Goal: Task Accomplishment & Management: Manage account settings

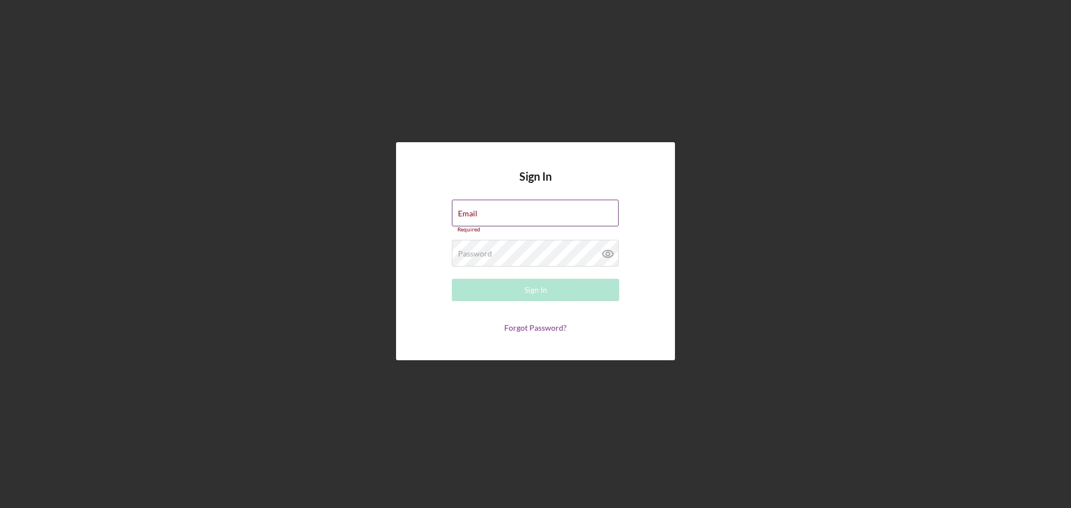
click at [529, 213] on div "Email Required" at bounding box center [535, 216] width 167 height 33
click at [501, 211] on div "Email Required" at bounding box center [535, 216] width 167 height 33
type input "[PERSON_NAME][EMAIL_ADDRESS][DOMAIN_NAME]"
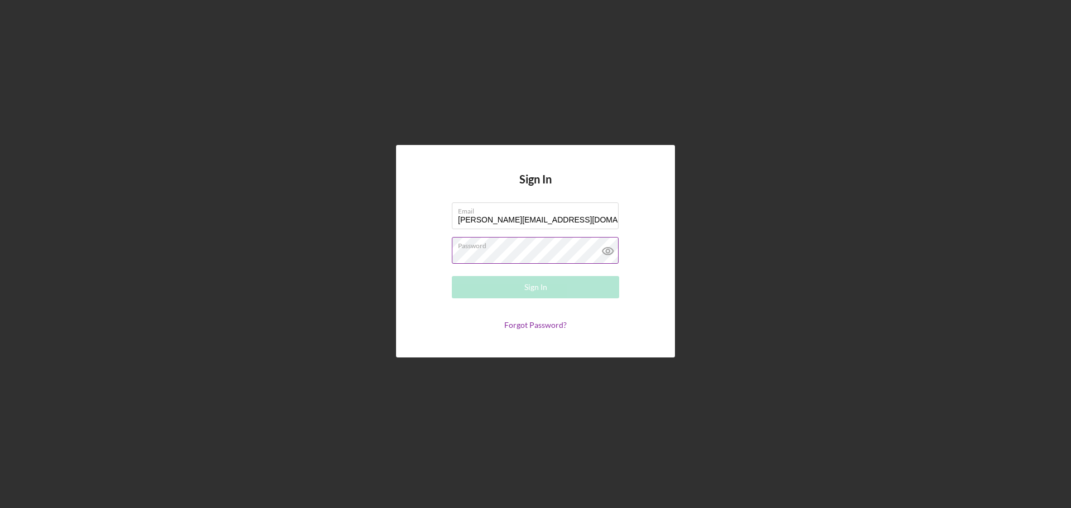
click at [528, 249] on div "Password Required" at bounding box center [535, 251] width 167 height 28
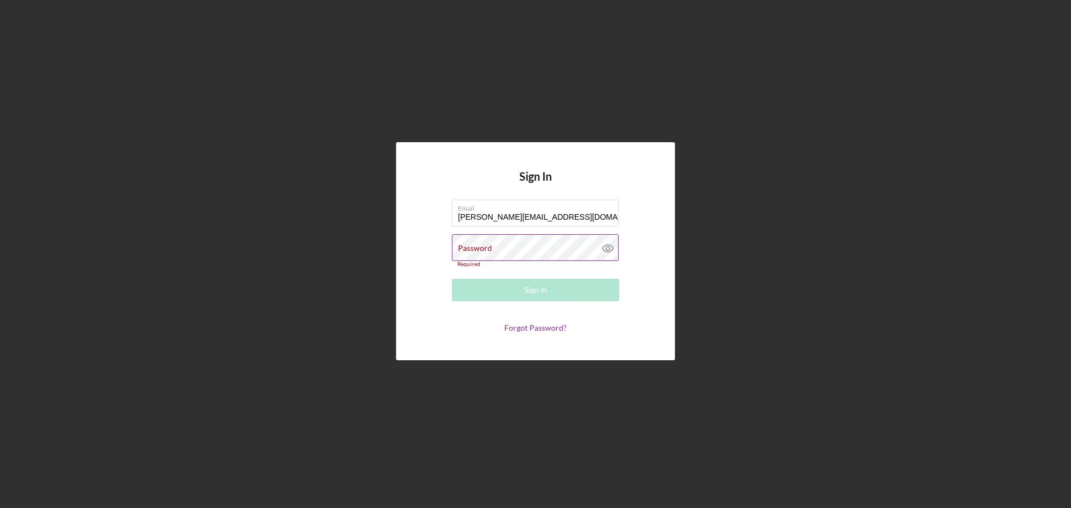
click at [492, 246] on label "Password" at bounding box center [475, 248] width 34 height 9
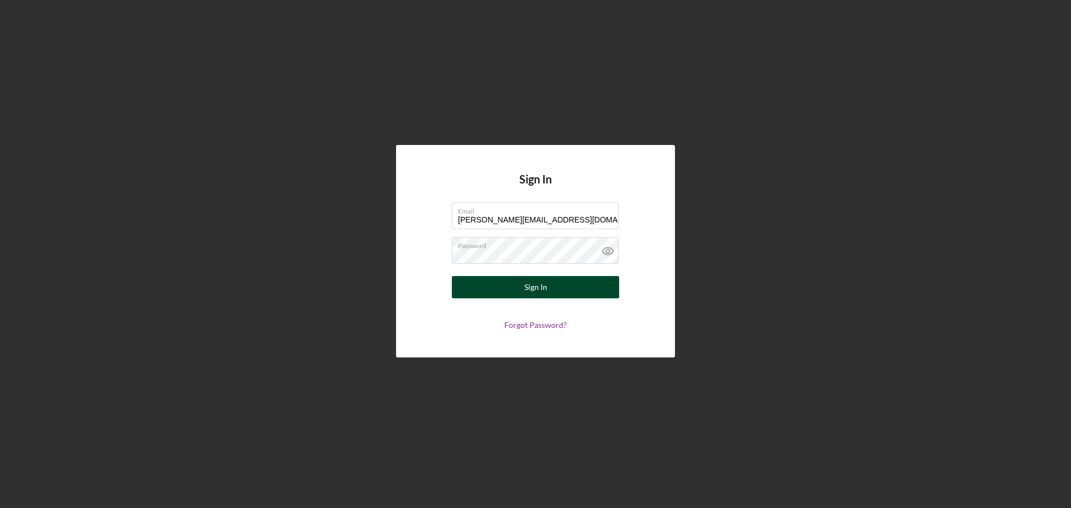
click at [571, 290] on button "Sign In" at bounding box center [535, 287] width 167 height 22
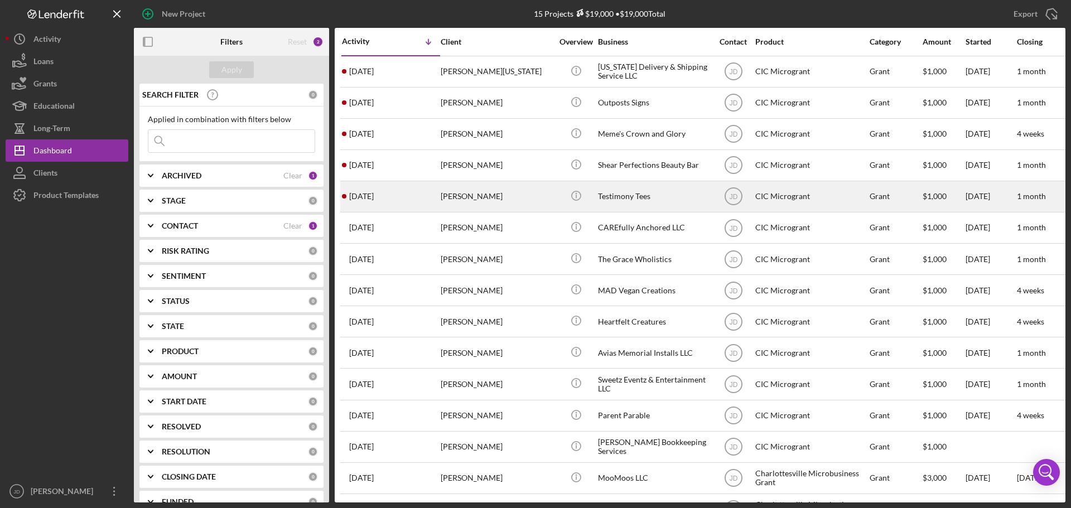
click at [517, 195] on div "[PERSON_NAME]" at bounding box center [497, 197] width 112 height 30
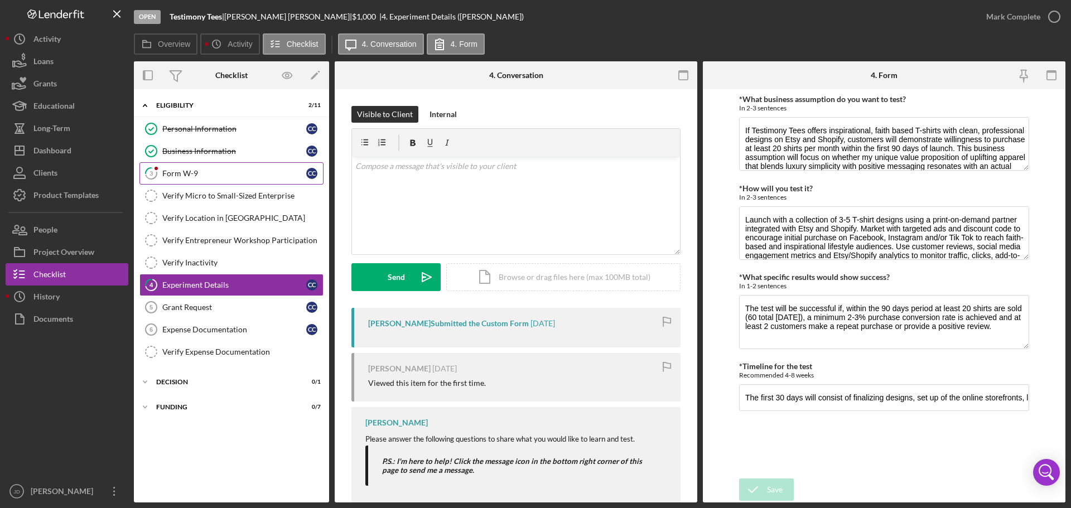
click at [224, 174] on div "Form W-9" at bounding box center [234, 173] width 144 height 9
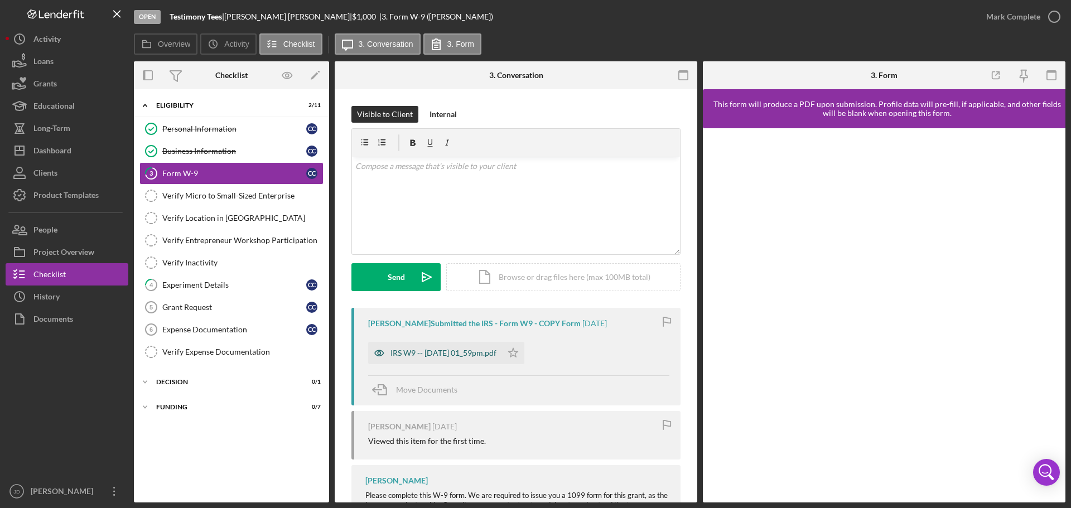
click at [467, 354] on div "IRS W9 -- [DATE] 01_59pm.pdf" at bounding box center [444, 353] width 106 height 9
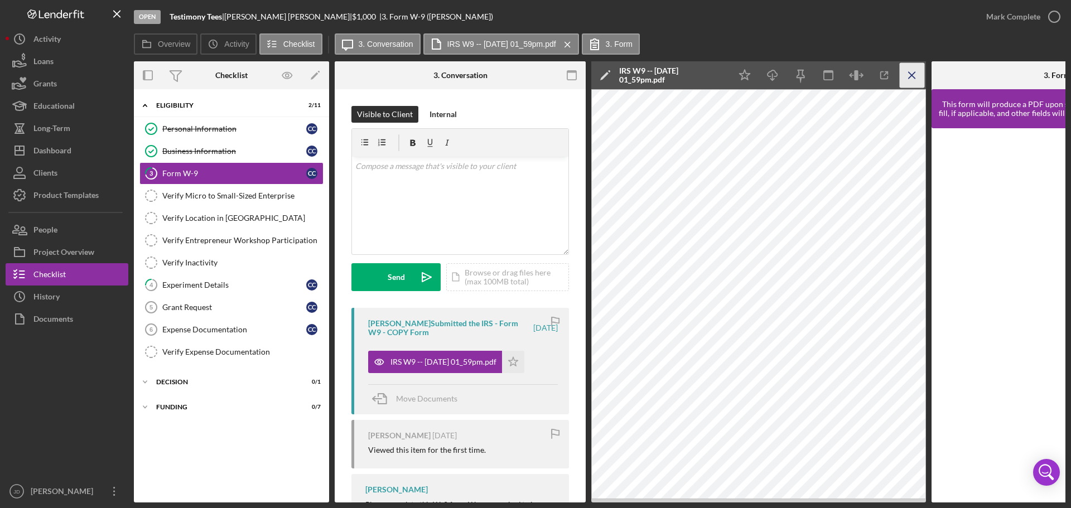
click at [910, 72] on icon "Icon/Menu Close" at bounding box center [912, 75] width 25 height 25
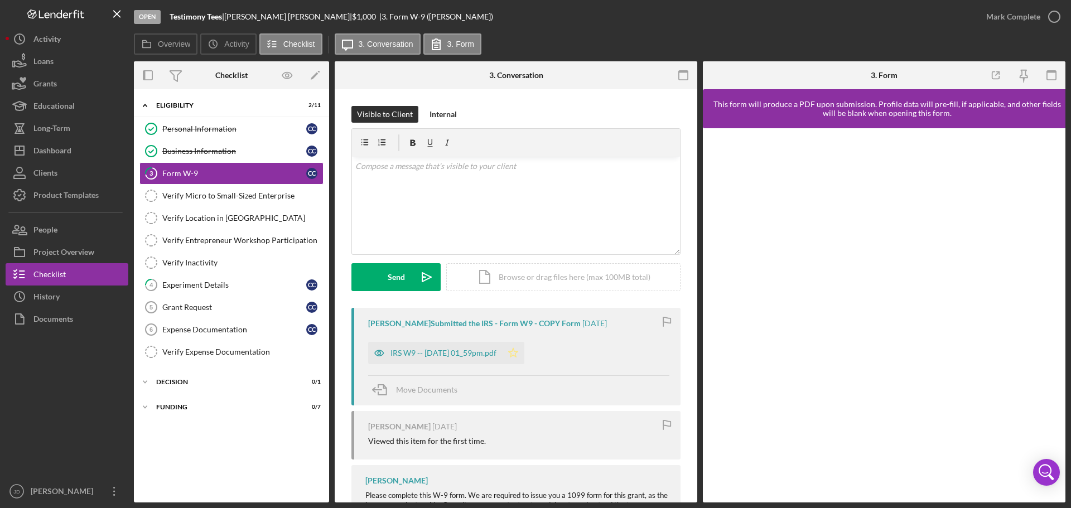
click at [525, 351] on icon "Icon/Star" at bounding box center [513, 353] width 22 height 22
click at [1055, 14] on icon "button" at bounding box center [1055, 17] width 28 height 28
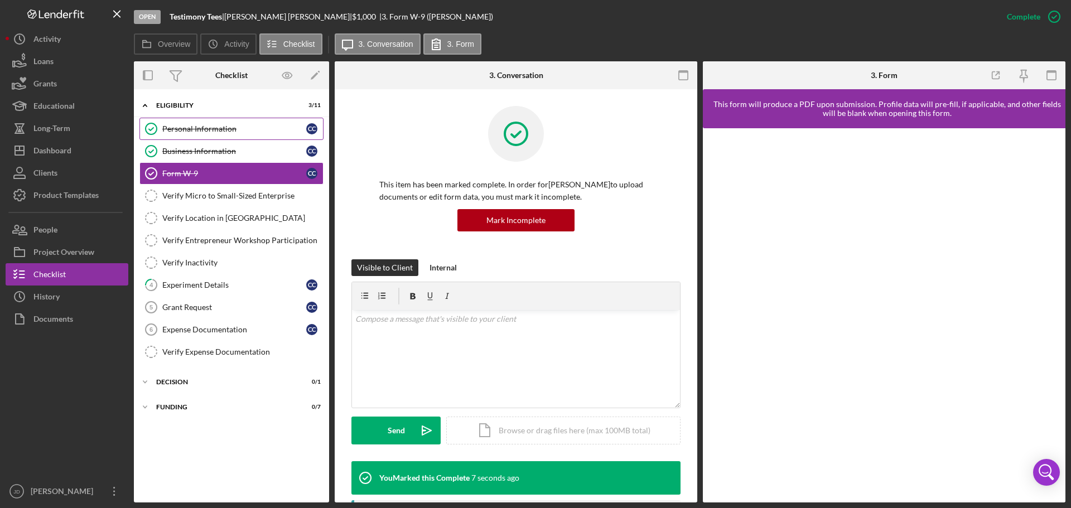
click at [224, 128] on div "Personal Information" at bounding box center [234, 128] width 144 height 9
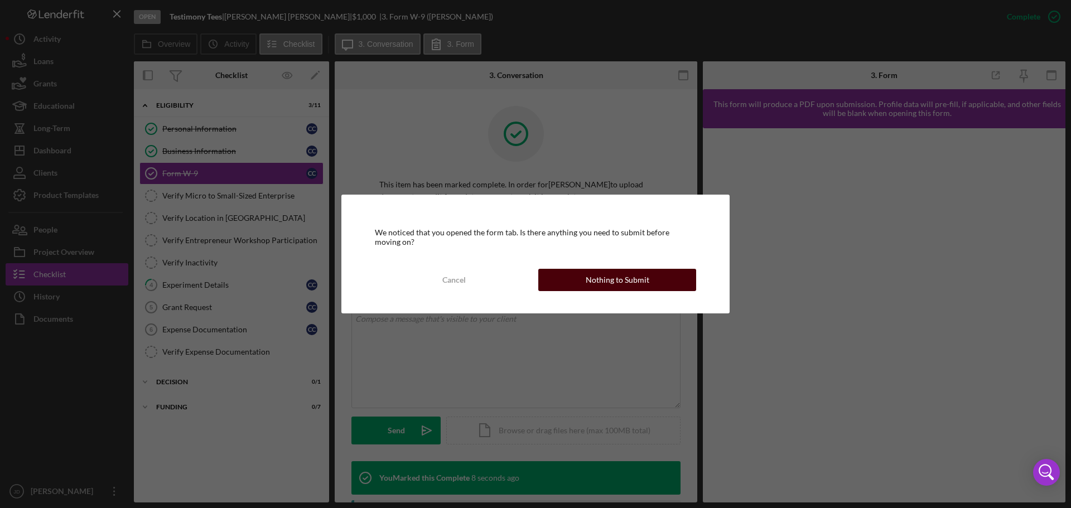
click at [605, 281] on div "Nothing to Submit" at bounding box center [618, 280] width 64 height 22
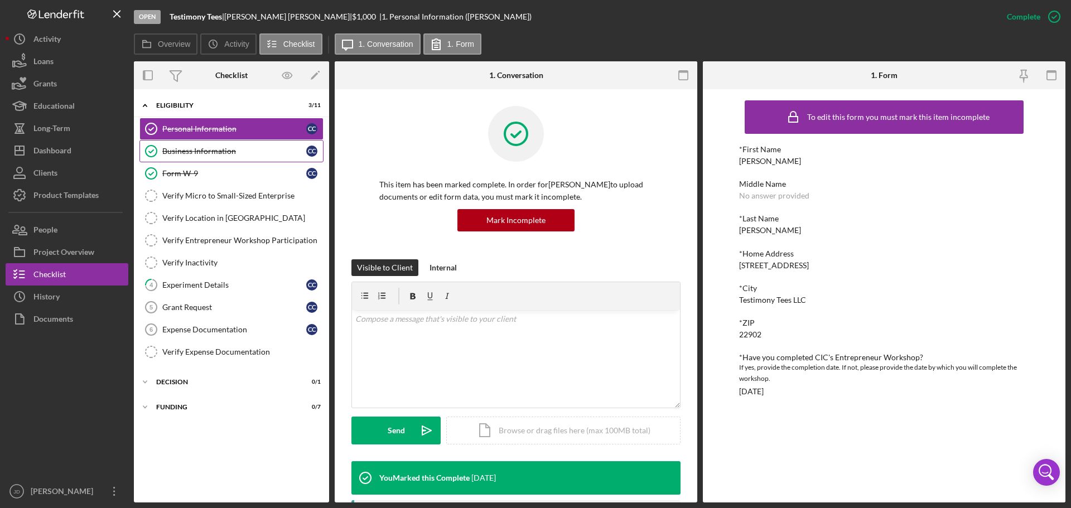
click at [210, 148] on div "Business Information" at bounding box center [234, 151] width 144 height 9
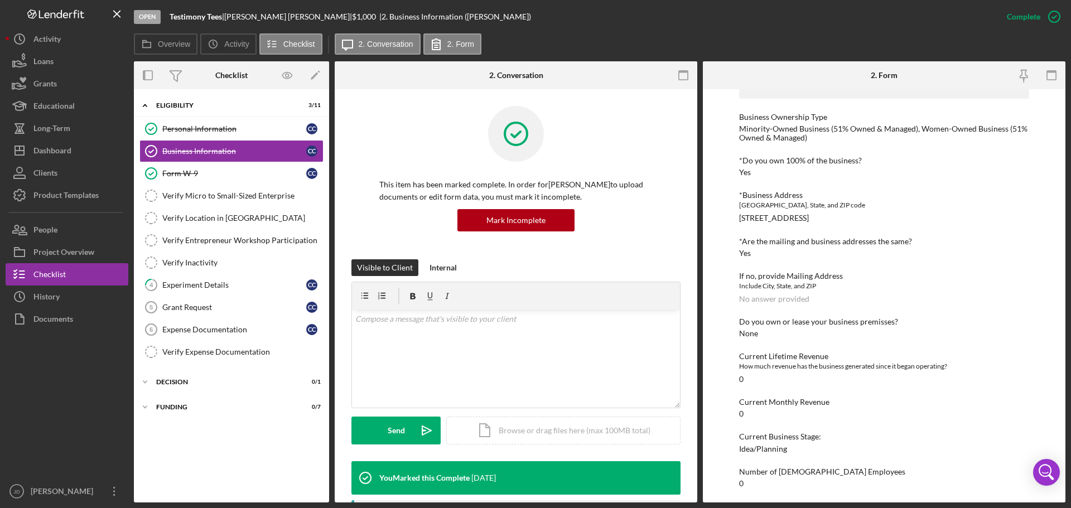
scroll to position [483, 0]
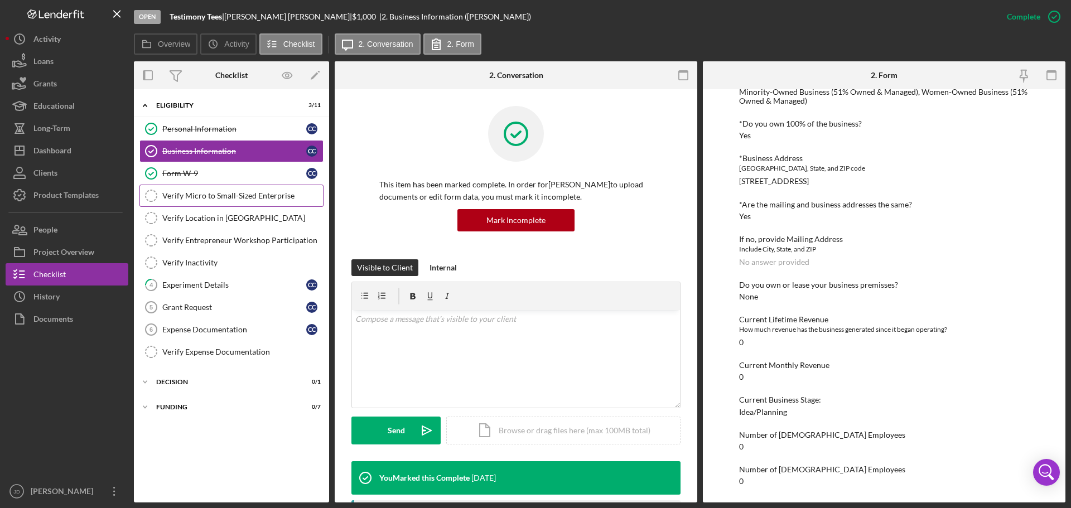
click at [204, 202] on link "Verify Micro to Small-Sized Enterprise Verify Micro to Small-Sized Enterprise" at bounding box center [231, 196] width 184 height 22
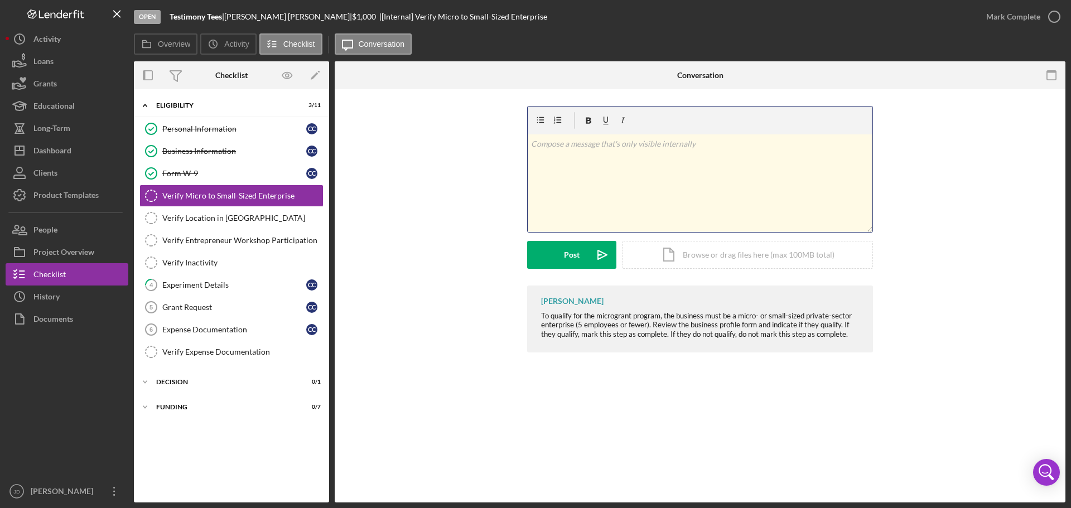
click at [642, 147] on p at bounding box center [700, 144] width 339 height 12
click at [642, 144] on p "Owner only" at bounding box center [700, 144] width 339 height 12
click at [548, 253] on button "Post Icon/icon-invite-send" at bounding box center [571, 255] width 89 height 28
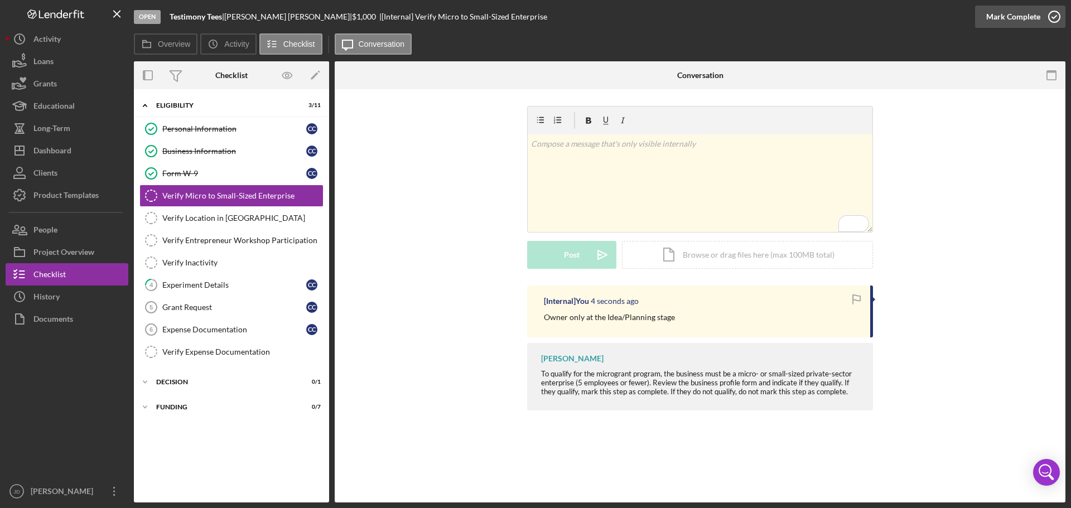
click at [1051, 13] on icon "button" at bounding box center [1055, 17] width 28 height 28
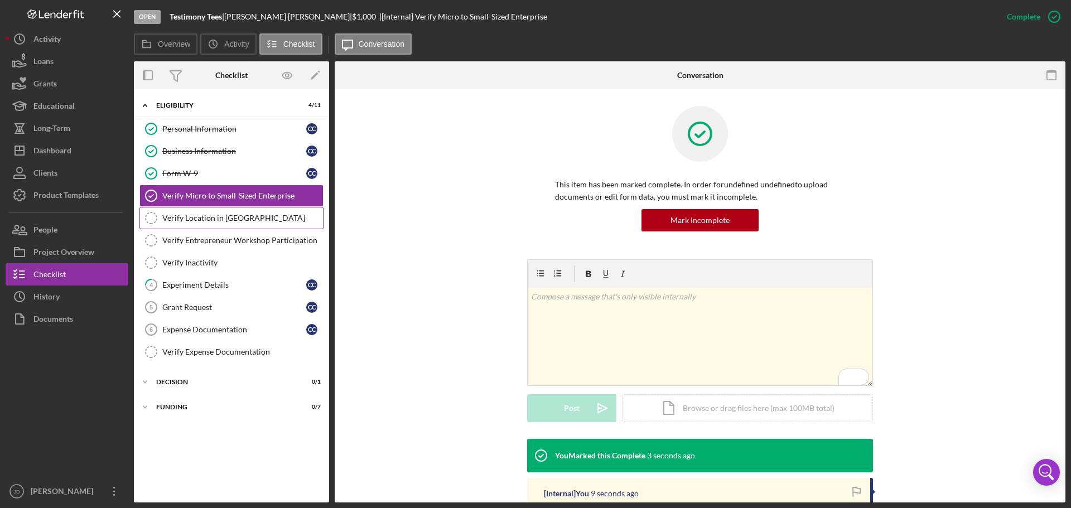
click at [196, 220] on div "Verify Location in [GEOGRAPHIC_DATA]" at bounding box center [242, 218] width 161 height 9
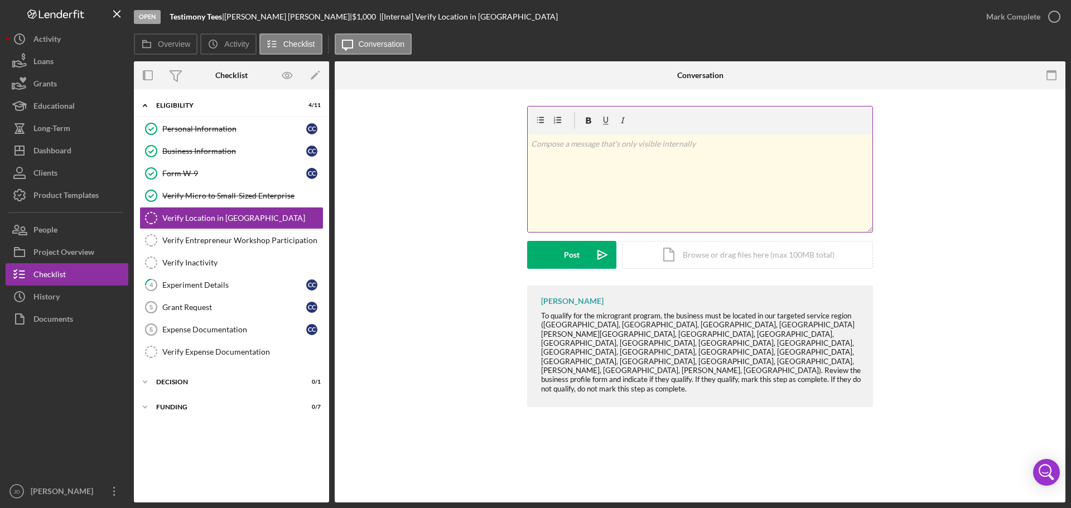
click at [646, 142] on p at bounding box center [700, 144] width 339 height 12
click at [547, 256] on button "Post Icon/icon-invite-send" at bounding box center [571, 255] width 89 height 28
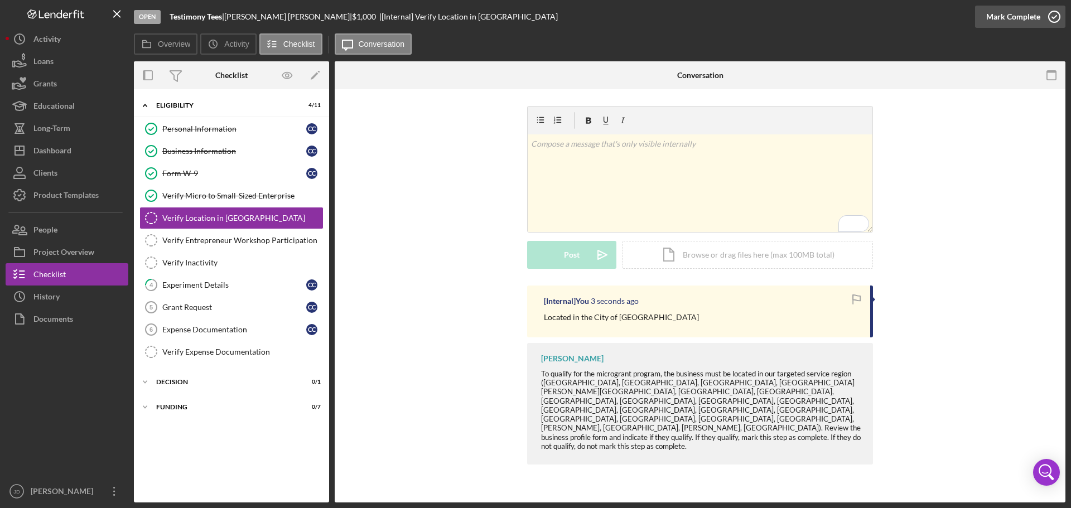
click at [1056, 15] on icon "button" at bounding box center [1055, 17] width 28 height 28
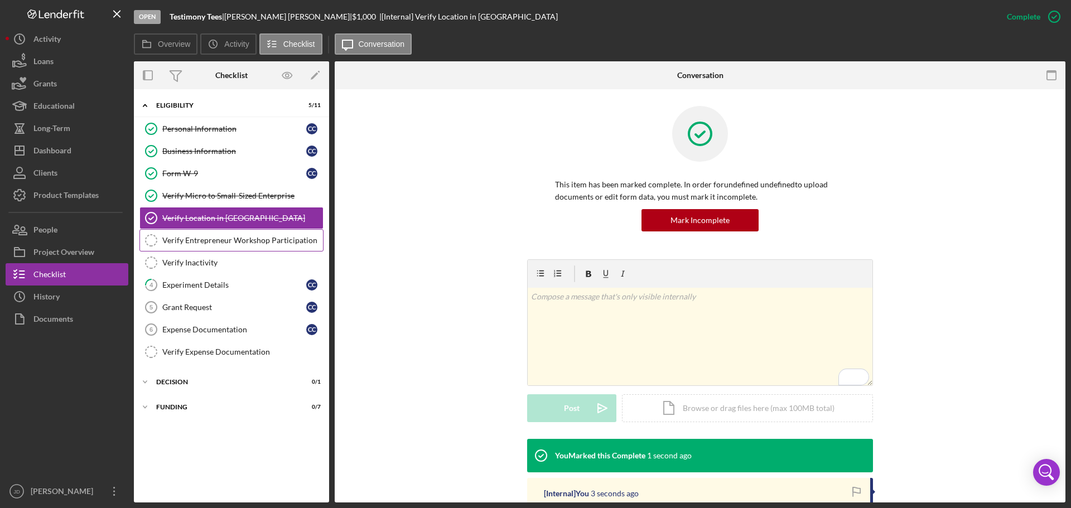
click at [222, 243] on div "Verify Entrepreneur Workshop Participation" at bounding box center [242, 240] width 161 height 9
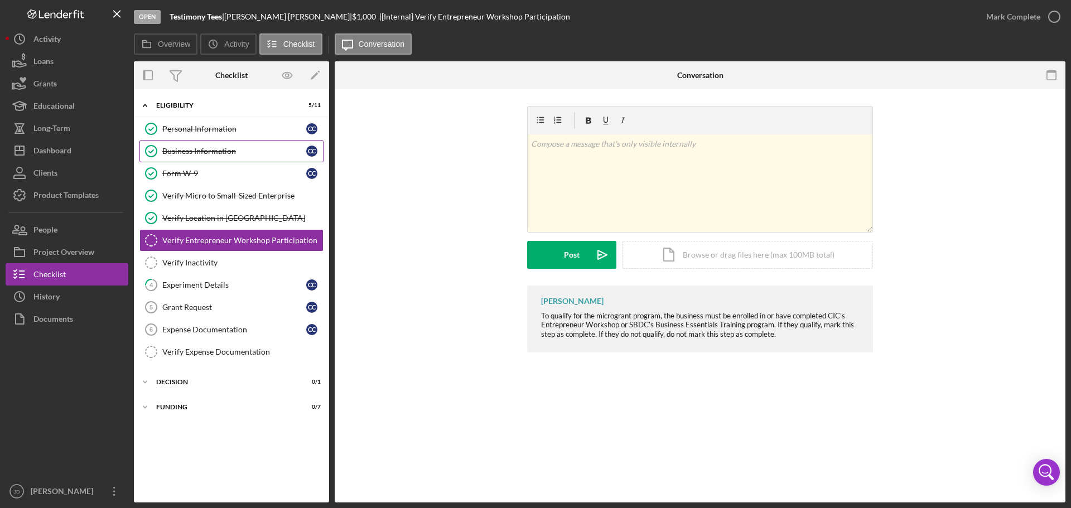
click at [210, 156] on link "Business Information Business Information C C" at bounding box center [231, 151] width 184 height 22
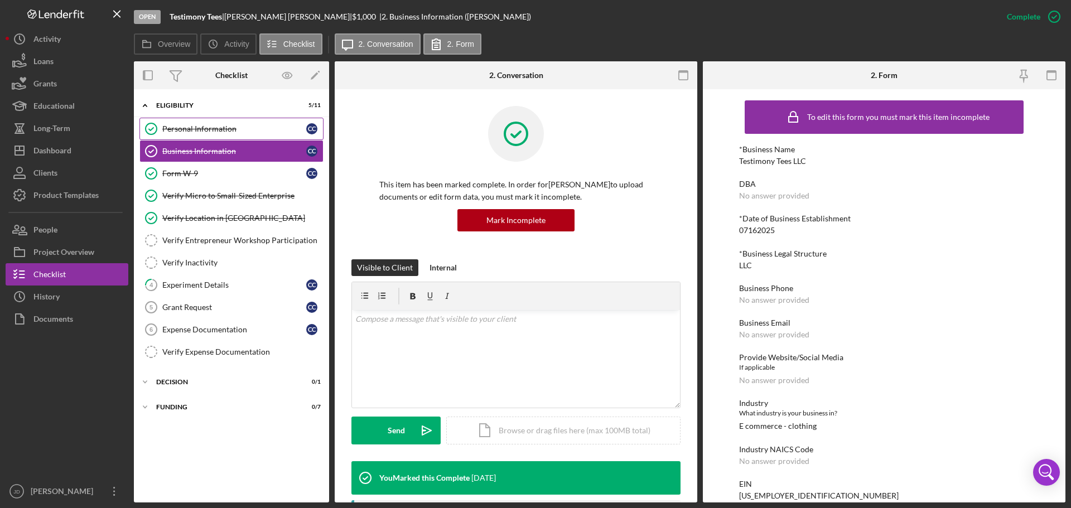
click at [197, 132] on div "Personal Information" at bounding box center [234, 128] width 144 height 9
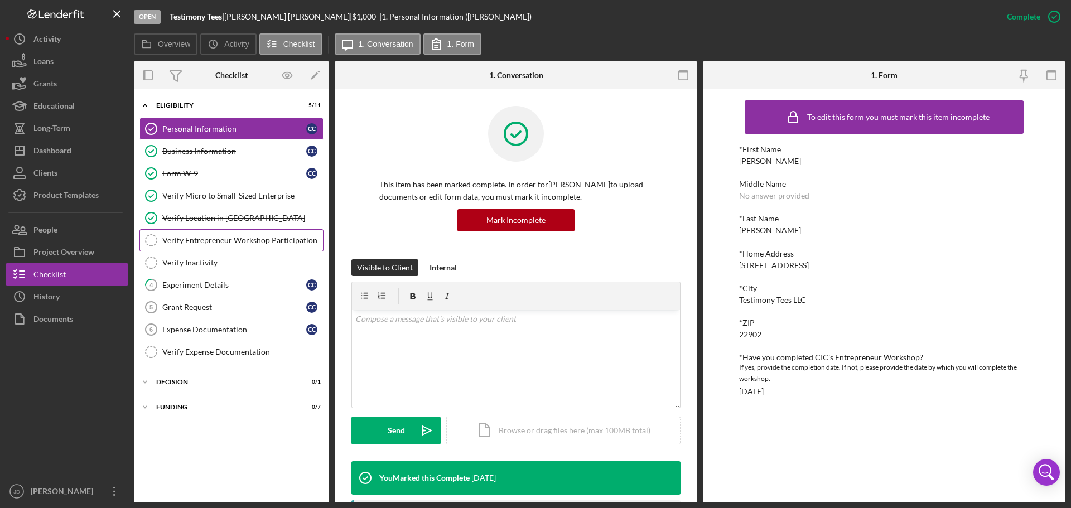
click at [229, 236] on div "Verify Entrepreneur Workshop Participation" at bounding box center [242, 240] width 161 height 9
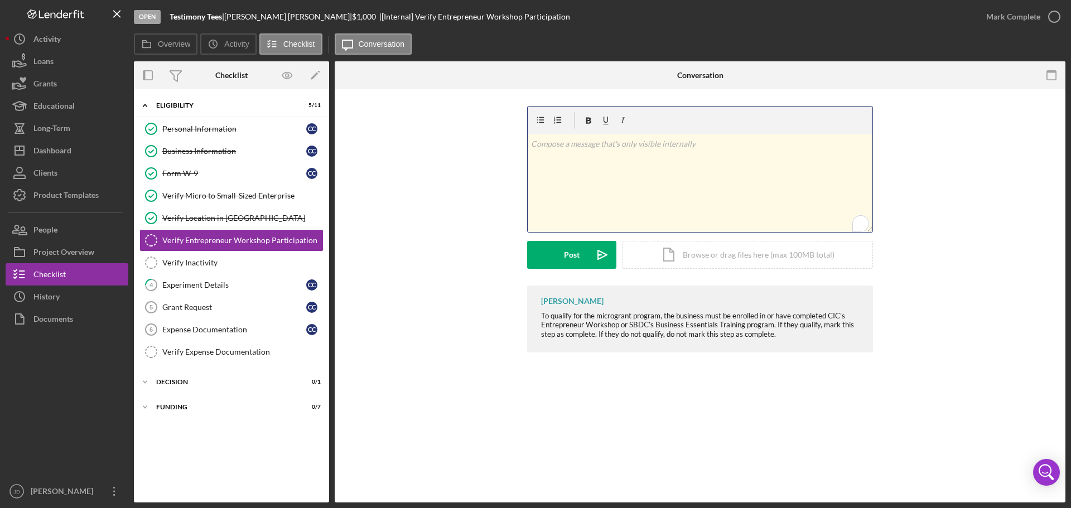
click at [658, 145] on p "To enrich screen reader interactions, please activate Accessibility in Grammarl…" at bounding box center [700, 144] width 339 height 12
click at [570, 257] on div "Post" at bounding box center [572, 255] width 16 height 28
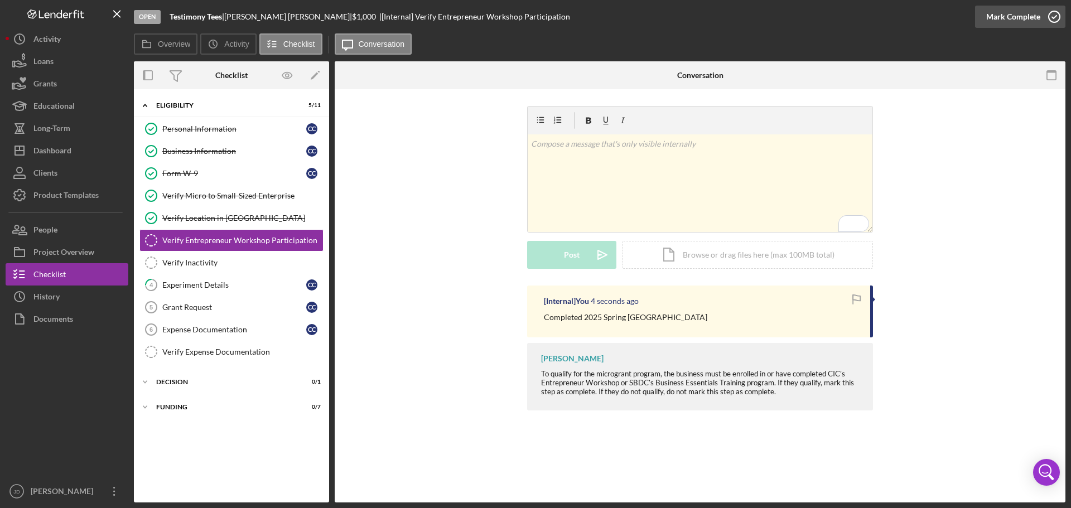
click at [1055, 12] on circle "button" at bounding box center [1054, 16] width 11 height 11
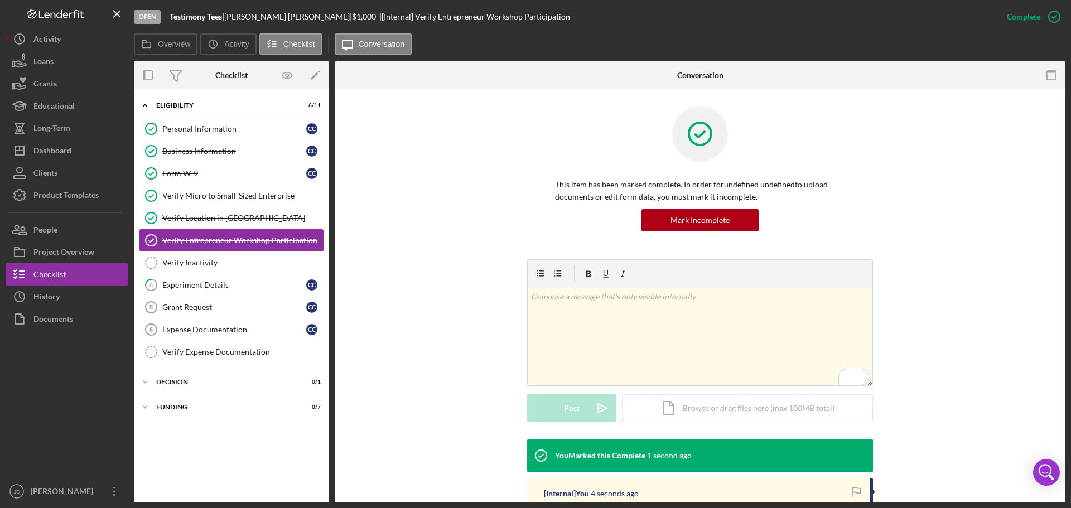
click at [152, 239] on icon "Verify Entrepreneur Workshop Participation" at bounding box center [151, 241] width 28 height 28
click at [199, 271] on link "Verify Inactivity Verify Inactivity" at bounding box center [231, 263] width 184 height 22
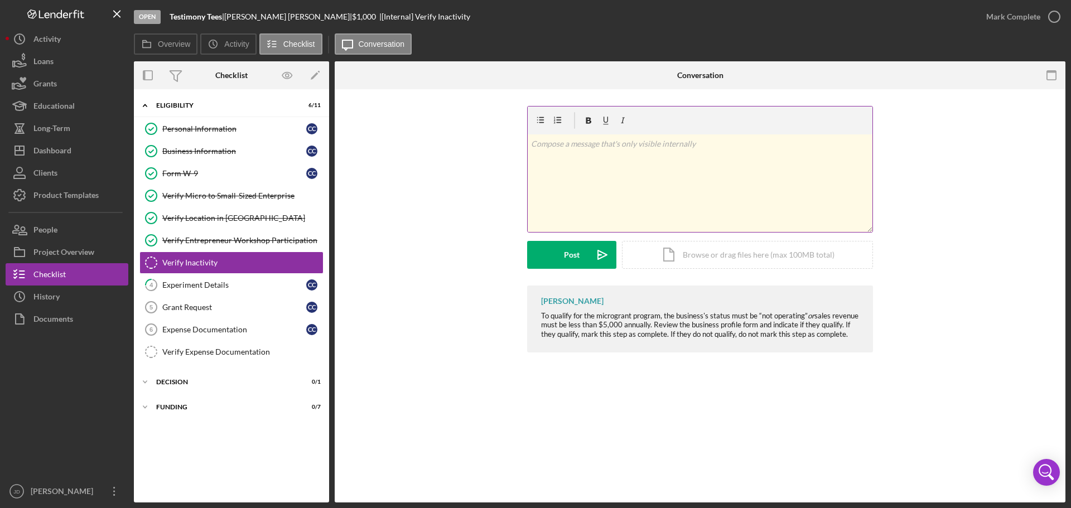
click at [555, 149] on p at bounding box center [700, 144] width 339 height 12
click at [575, 251] on div "Post" at bounding box center [572, 255] width 16 height 28
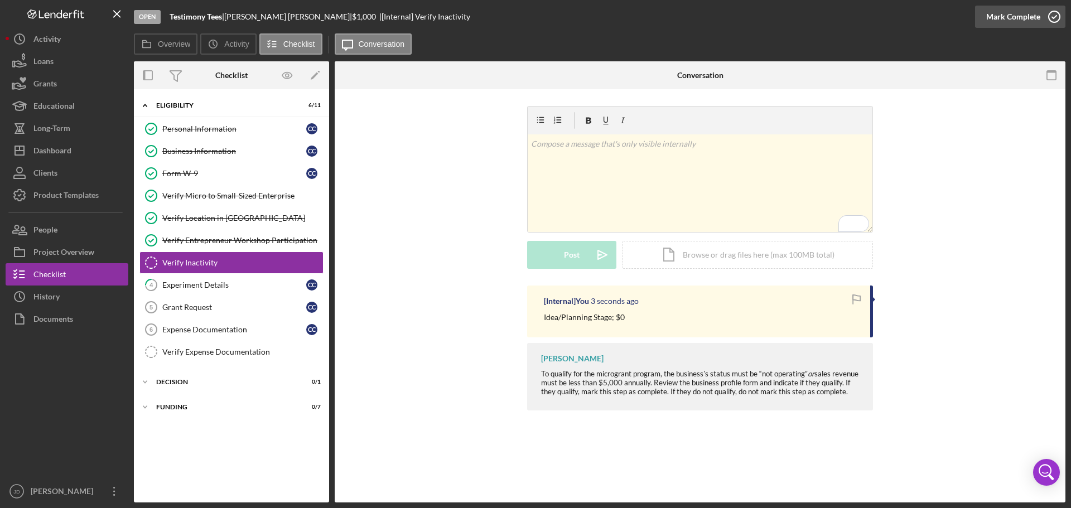
click at [1056, 15] on icon "button" at bounding box center [1055, 17] width 28 height 28
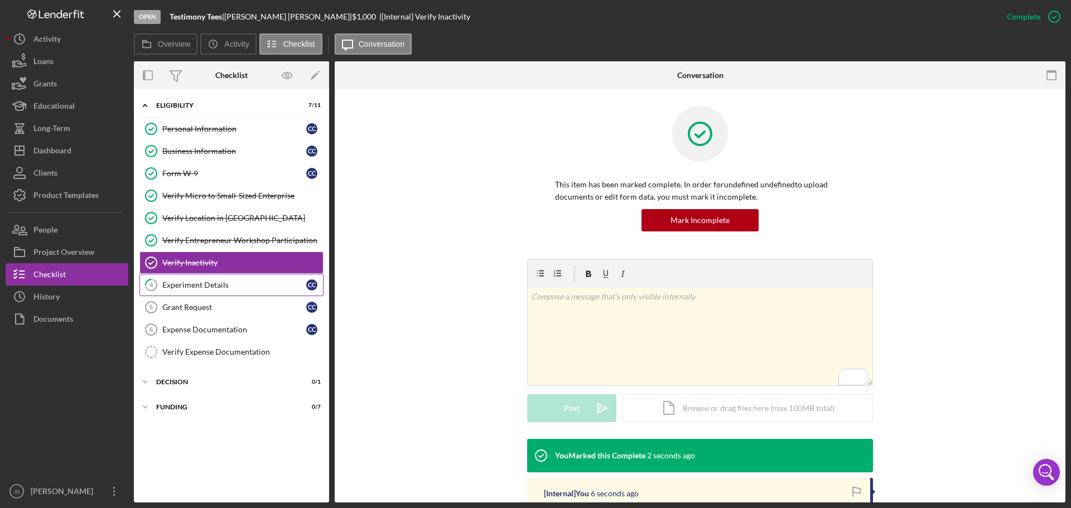
click at [198, 287] on div "Experiment Details" at bounding box center [234, 285] width 144 height 9
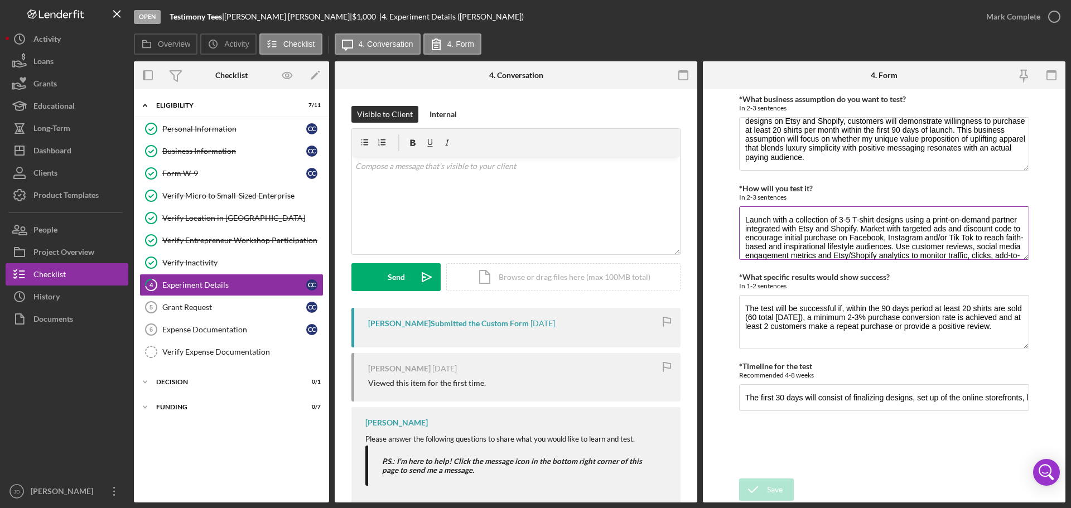
scroll to position [18, 0]
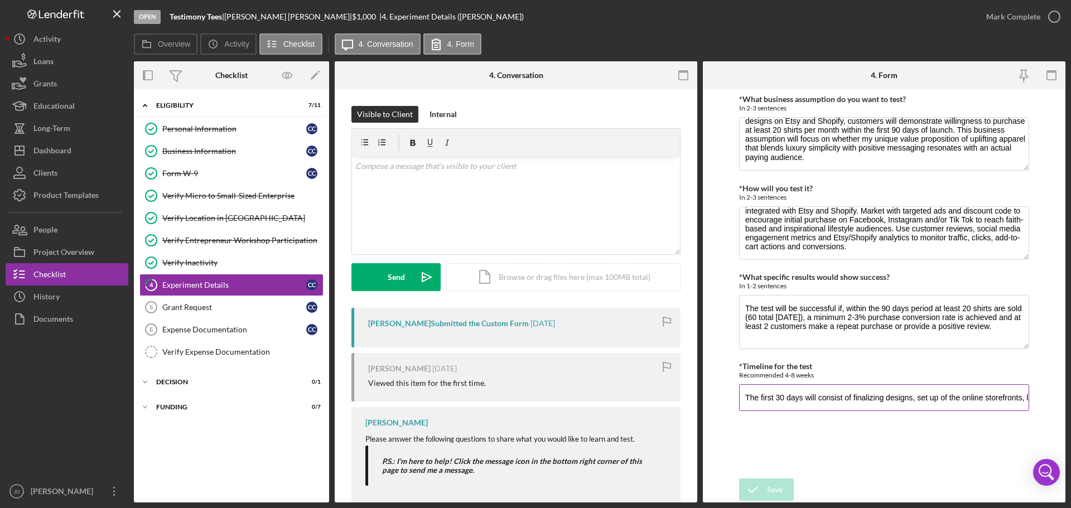
click at [938, 401] on input "The first 30 days will consist of finalizing designs, set up of the online stor…" at bounding box center [884, 397] width 290 height 27
click at [474, 170] on p "To enrich screen reader interactions, please activate Accessibility in Grammarl…" at bounding box center [516, 166] width 322 height 12
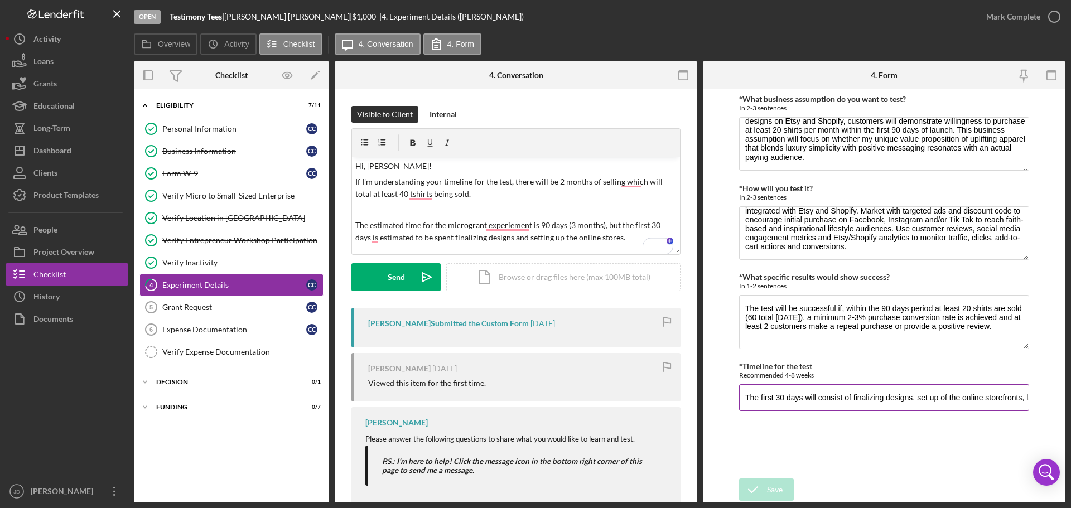
click at [816, 396] on input "The first 30 days will consist of finalizing designs, set up of the online stor…" at bounding box center [884, 397] width 290 height 27
click at [593, 238] on p "The estimated time for the microgrant experiment is 90 days (3 months), with th…" at bounding box center [516, 231] width 322 height 25
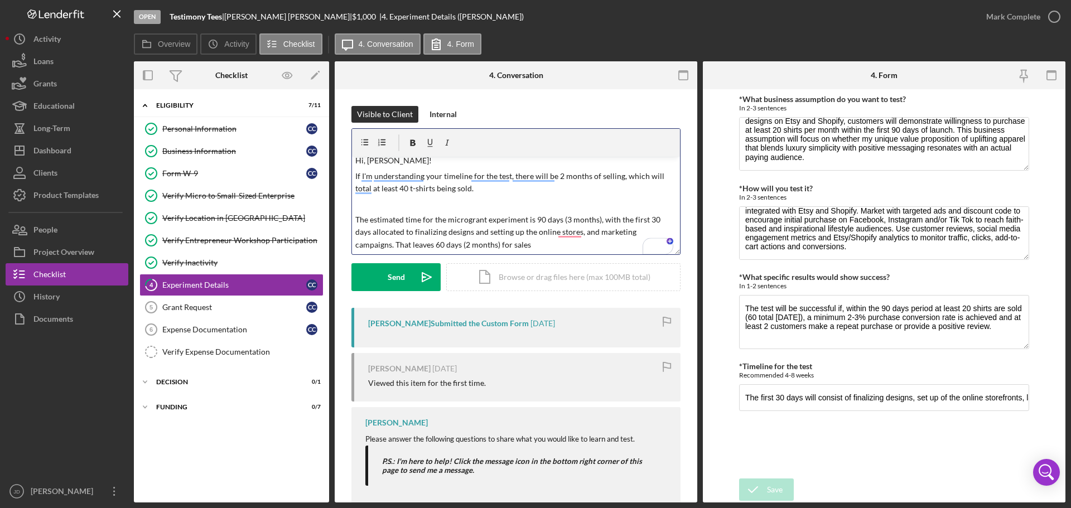
click at [540, 247] on p "The estimated time for the microgrant experiment is 90 days (3 months), with th…" at bounding box center [516, 232] width 322 height 37
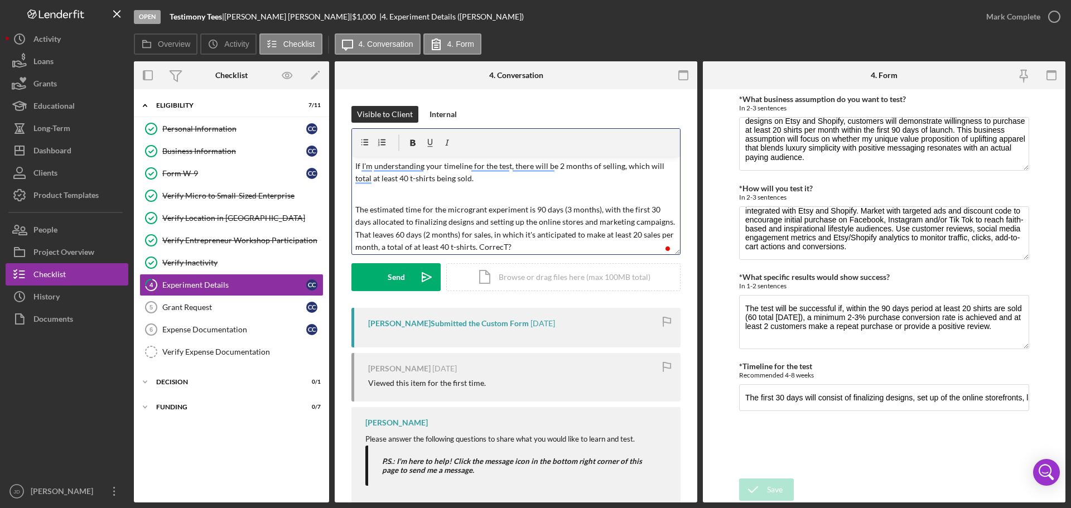
click at [547, 246] on p "The estimated time for the microgrant experiment is 90 days (3 months), with th…" at bounding box center [516, 229] width 322 height 50
click at [562, 248] on p "The estimated time for the microgrant experiment is 90 days (3 months), with th…" at bounding box center [516, 229] width 322 height 50
click at [376, 270] on button "Send Icon/icon-invite-send" at bounding box center [396, 277] width 89 height 28
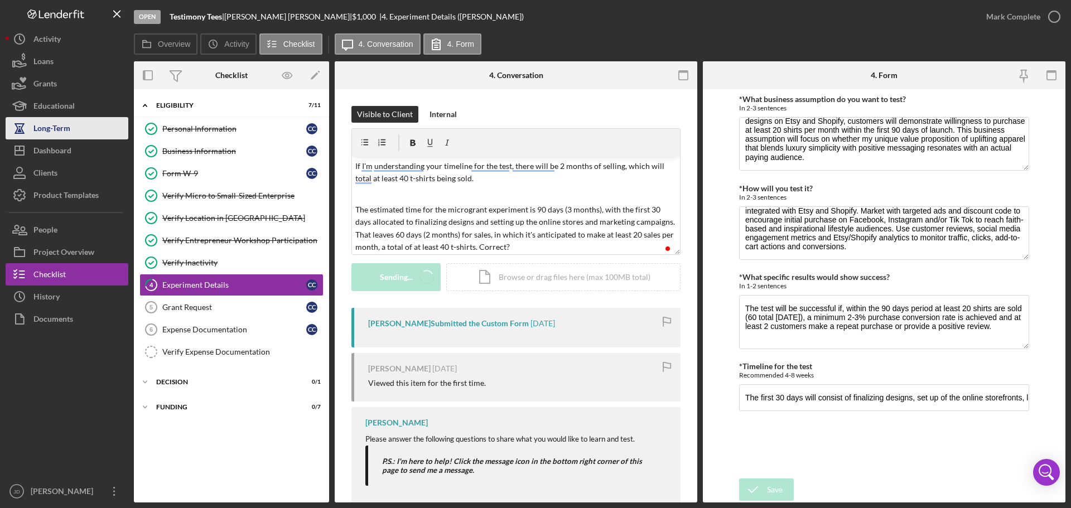
scroll to position [0, 0]
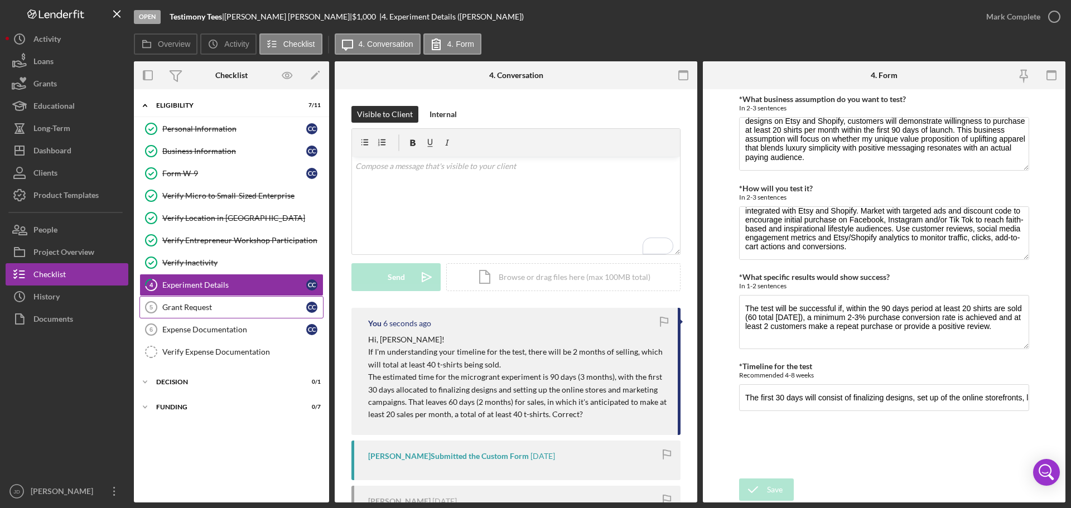
click at [181, 308] on div "Grant Request" at bounding box center [234, 307] width 144 height 9
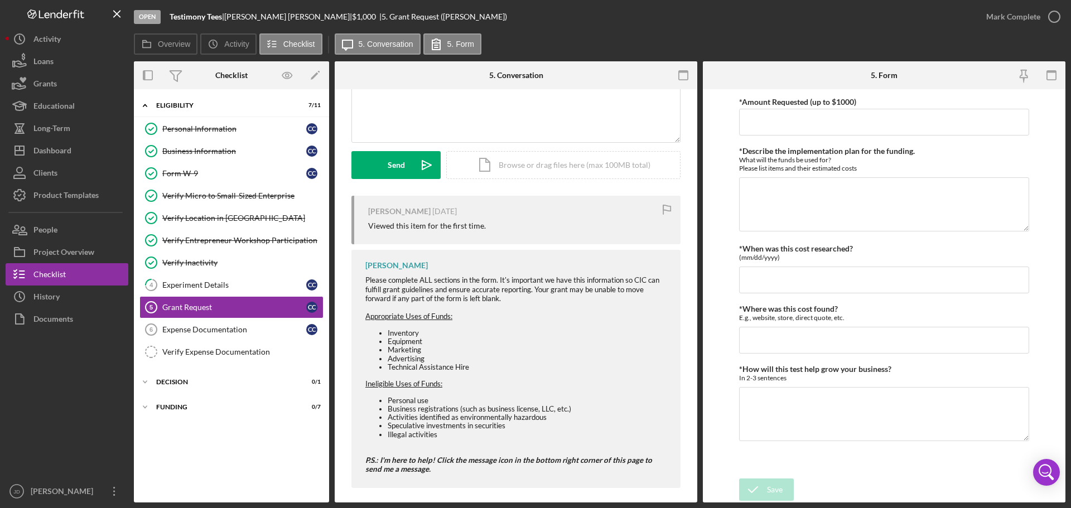
scroll to position [120, 0]
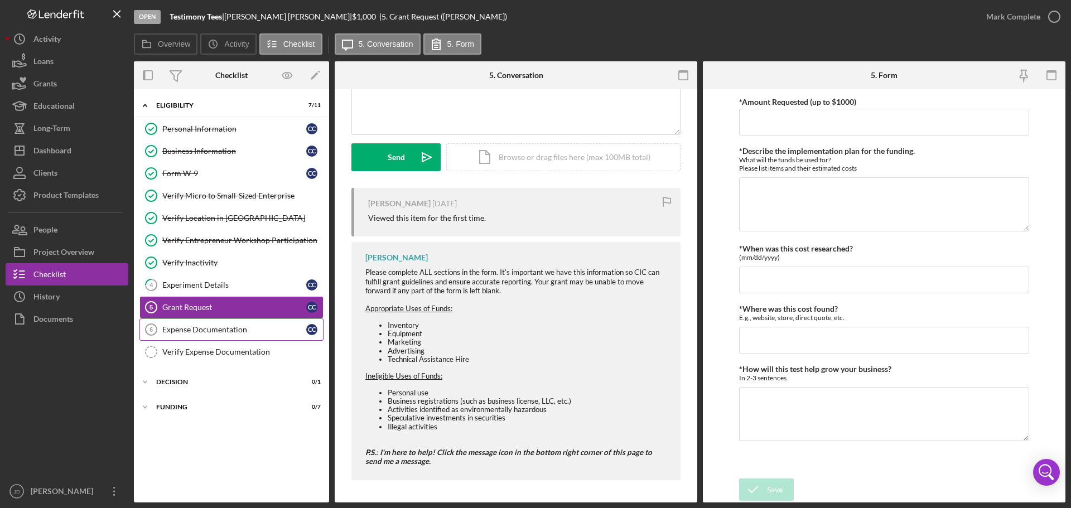
click at [185, 332] on div "Expense Documentation" at bounding box center [234, 329] width 144 height 9
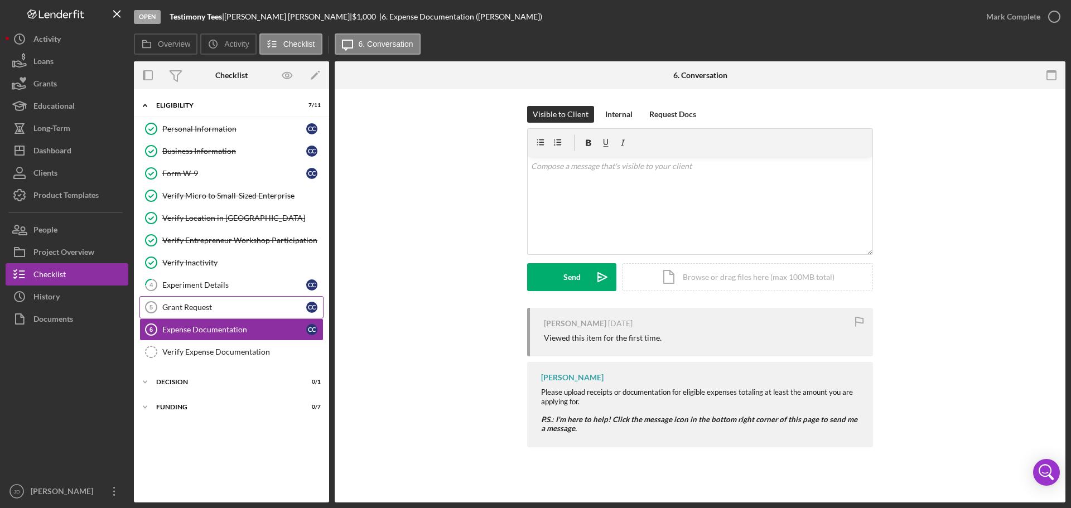
click at [193, 311] on div "Grant Request" at bounding box center [234, 307] width 144 height 9
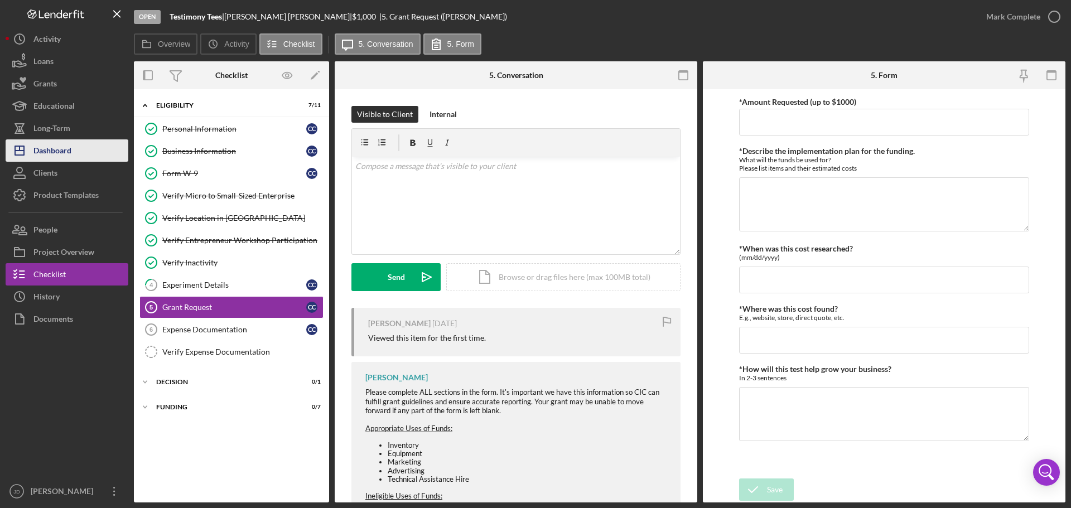
click at [52, 150] on div "Dashboard" at bounding box center [52, 151] width 38 height 25
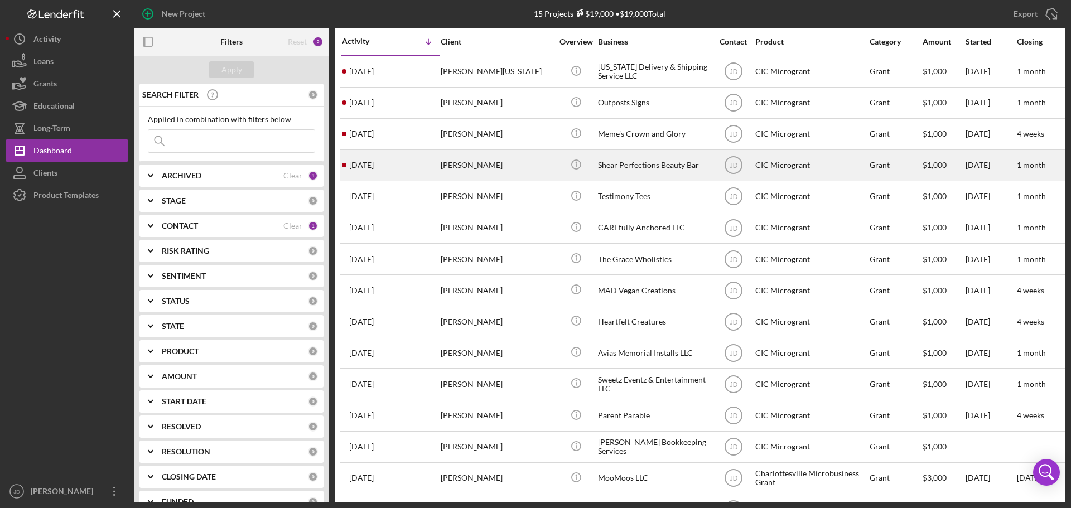
click at [470, 171] on div "[PERSON_NAME]" at bounding box center [497, 166] width 112 height 30
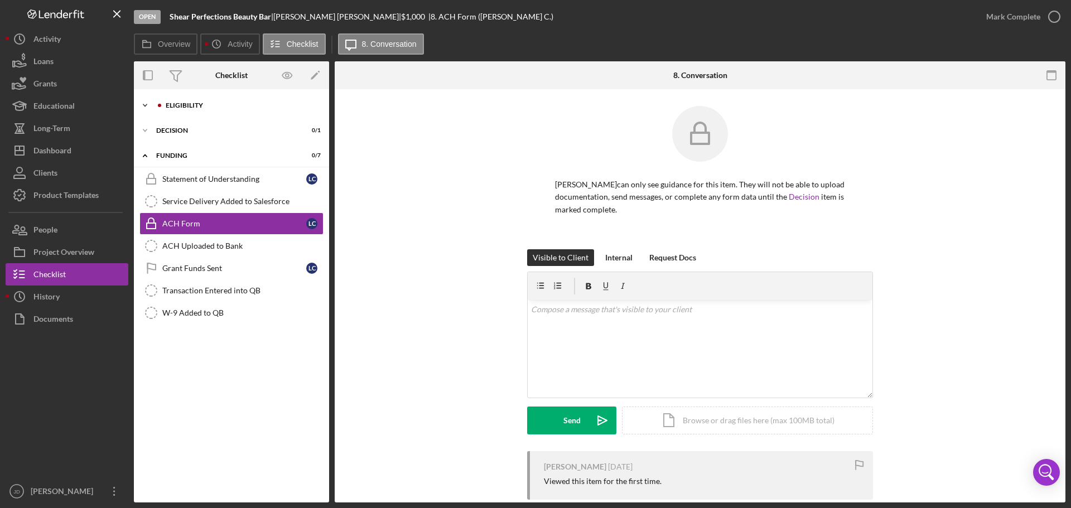
click at [165, 104] on div "ELIGIBILITY" at bounding box center [238, 105] width 165 height 7
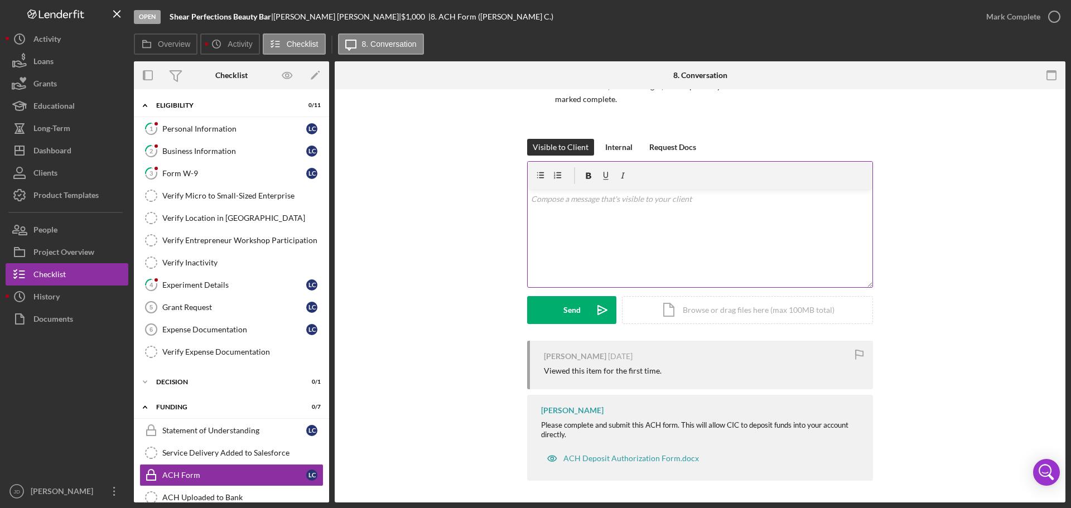
scroll to position [111, 0]
click at [240, 432] on div "Statement of Understanding" at bounding box center [234, 430] width 144 height 9
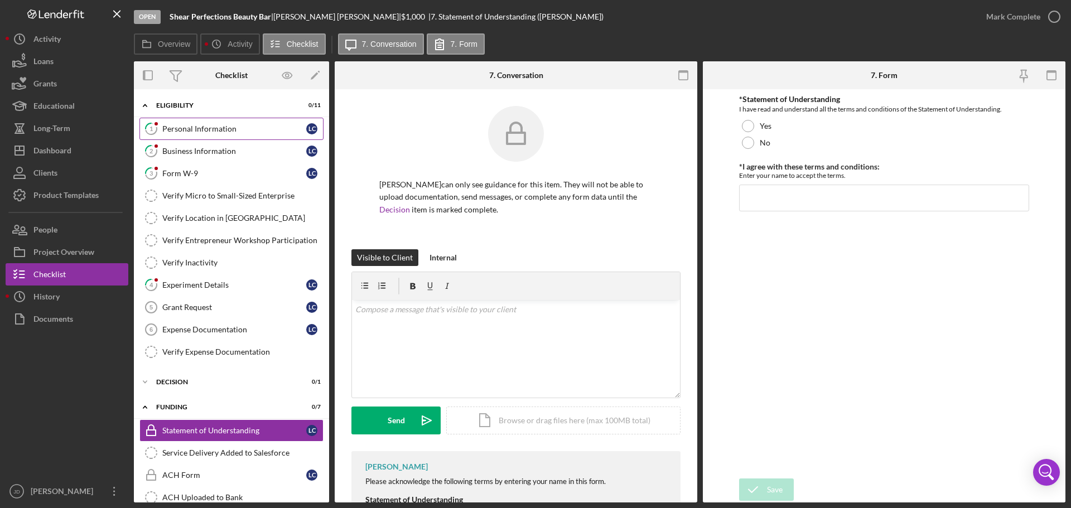
click at [186, 129] on div "Personal Information" at bounding box center [234, 128] width 144 height 9
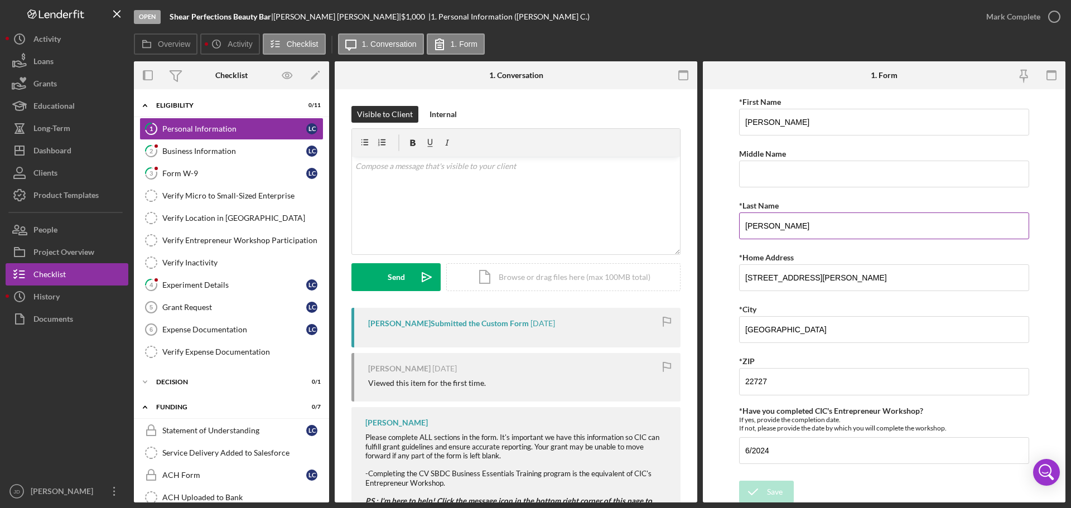
scroll to position [2, 0]
click at [1058, 17] on icon "button" at bounding box center [1055, 17] width 28 height 28
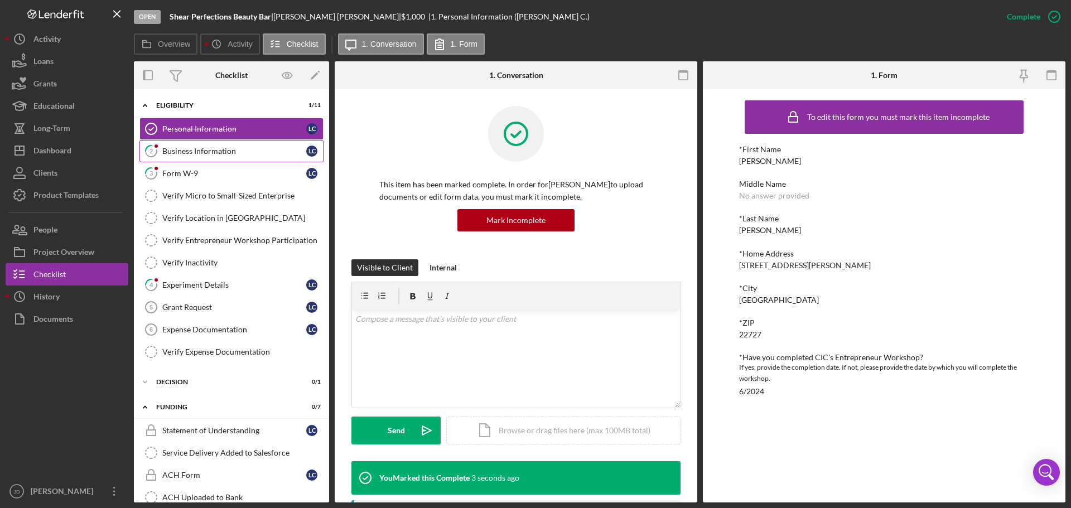
click at [215, 152] on div "Business Information" at bounding box center [234, 151] width 144 height 9
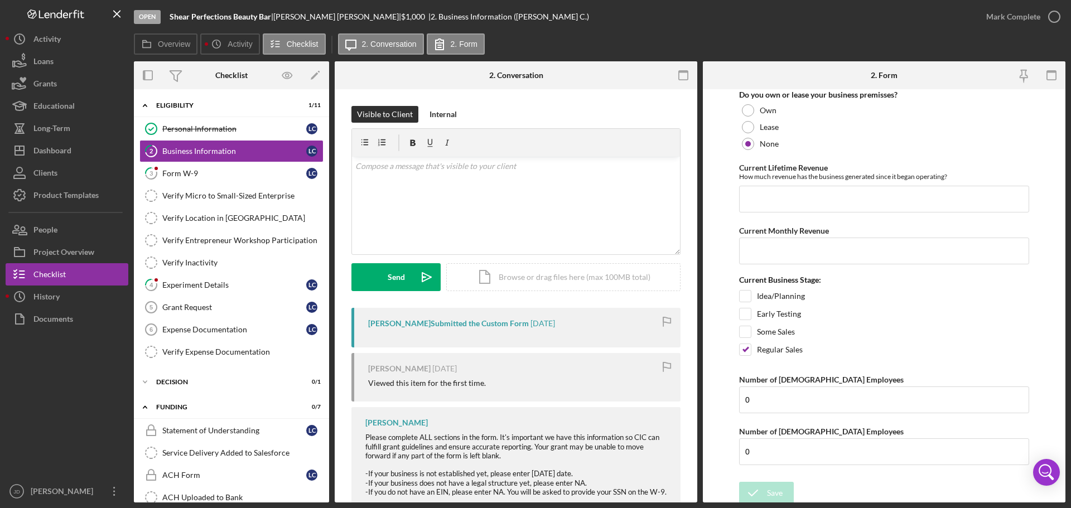
scroll to position [897, 0]
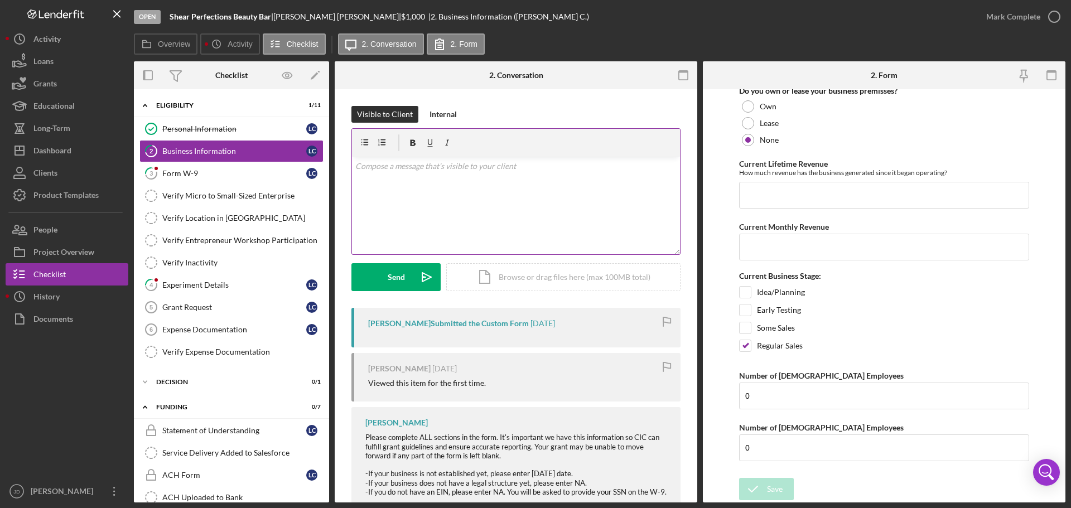
click at [424, 170] on p at bounding box center [516, 166] width 322 height 12
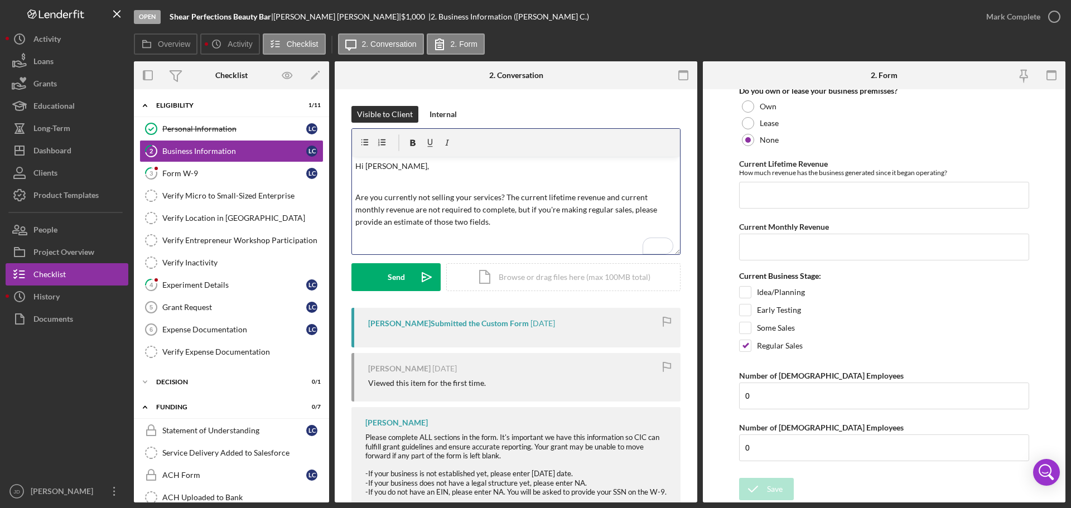
scroll to position [66, 0]
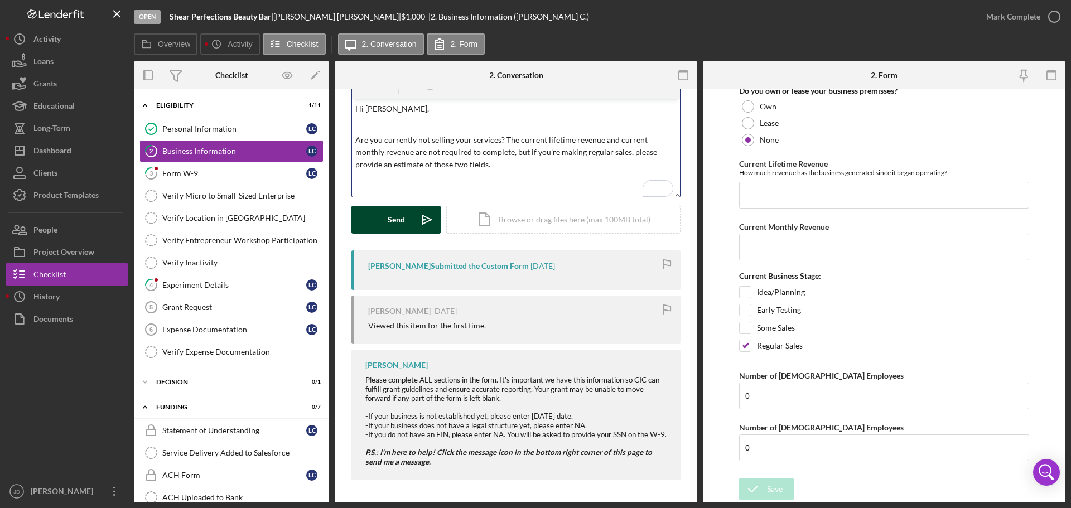
click at [378, 206] on button "Send Icon/icon-invite-send" at bounding box center [396, 220] width 89 height 28
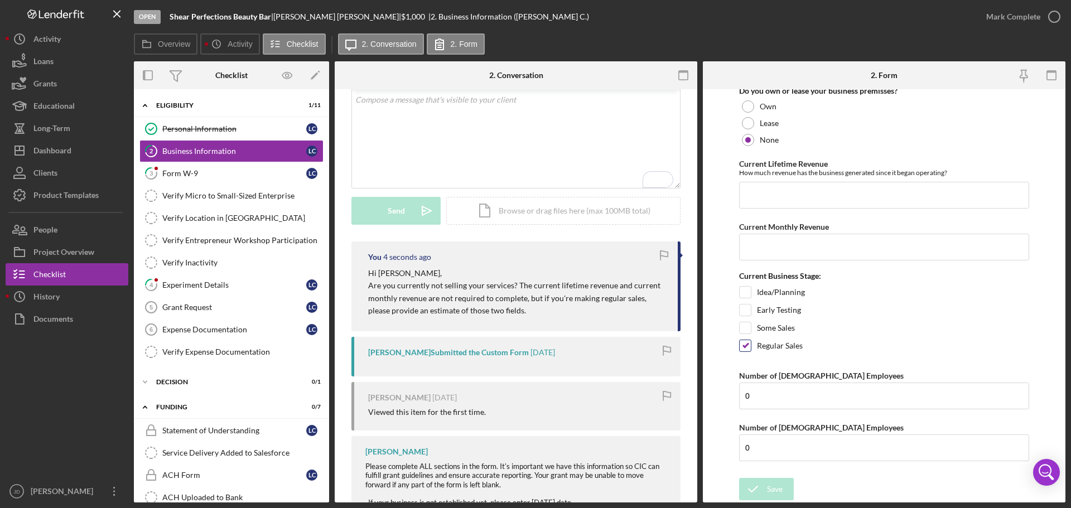
scroll to position [673, 0]
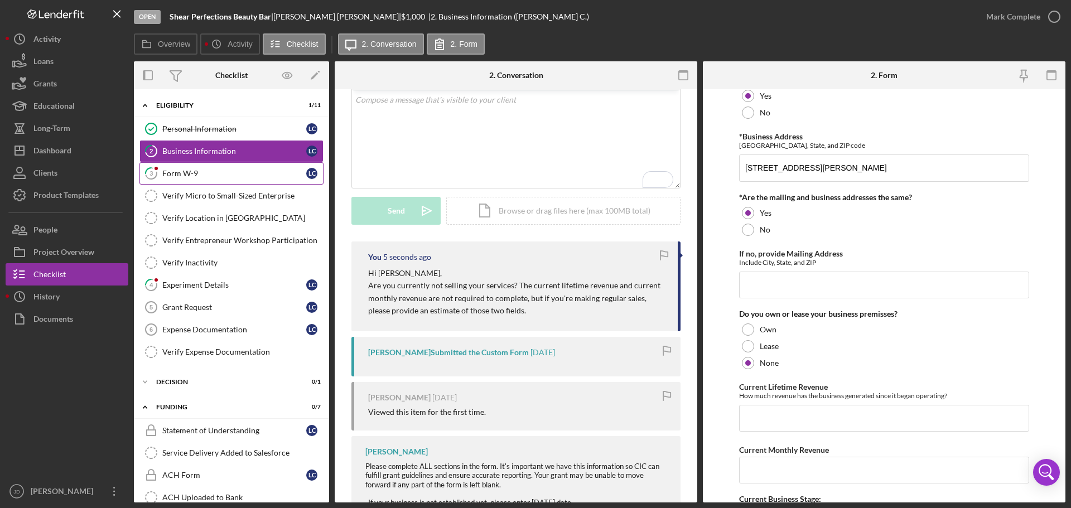
click at [180, 178] on div "Form W-9" at bounding box center [234, 173] width 144 height 9
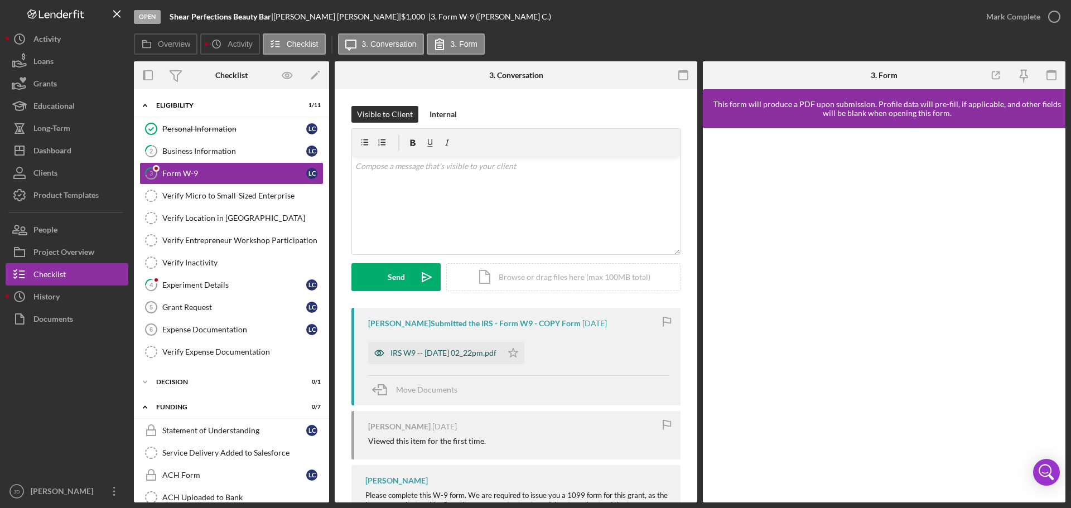
click at [434, 348] on div "IRS W9 -- [DATE] 02_22pm.pdf" at bounding box center [435, 353] width 134 height 22
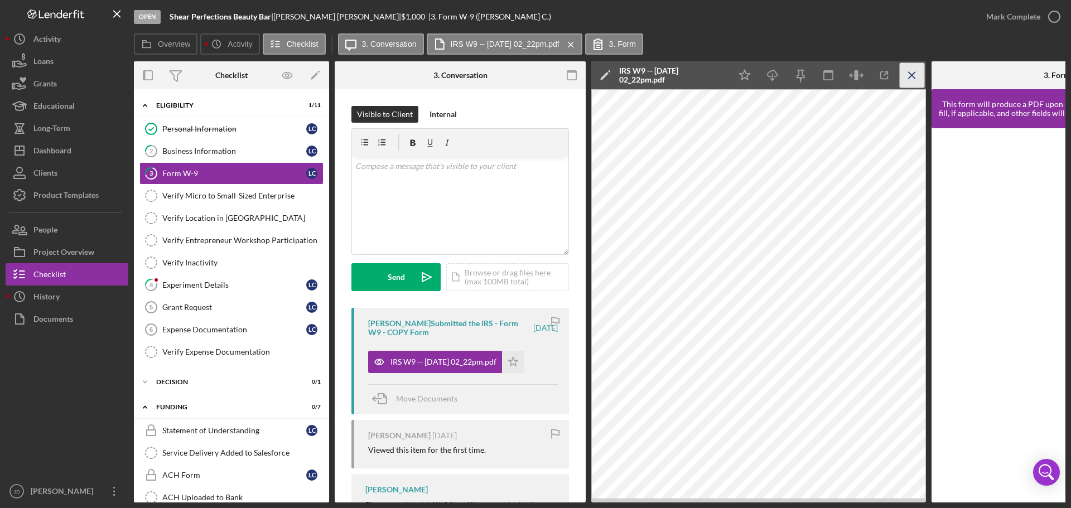
click at [912, 73] on icon "Icon/Menu Close" at bounding box center [912, 75] width 25 height 25
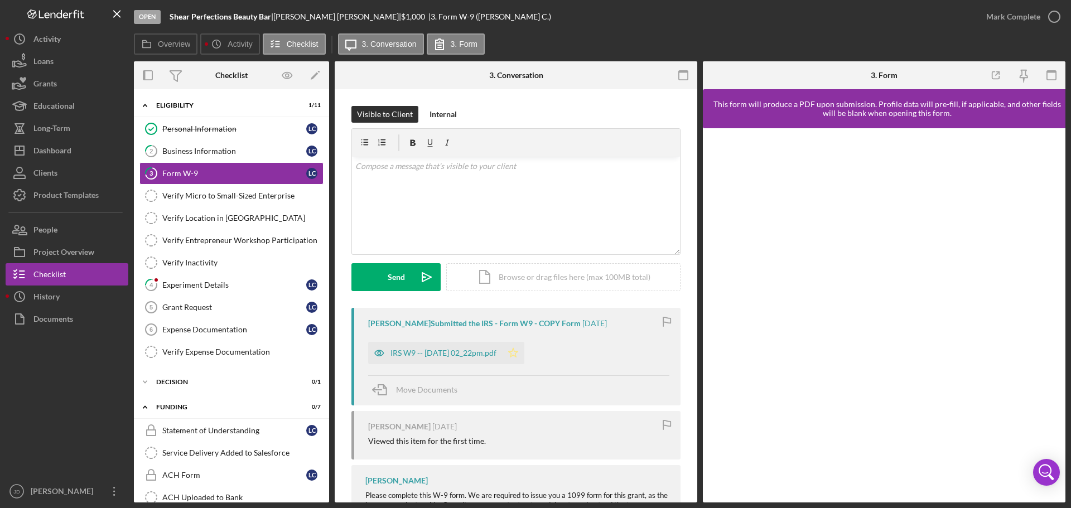
click at [525, 353] on icon "Icon/Star" at bounding box center [513, 353] width 22 height 22
click at [1058, 16] on icon "button" at bounding box center [1055, 17] width 28 height 28
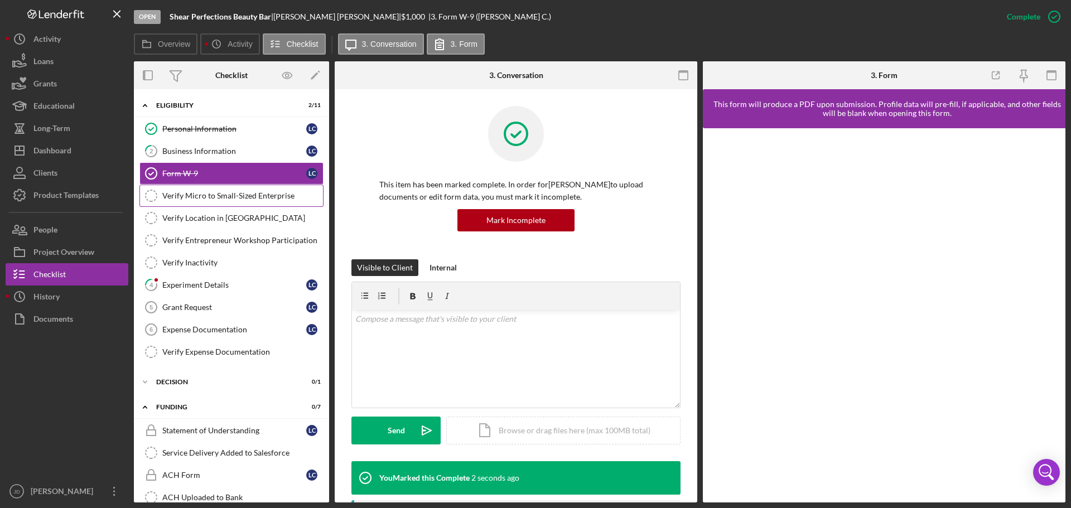
click at [203, 196] on div "Verify Micro to Small-Sized Enterprise" at bounding box center [242, 195] width 161 height 9
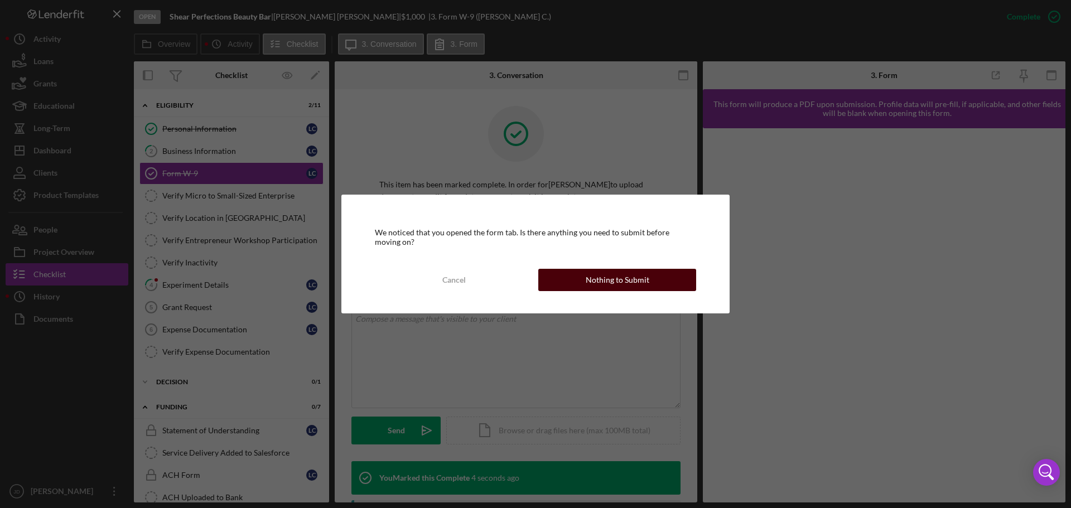
click at [617, 285] on div "Nothing to Submit" at bounding box center [618, 280] width 64 height 22
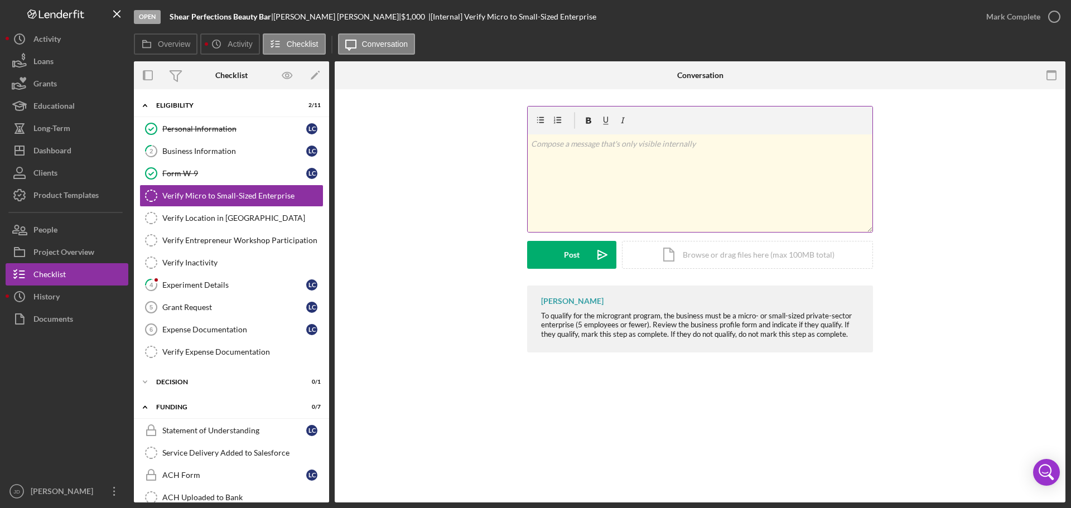
click at [663, 146] on p at bounding box center [700, 144] width 339 height 12
click at [562, 250] on button "Post Icon/icon-invite-send" at bounding box center [571, 255] width 89 height 28
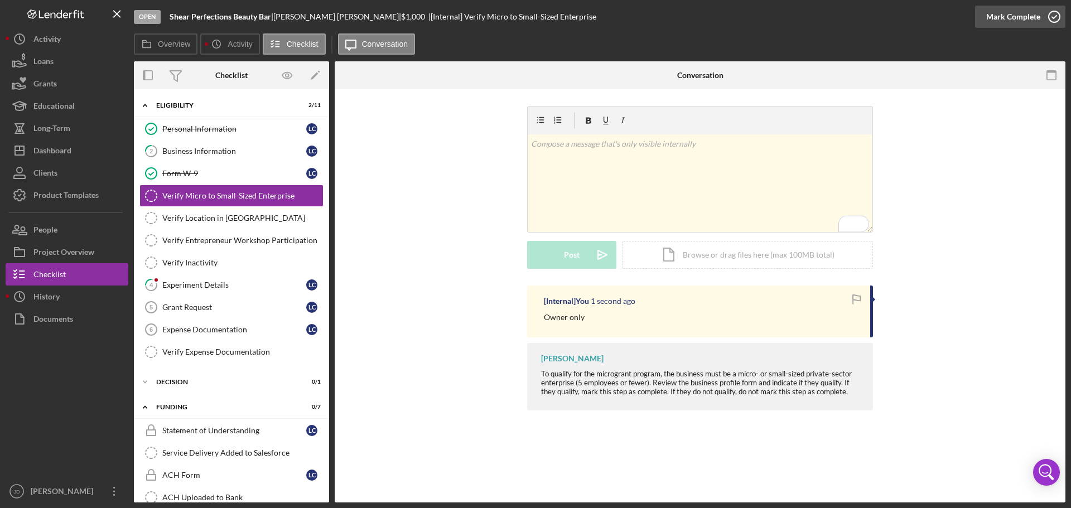
click at [1057, 14] on icon "button" at bounding box center [1055, 17] width 28 height 28
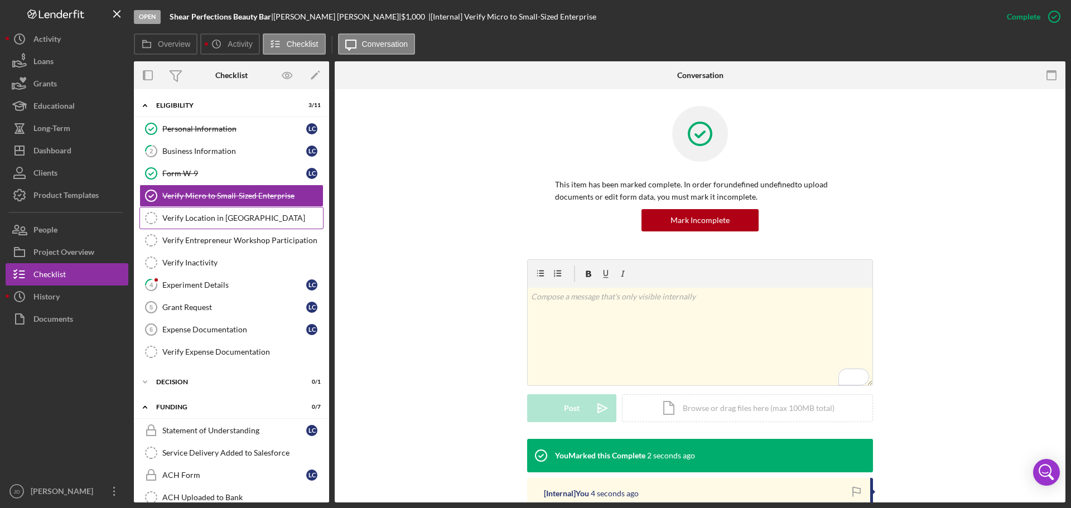
click at [221, 217] on div "Verify Location in [GEOGRAPHIC_DATA]" at bounding box center [242, 218] width 161 height 9
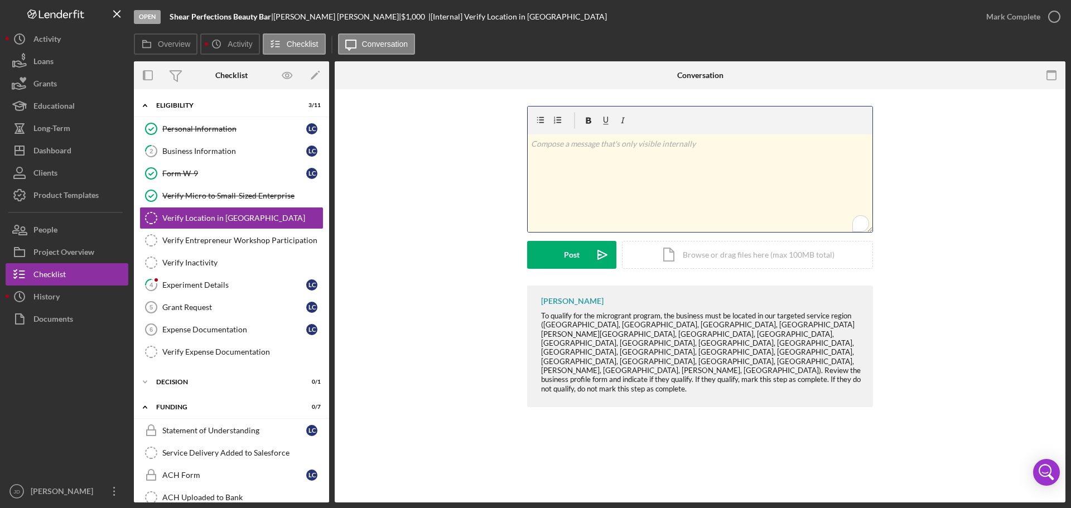
click at [683, 146] on p "To enrich screen reader interactions, please activate Accessibility in Grammarl…" at bounding box center [700, 144] width 339 height 12
click at [558, 251] on button "Post Icon/icon-invite-send" at bounding box center [571, 255] width 89 height 28
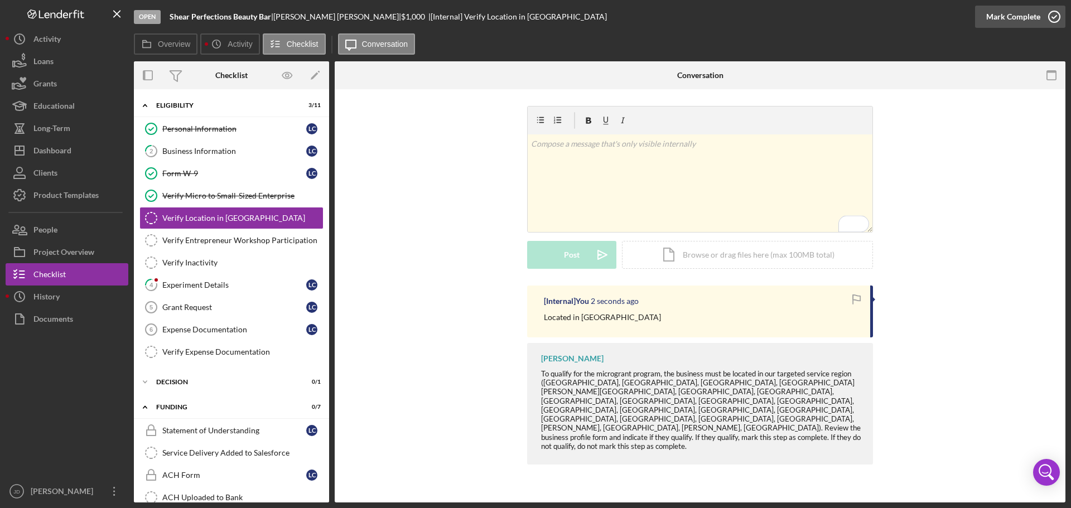
click at [1056, 15] on icon "button" at bounding box center [1055, 17] width 28 height 28
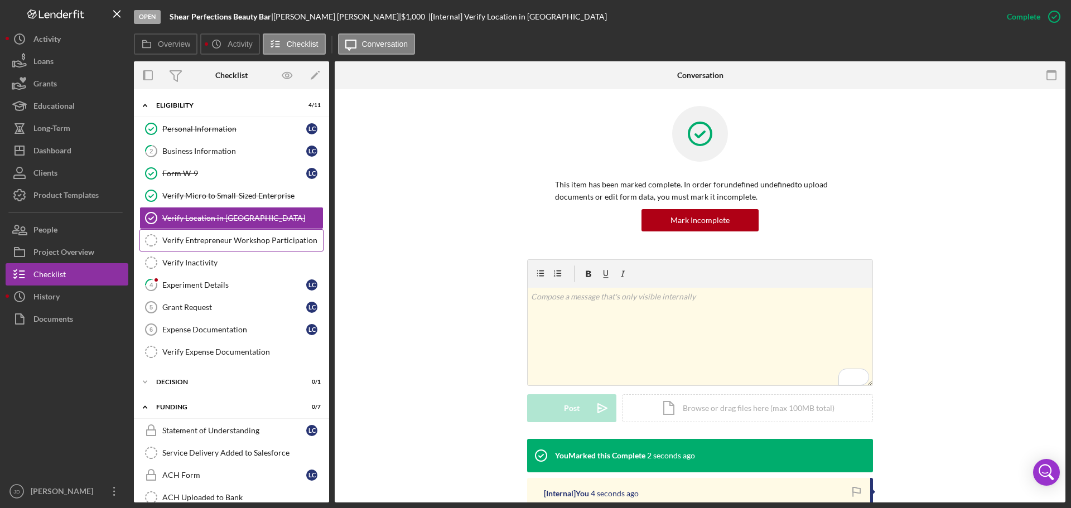
click at [231, 234] on link "Verify Entrepreneur Workshop Participation Verify Entrepreneur Workshop Partici…" at bounding box center [231, 240] width 184 height 22
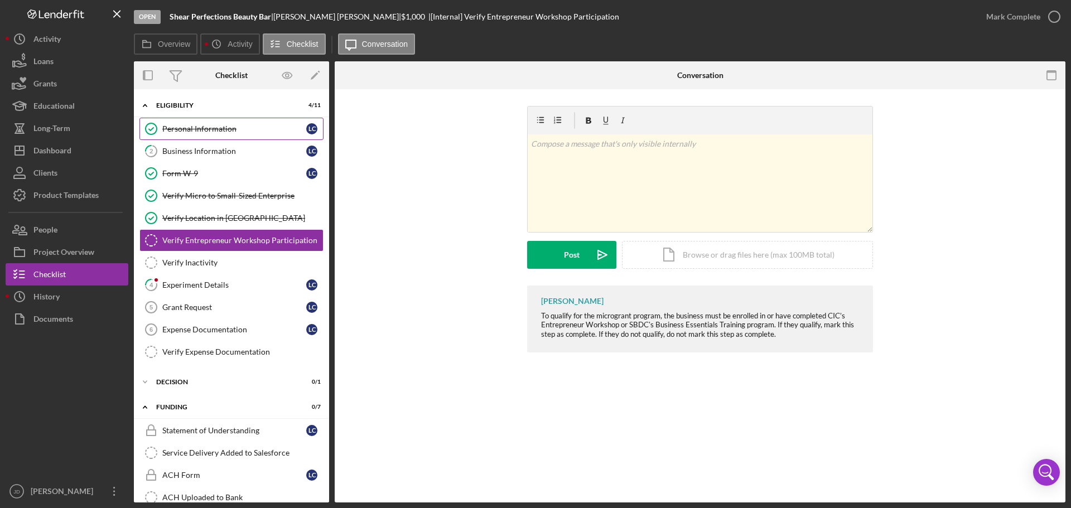
click at [204, 131] on div "Personal Information" at bounding box center [234, 128] width 144 height 9
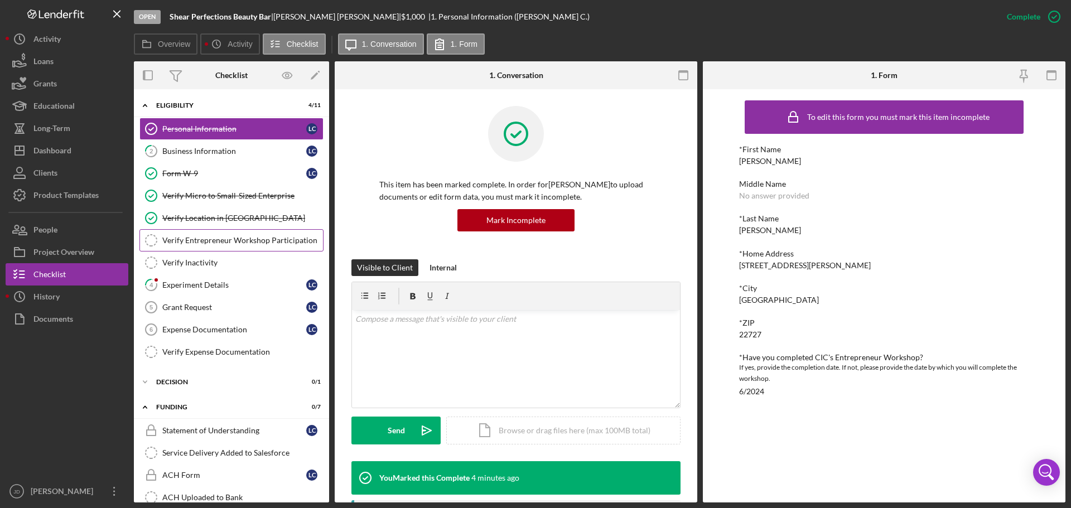
click at [213, 243] on div "Verify Entrepreneur Workshop Participation" at bounding box center [242, 240] width 161 height 9
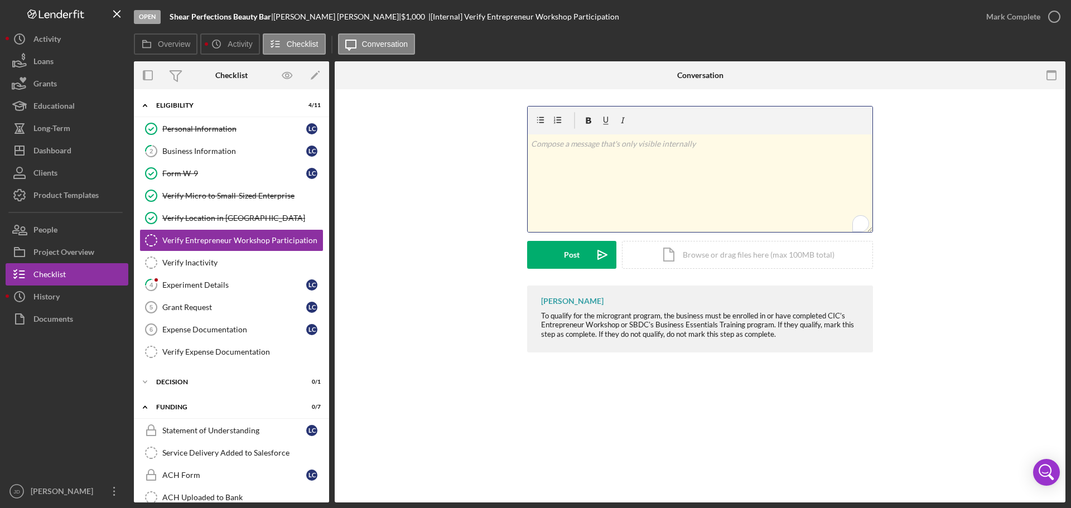
click at [600, 150] on div "v Color teal Color pink Remove color Add row above Add row below Add column bef…" at bounding box center [700, 183] width 345 height 98
click at [725, 140] on p "To enrich screen reader interactions, please activate Accessibility in Grammarl…" at bounding box center [700, 144] width 339 height 12
click at [552, 246] on button "Post Icon/icon-invite-send" at bounding box center [571, 255] width 89 height 28
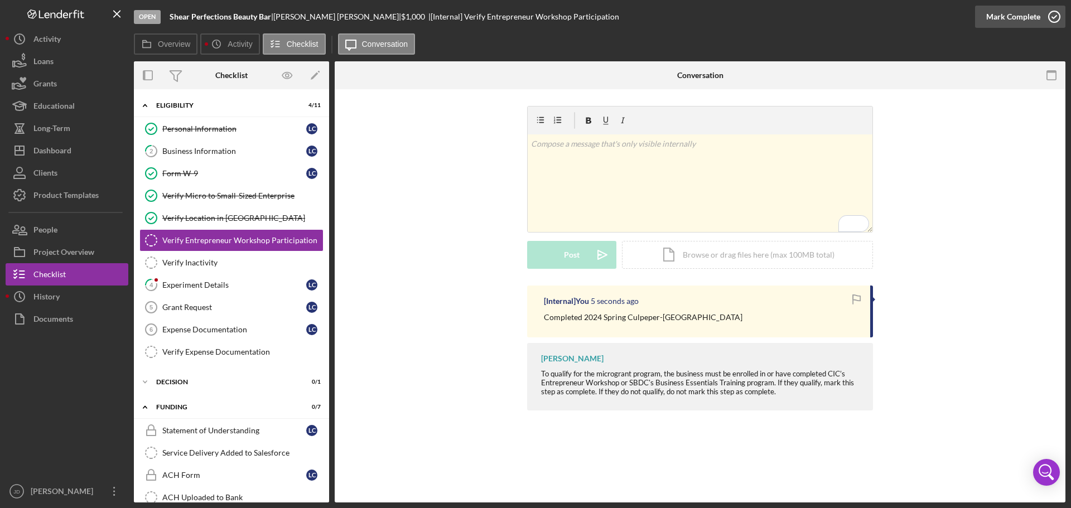
click at [1052, 16] on icon "button" at bounding box center [1055, 17] width 28 height 28
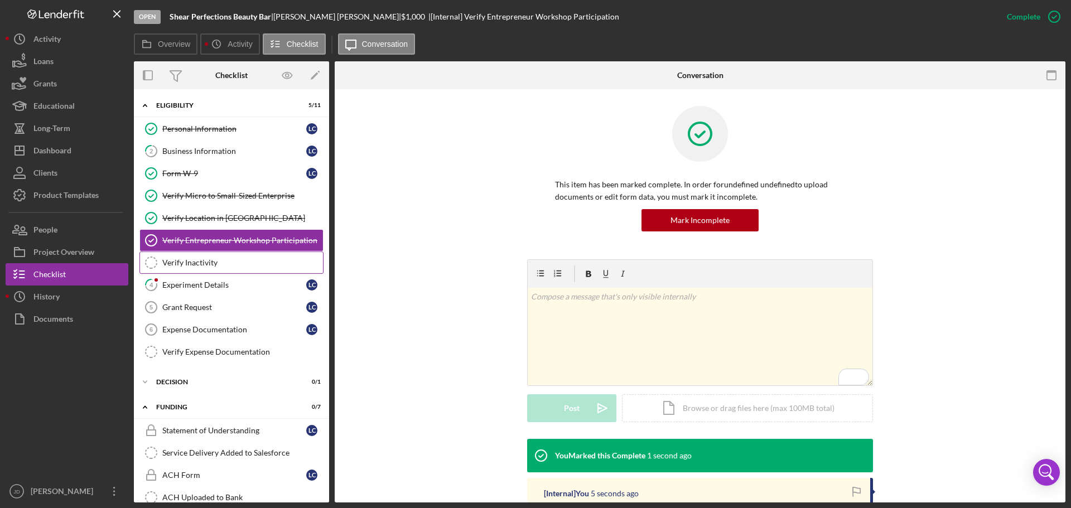
click at [203, 262] on div "Verify Inactivity" at bounding box center [242, 262] width 161 height 9
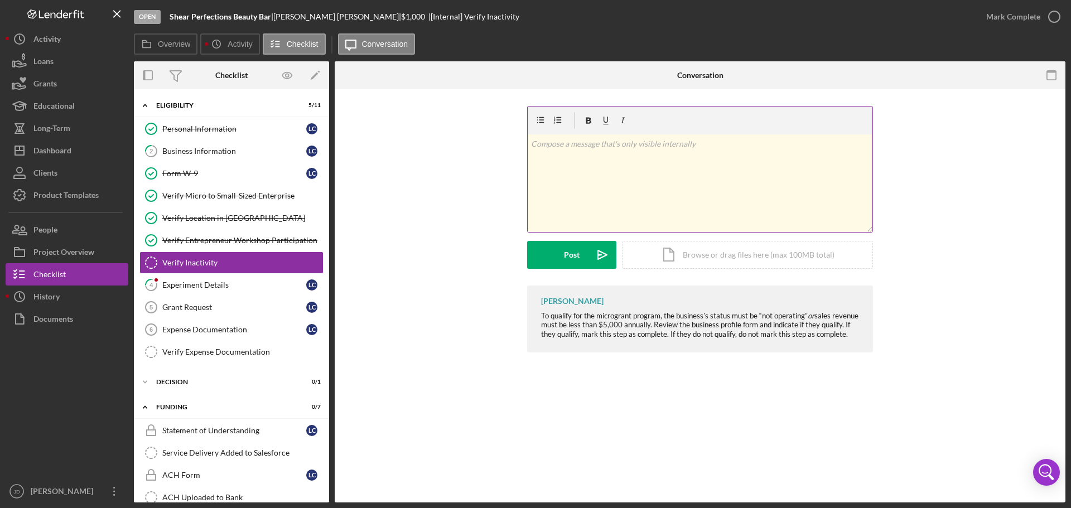
click at [592, 150] on p at bounding box center [700, 144] width 339 height 12
click at [556, 251] on button "Post Icon/icon-invite-send" at bounding box center [571, 255] width 89 height 28
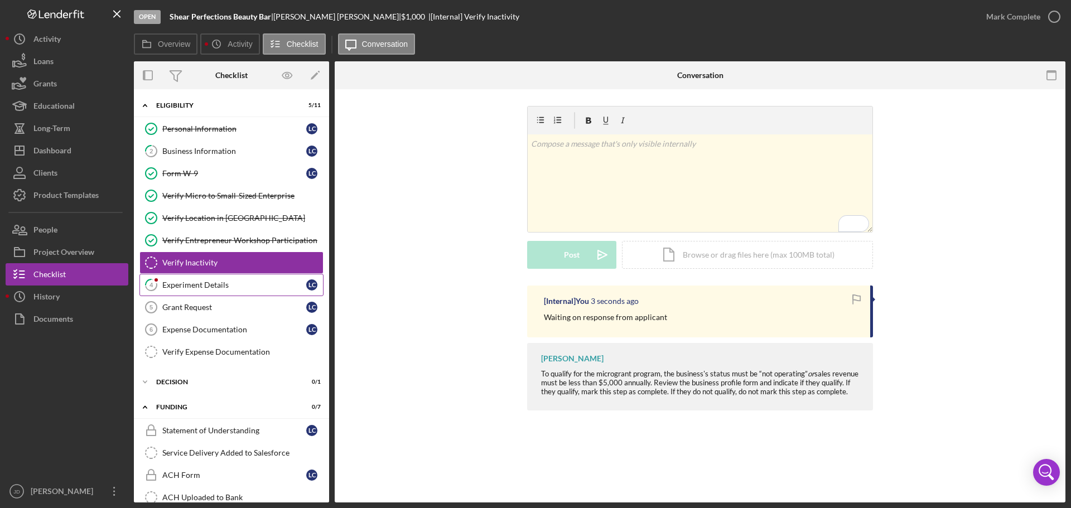
click at [209, 283] on div "Experiment Details" at bounding box center [234, 285] width 144 height 9
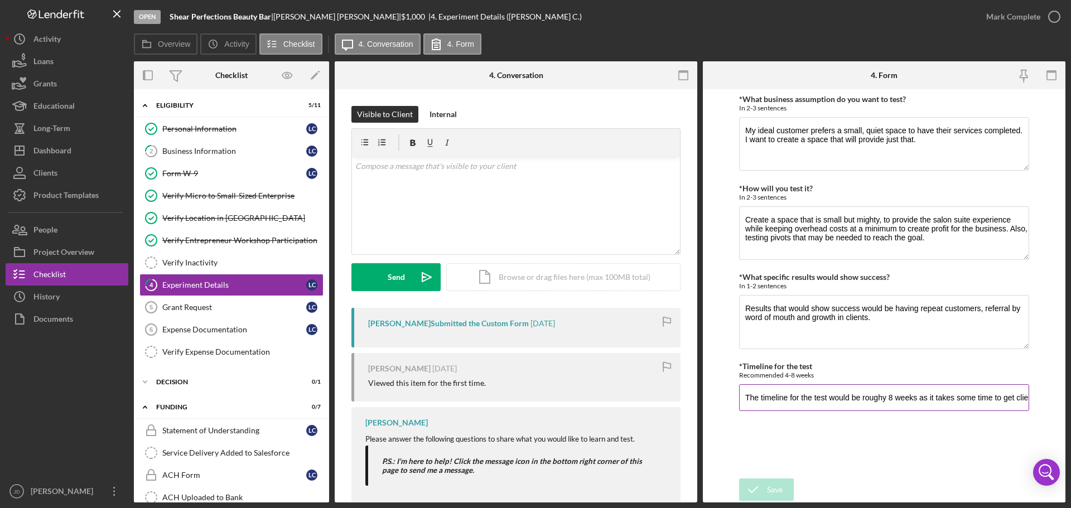
click at [933, 398] on input "The timeline for the test would be roughy 8 weeks as it takes some time to get …" at bounding box center [884, 397] width 290 height 27
click at [1052, 17] on icon "button" at bounding box center [1055, 17] width 28 height 28
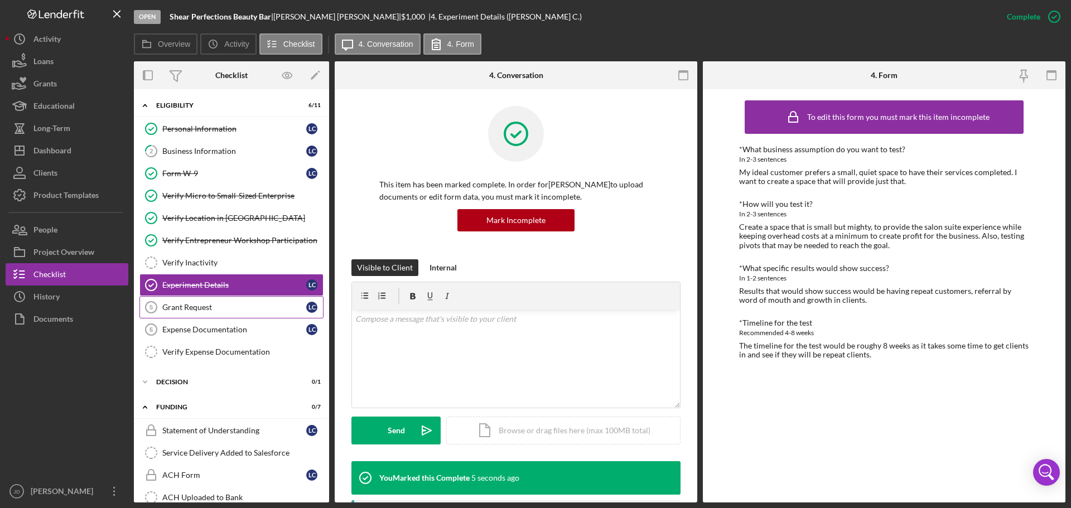
click at [184, 305] on div "Grant Request" at bounding box center [234, 307] width 144 height 9
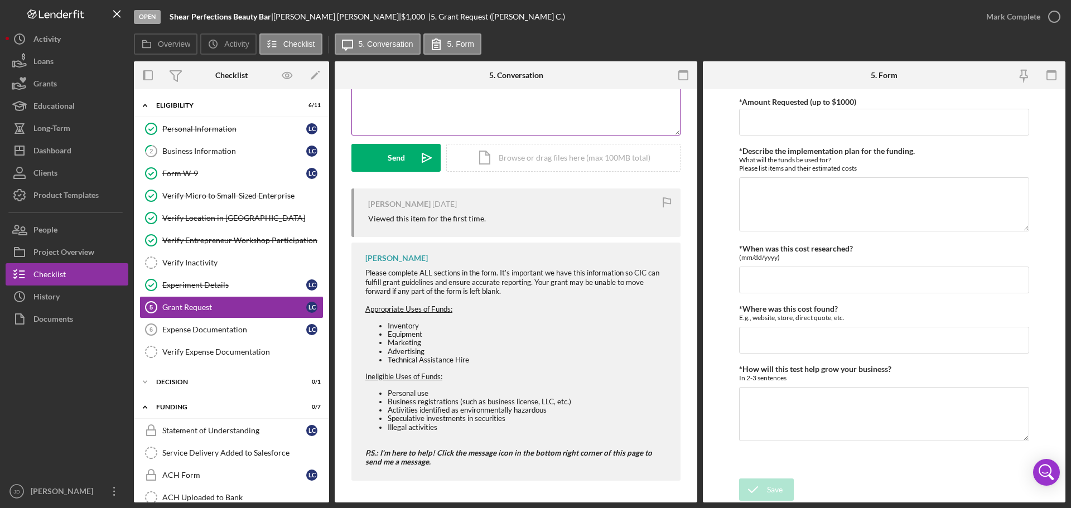
scroll to position [120, 0]
click at [232, 330] on div "Expense Documentation" at bounding box center [234, 329] width 144 height 9
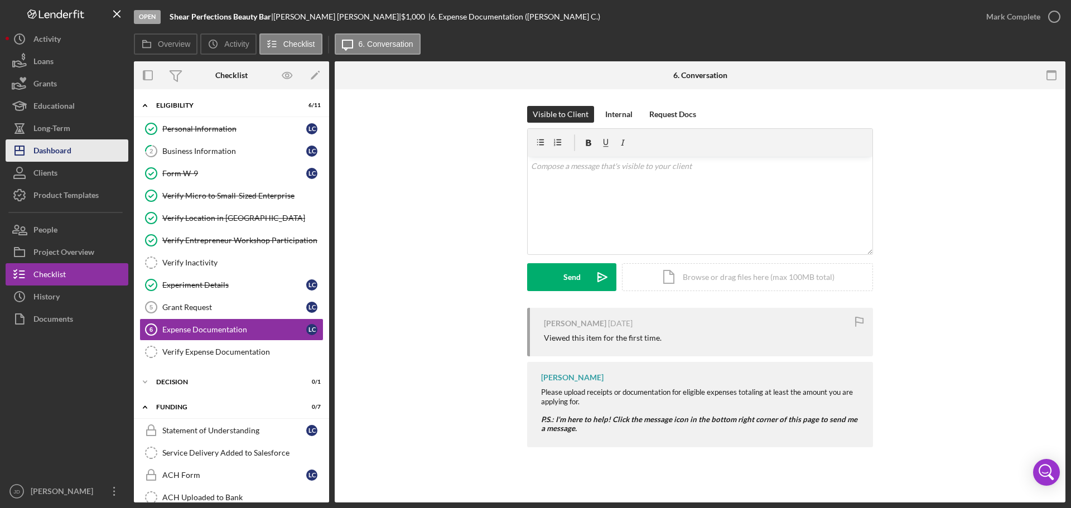
click at [52, 150] on div "Dashboard" at bounding box center [52, 151] width 38 height 25
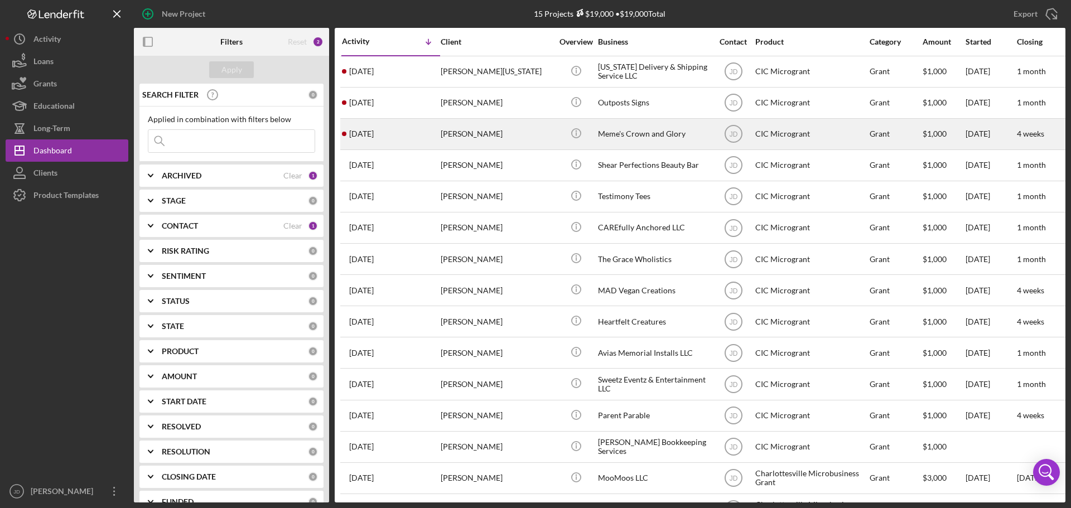
click at [477, 134] on div "[PERSON_NAME]" at bounding box center [497, 134] width 112 height 30
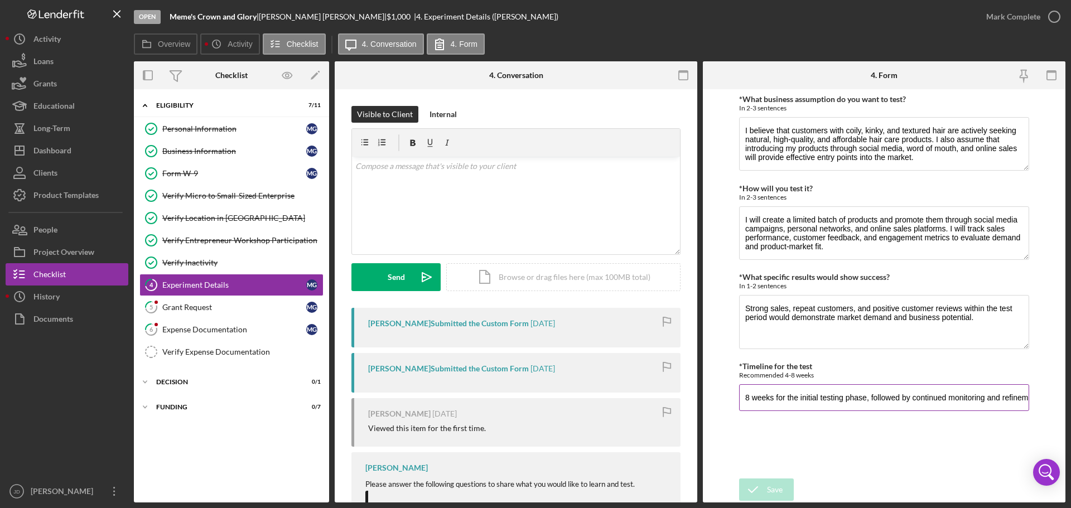
click at [809, 401] on input "8 weeks for the initial testing phase, followed by continued monitoring and ref…" at bounding box center [884, 397] width 290 height 27
click at [1057, 16] on icon "button" at bounding box center [1055, 17] width 28 height 28
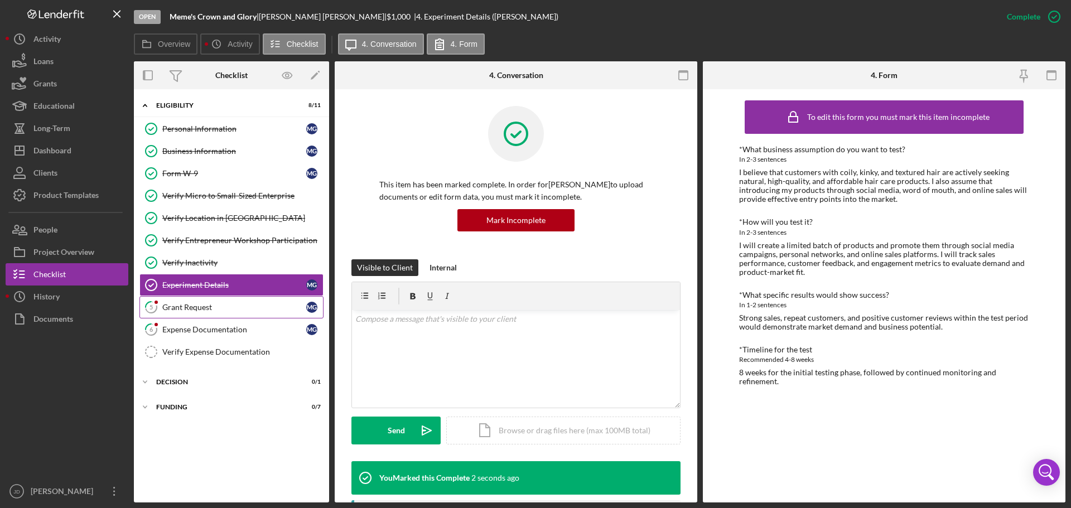
click at [182, 307] on div "Grant Request" at bounding box center [234, 307] width 144 height 9
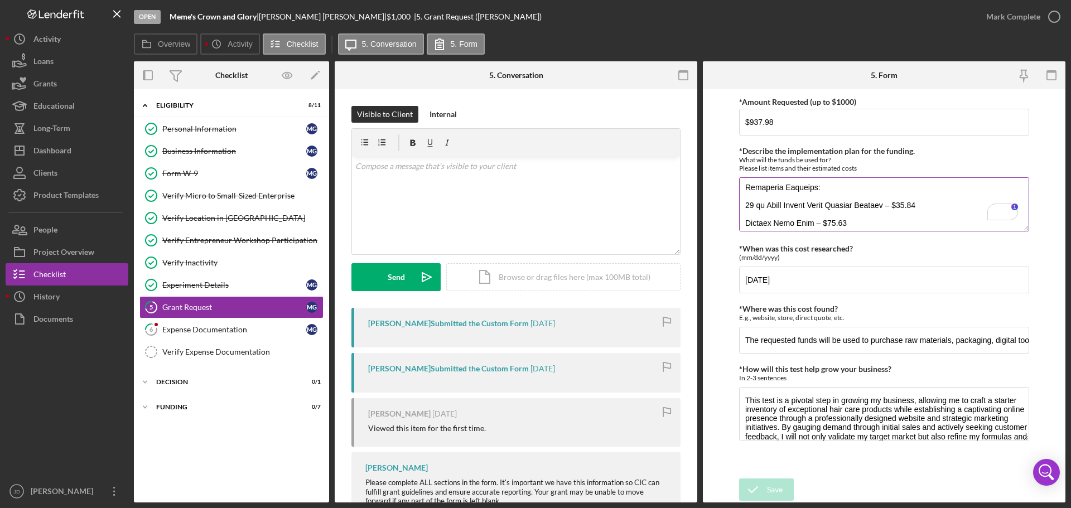
scroll to position [89, 0]
click at [914, 341] on input "The requested funds will be used to purchase raw materials, packaging, digital …" at bounding box center [884, 340] width 290 height 27
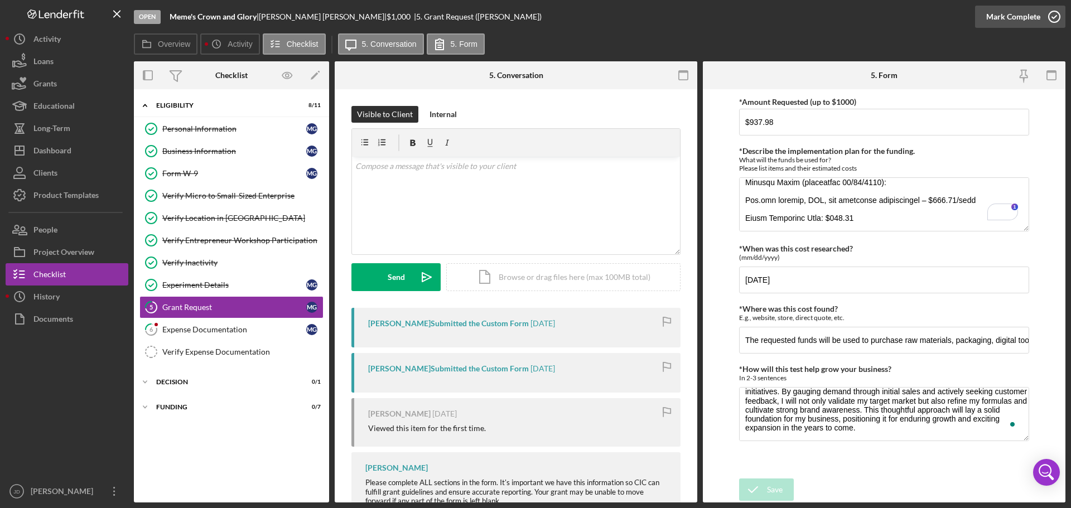
click at [1056, 19] on icon "button" at bounding box center [1055, 17] width 28 height 28
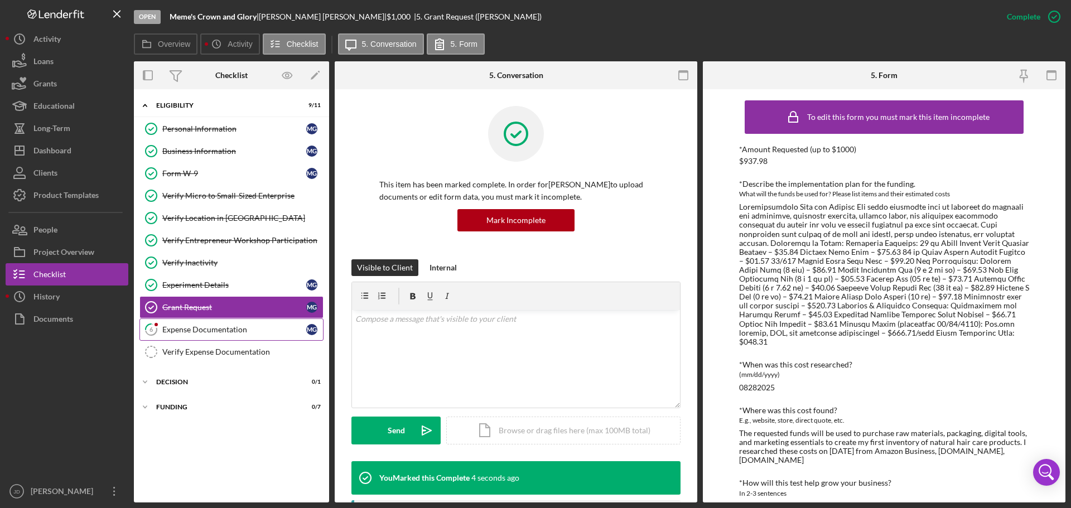
click at [190, 332] on div "Expense Documentation" at bounding box center [234, 329] width 144 height 9
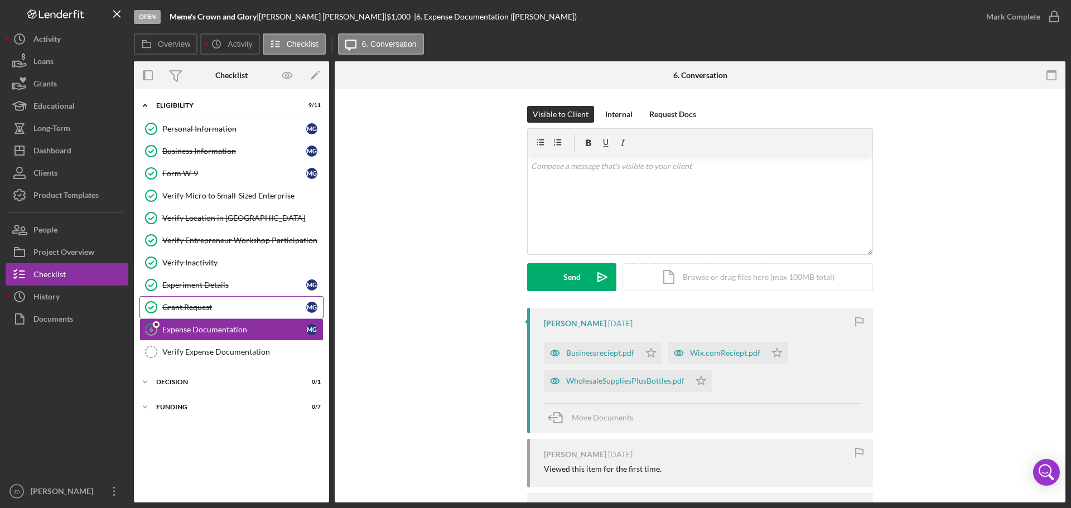
click at [231, 309] on div "Grant Request" at bounding box center [234, 307] width 144 height 9
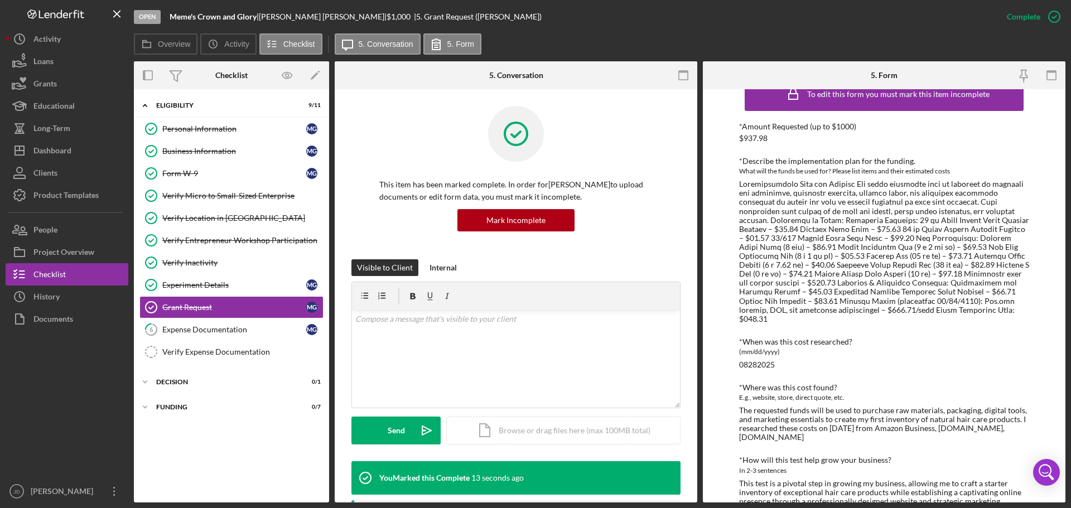
scroll to position [8, 0]
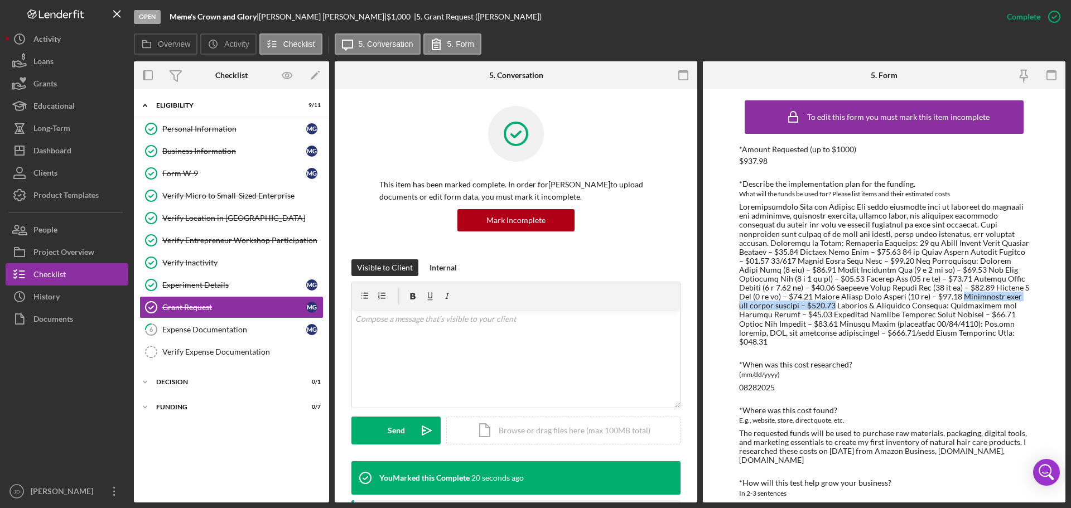
drag, startPoint x: 865, startPoint y: 297, endPoint x: 1016, endPoint y: 295, distance: 150.7
click at [1016, 295] on div at bounding box center [884, 275] width 290 height 144
copy div "Additional oils and herbal powders – $234.82"
click at [570, 323] on p at bounding box center [516, 319] width 322 height 12
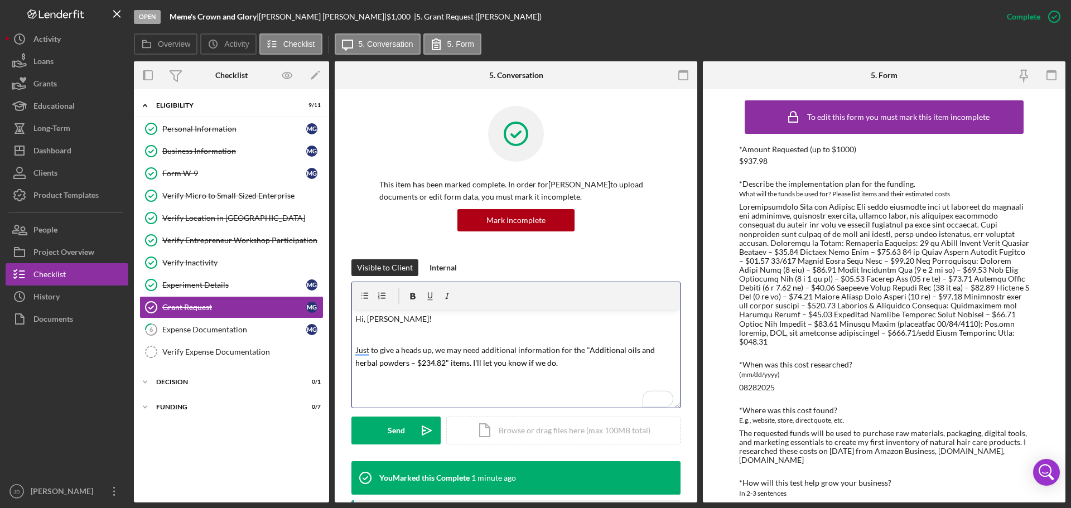
click at [485, 332] on p "To enrich screen reader interactions, please activate Accessibility in Grammarl…" at bounding box center [516, 335] width 322 height 12
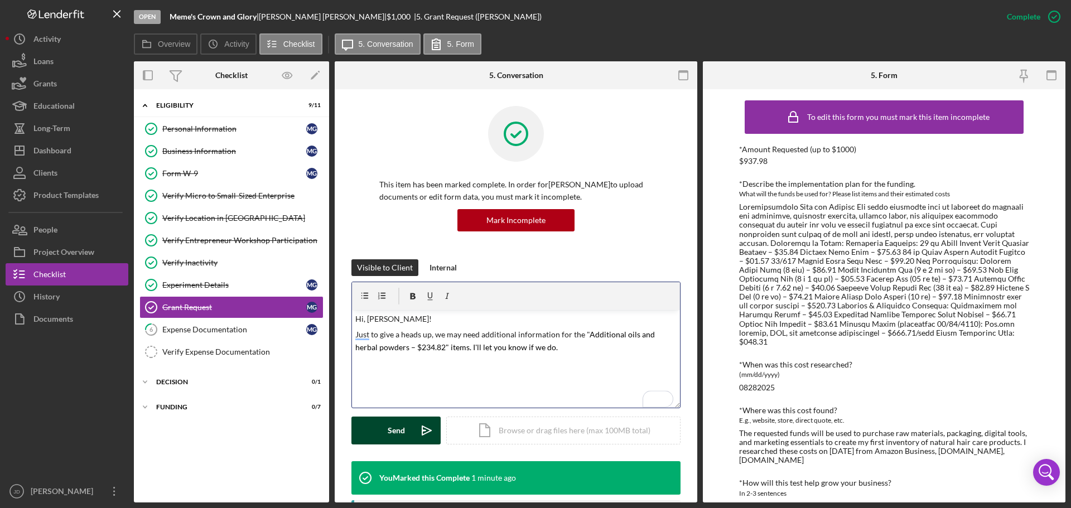
click at [391, 429] on div "Send" at bounding box center [396, 431] width 17 height 28
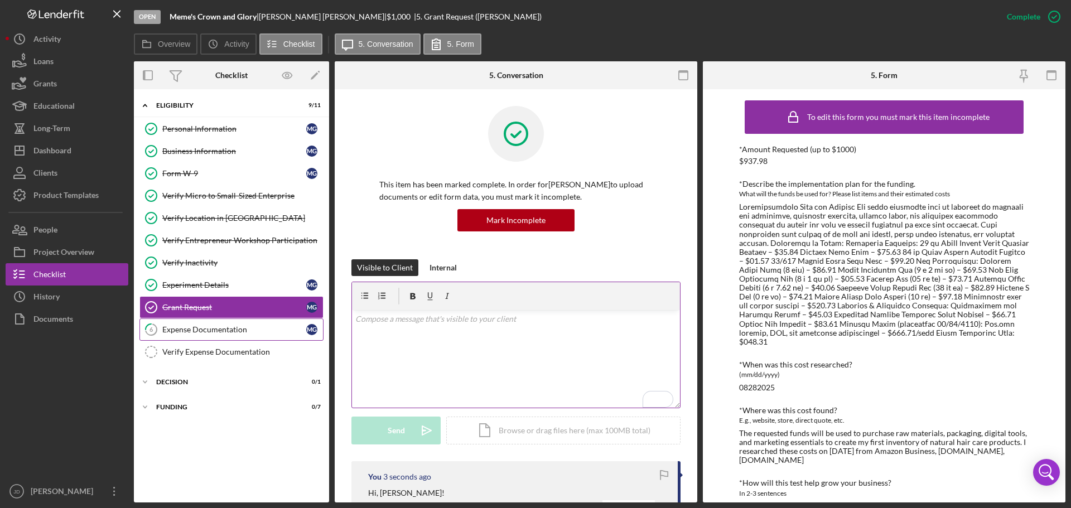
click at [172, 330] on div "Expense Documentation" at bounding box center [234, 329] width 144 height 9
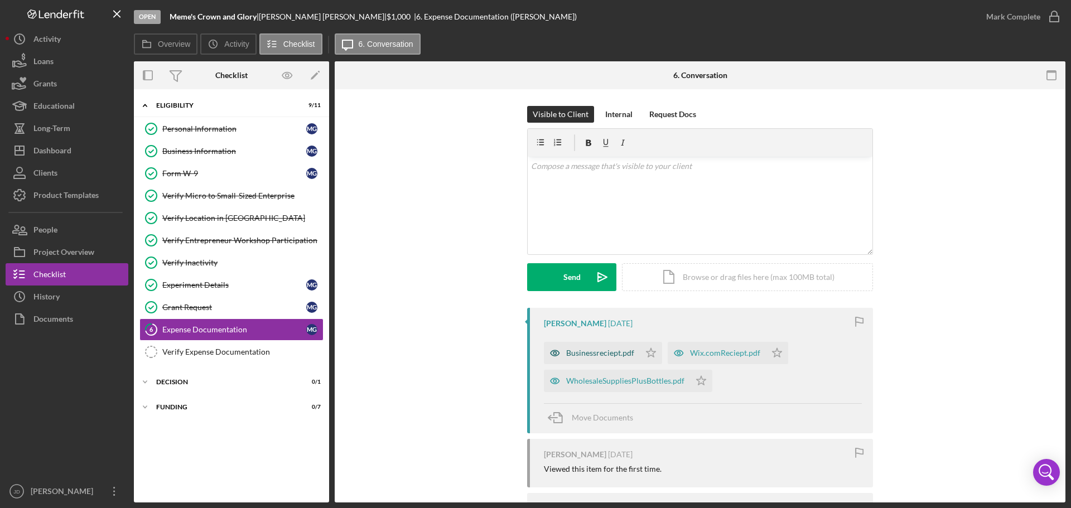
click at [588, 354] on div "Businessreciept.pdf" at bounding box center [600, 353] width 68 height 9
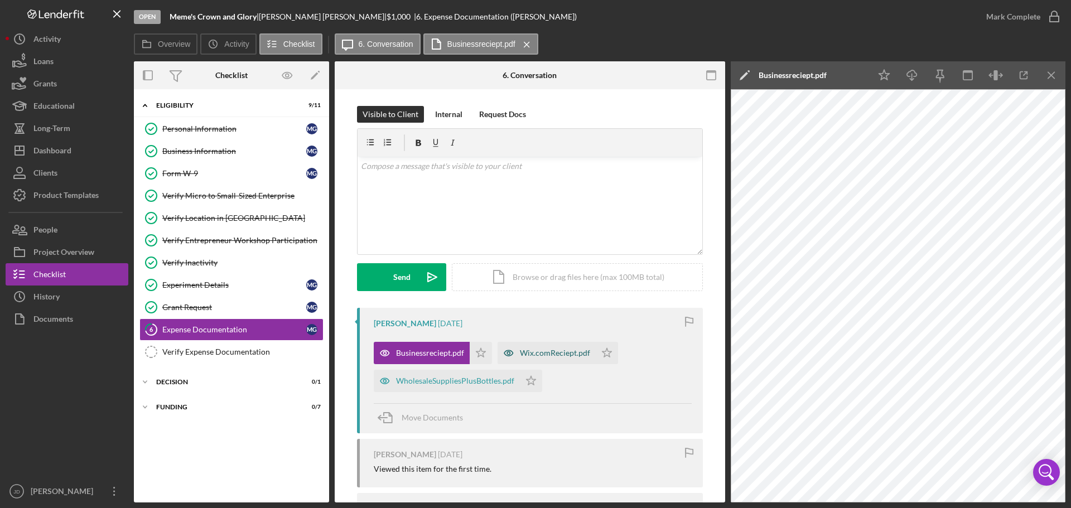
click at [559, 356] on div "Wix.comReciept.pdf" at bounding box center [555, 353] width 70 height 9
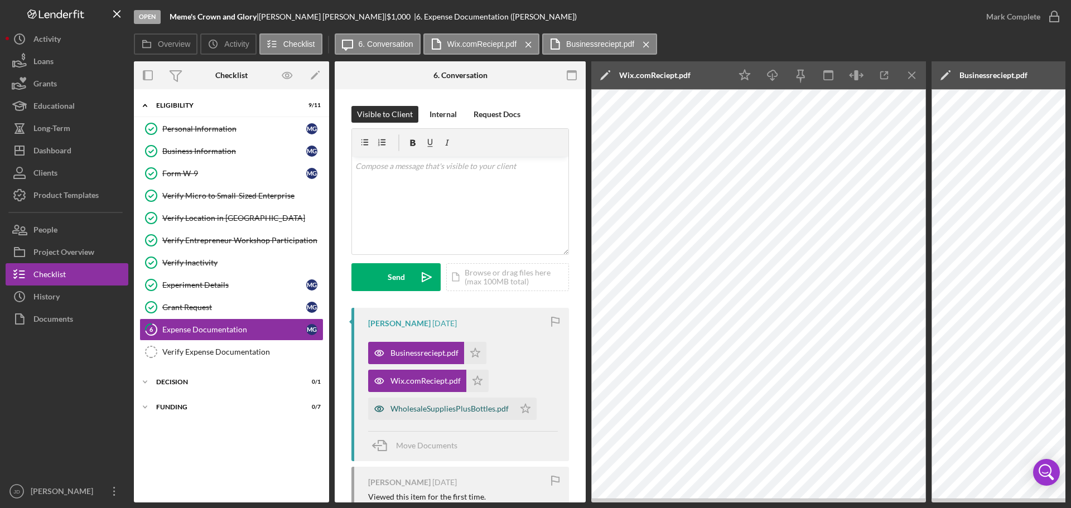
click at [477, 411] on div "WholesaleSuppliesPlusBottles.pdf" at bounding box center [450, 409] width 118 height 9
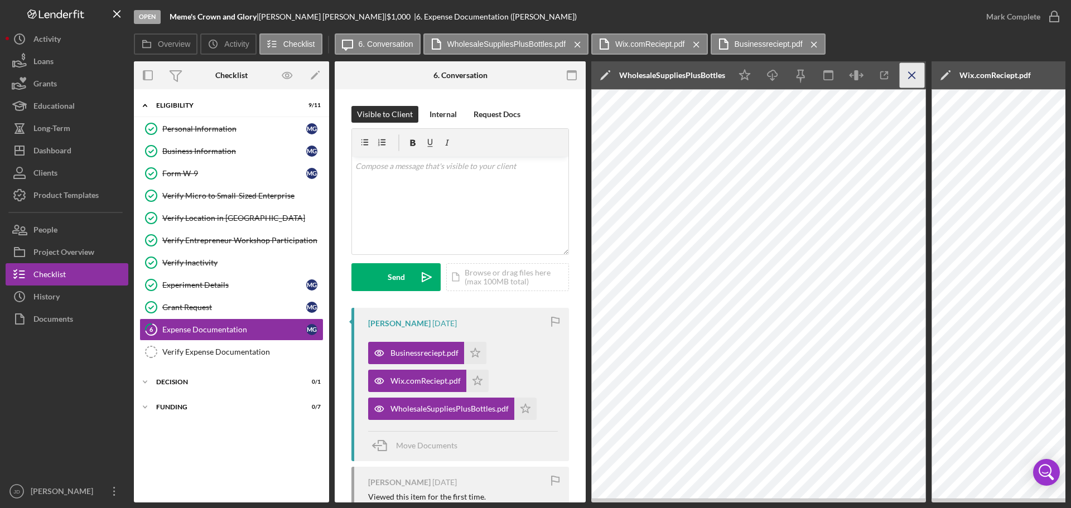
click at [908, 74] on icon "Icon/Menu Close" at bounding box center [912, 75] width 25 height 25
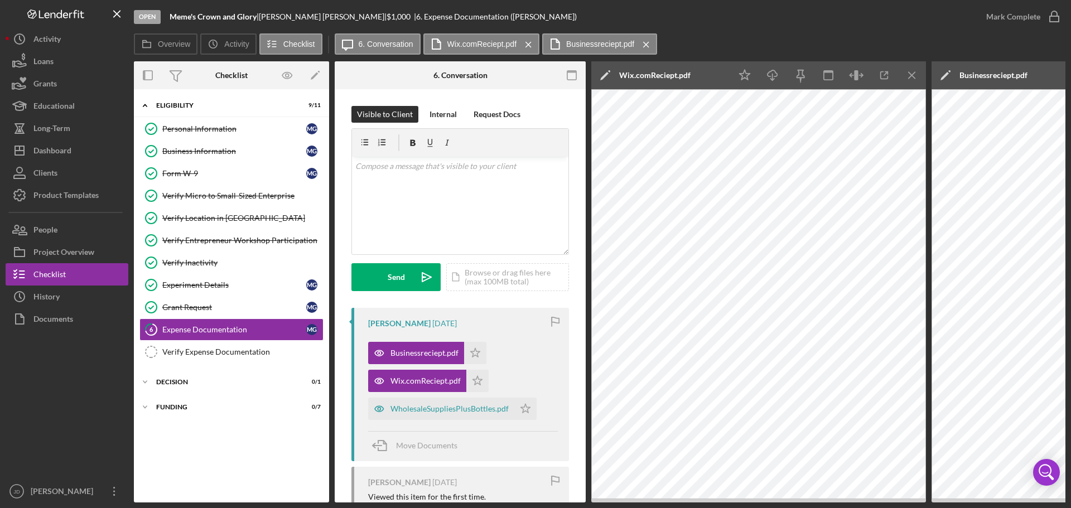
click at [908, 74] on icon "Icon/Menu Close" at bounding box center [912, 75] width 25 height 25
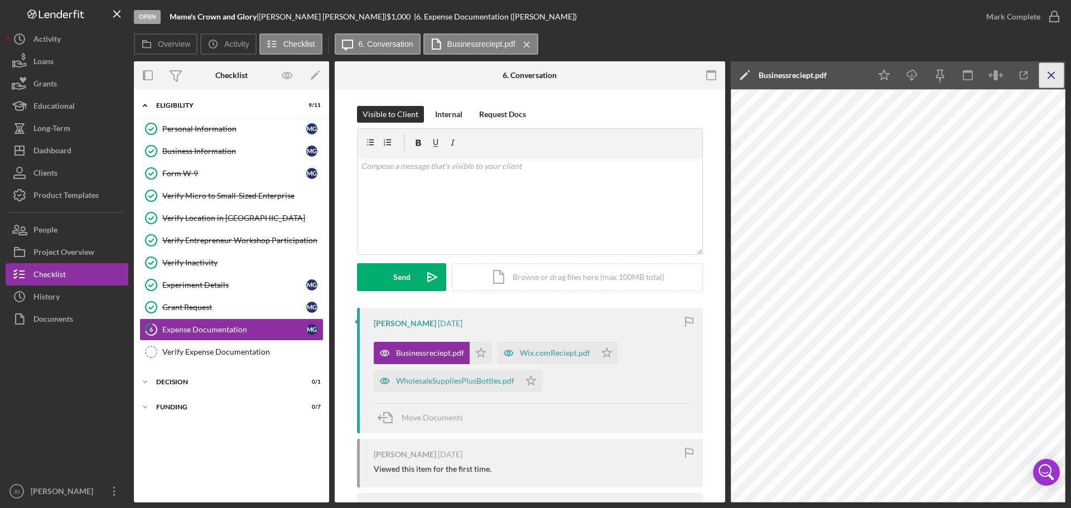
click at [1051, 75] on line "button" at bounding box center [1051, 75] width 6 height 6
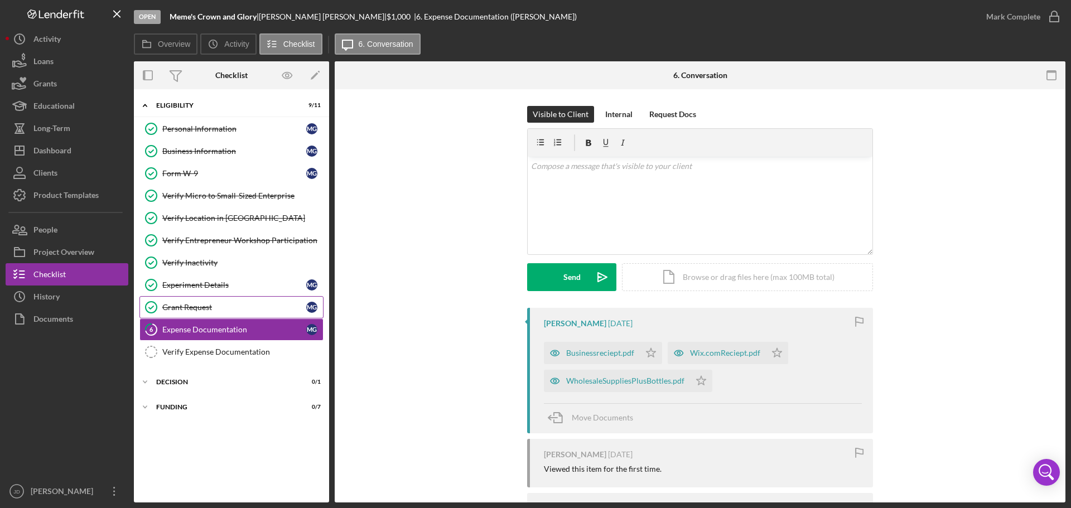
click at [172, 307] on div "Grant Request" at bounding box center [234, 307] width 144 height 9
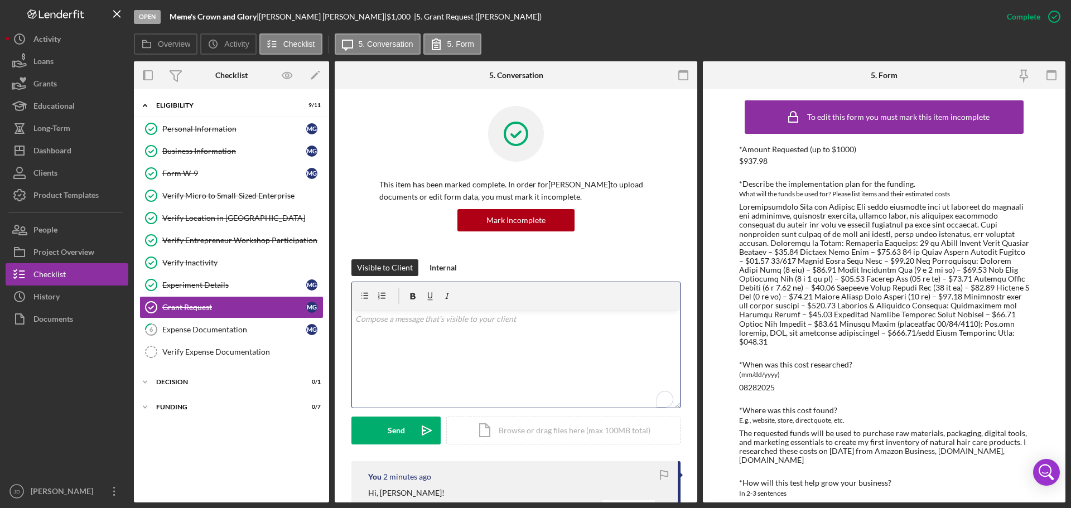
click at [491, 327] on div "v Color teal Color pink Remove color Add row above Add row below Add column bef…" at bounding box center [516, 359] width 328 height 98
click at [511, 323] on p "Never mind. I see the businessreceipt.pdf." at bounding box center [516, 319] width 322 height 12
click at [383, 435] on button "Send Icon/icon-invite-send" at bounding box center [396, 431] width 89 height 28
click at [190, 325] on div "Expense Documentation" at bounding box center [234, 329] width 144 height 9
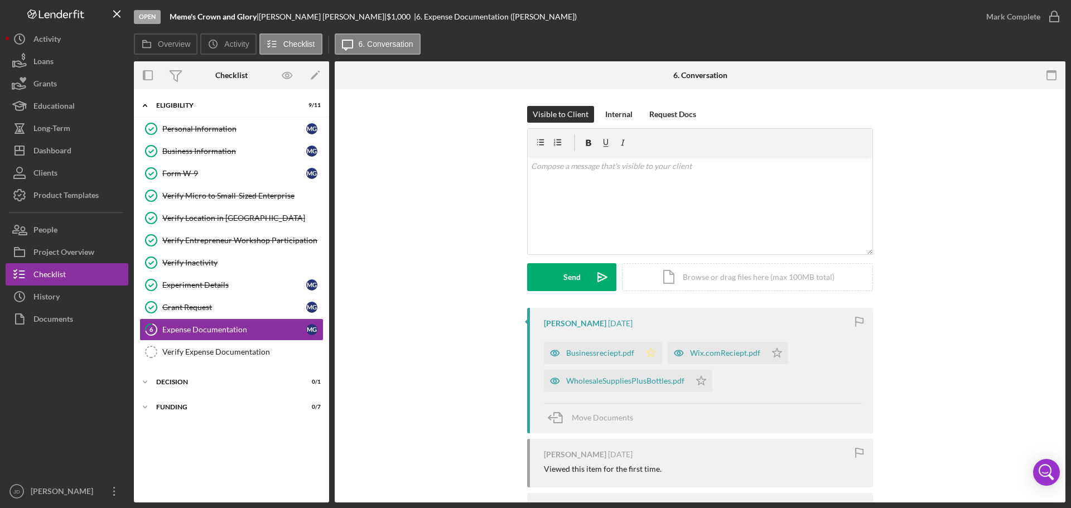
click at [649, 352] on icon "Icon/Star" at bounding box center [651, 353] width 22 height 22
click at [703, 383] on icon "Icon/Star" at bounding box center [701, 381] width 22 height 22
click at [773, 350] on polygon "button" at bounding box center [777, 352] width 9 height 9
drag, startPoint x: 191, startPoint y: 308, endPoint x: 195, endPoint y: 300, distance: 9.2
click at [191, 308] on div "Grant Request" at bounding box center [234, 307] width 144 height 9
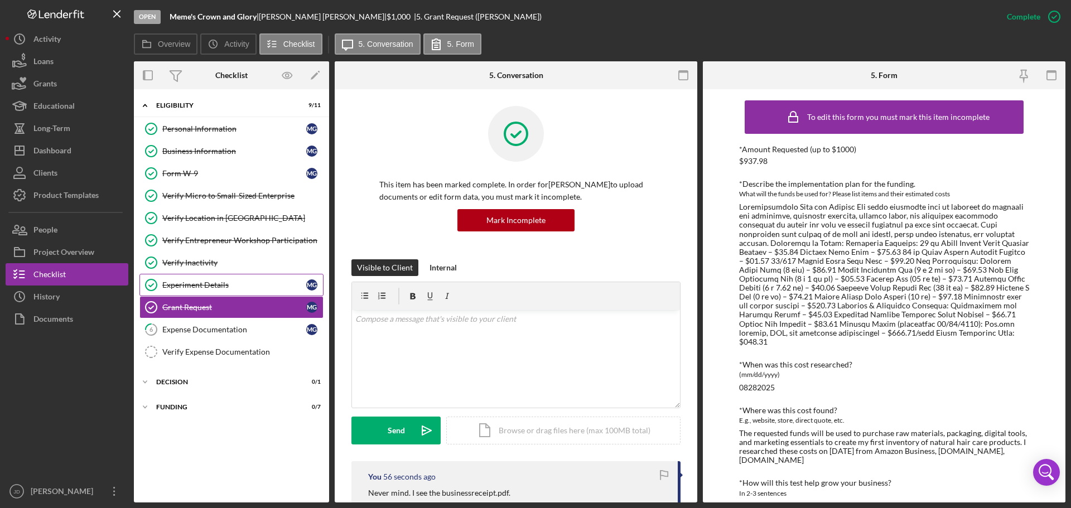
click at [200, 286] on div "Experiment Details" at bounding box center [234, 285] width 144 height 9
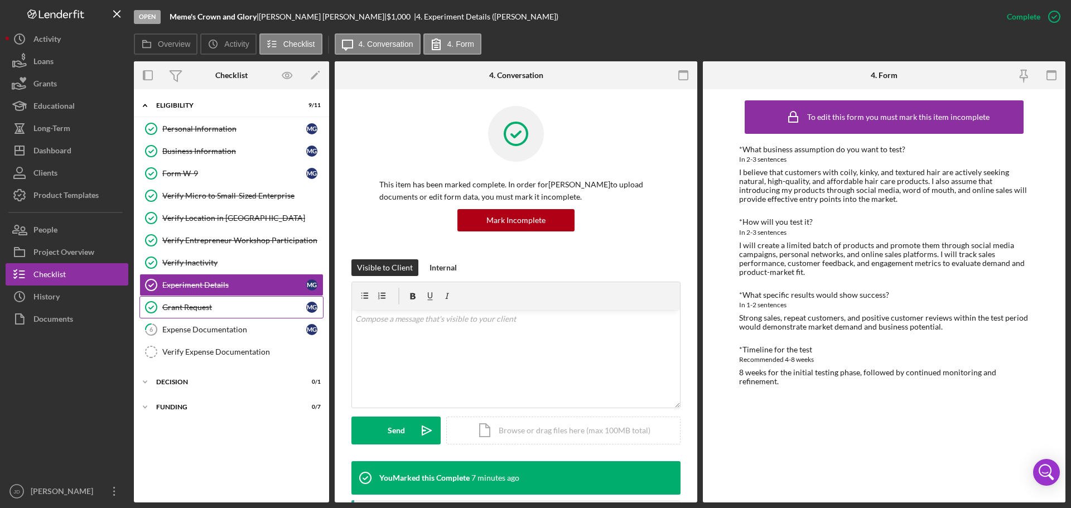
click at [202, 308] on div "Grant Request" at bounding box center [234, 307] width 144 height 9
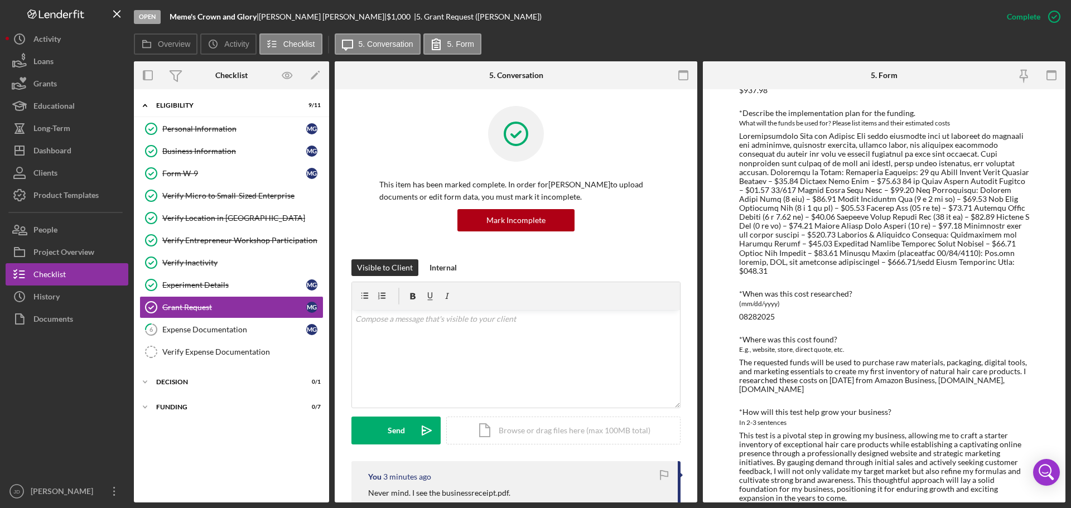
scroll to position [79, 0]
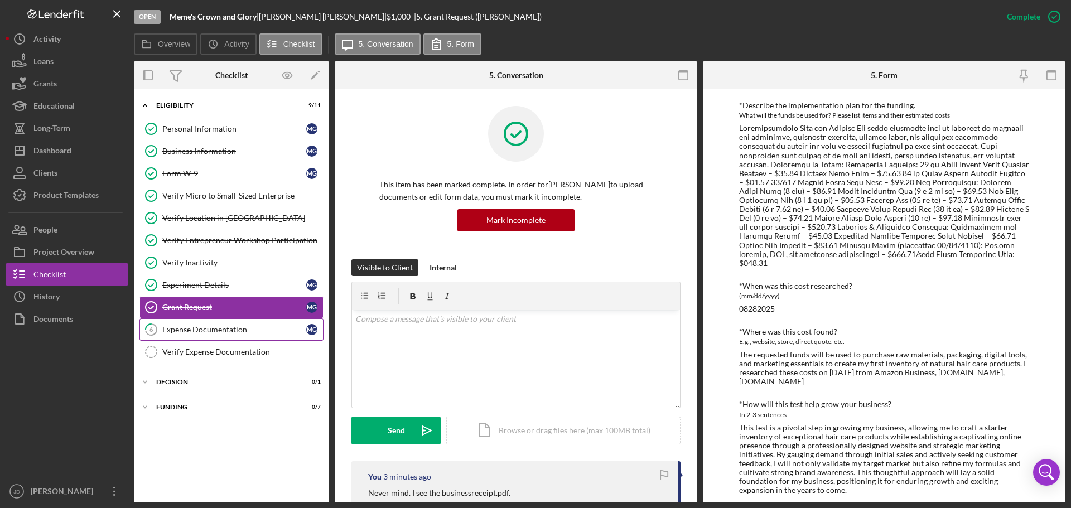
click at [193, 326] on div "Expense Documentation" at bounding box center [234, 329] width 144 height 9
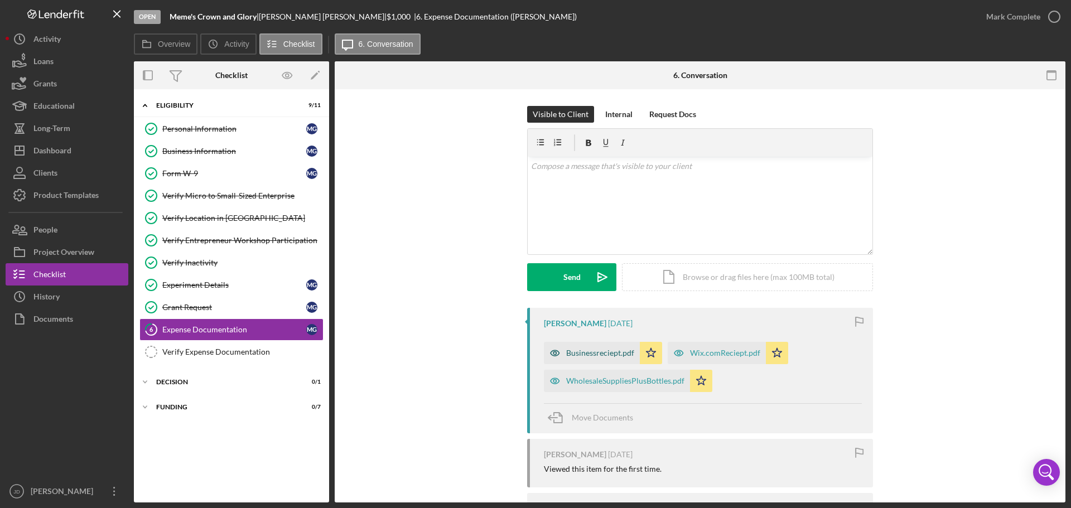
click at [607, 352] on div "Businessreciept.pdf" at bounding box center [600, 353] width 68 height 9
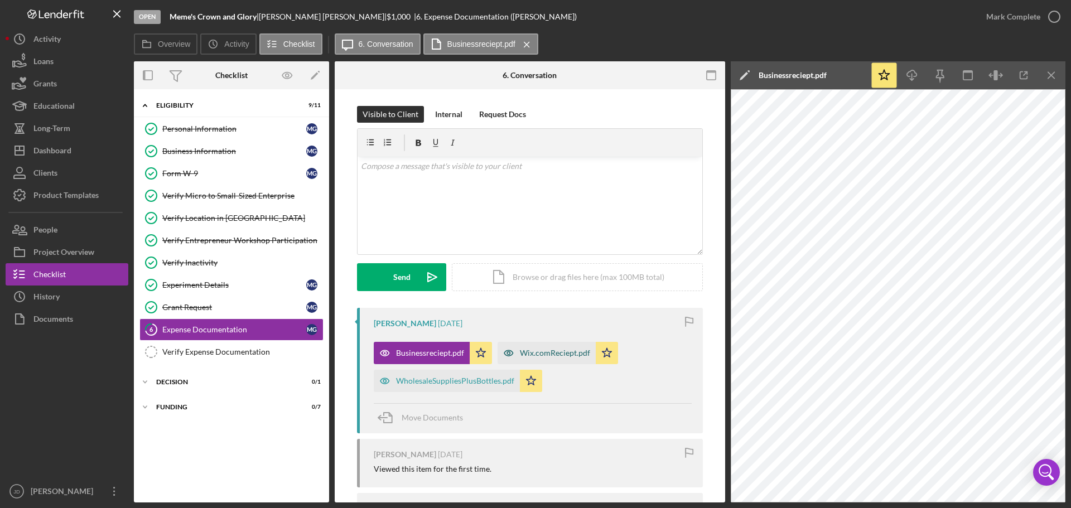
click at [540, 349] on div "Wix.comReciept.pdf" at bounding box center [555, 353] width 70 height 9
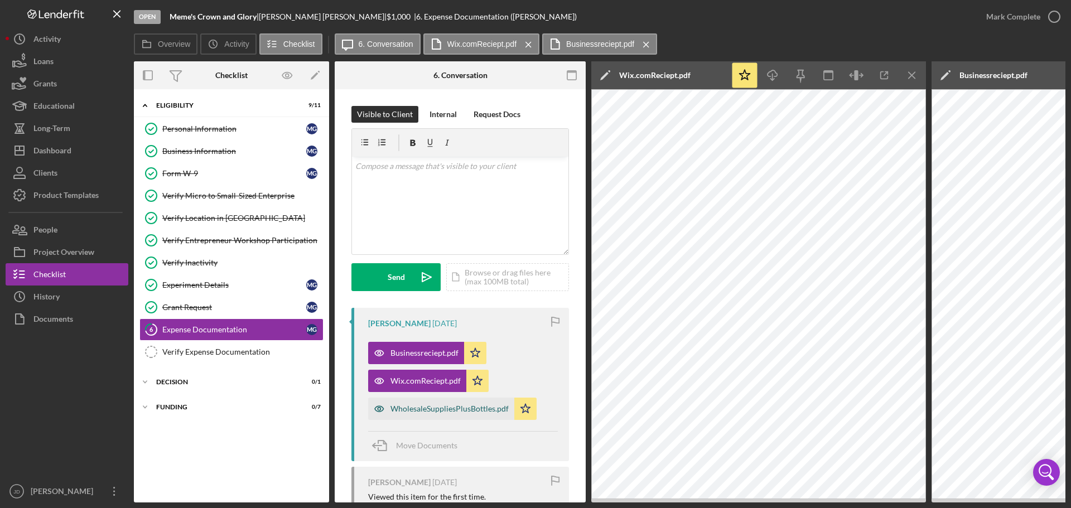
click at [424, 408] on div "WholesaleSuppliesPlusBottles.pdf" at bounding box center [450, 409] width 118 height 9
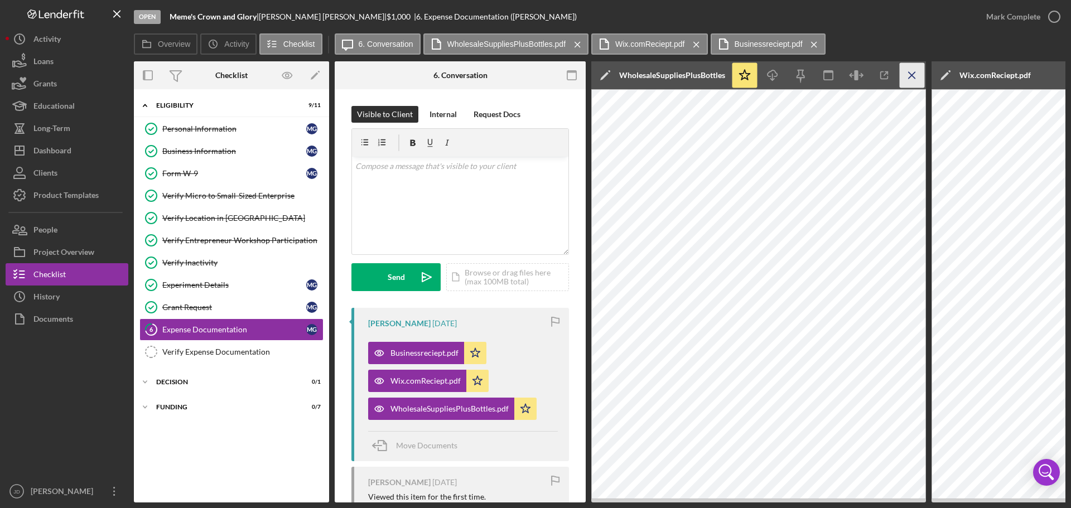
click at [911, 75] on icon "Icon/Menu Close" at bounding box center [912, 75] width 25 height 25
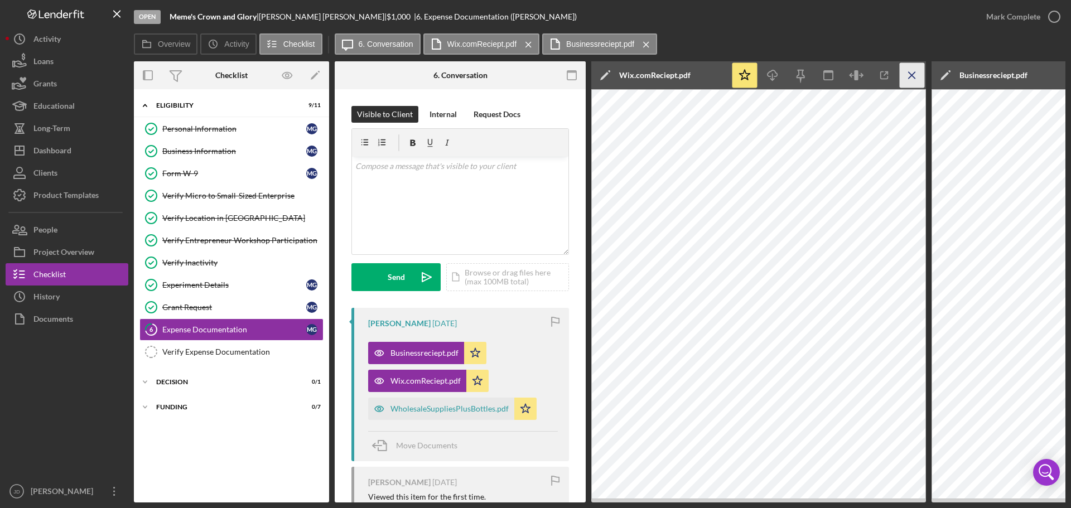
click at [913, 74] on line "button" at bounding box center [912, 75] width 6 height 6
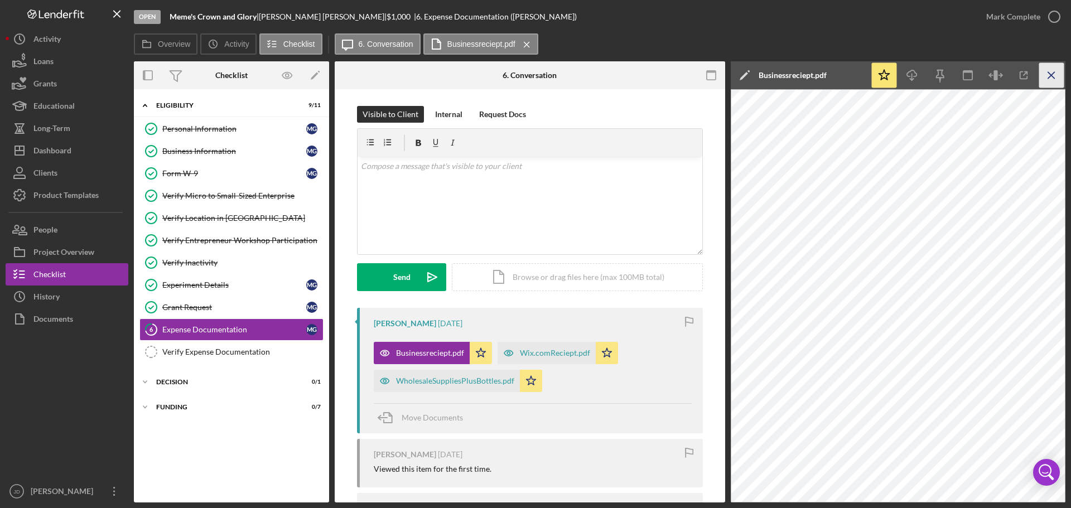
click at [1057, 76] on icon "Icon/Menu Close" at bounding box center [1052, 75] width 25 height 25
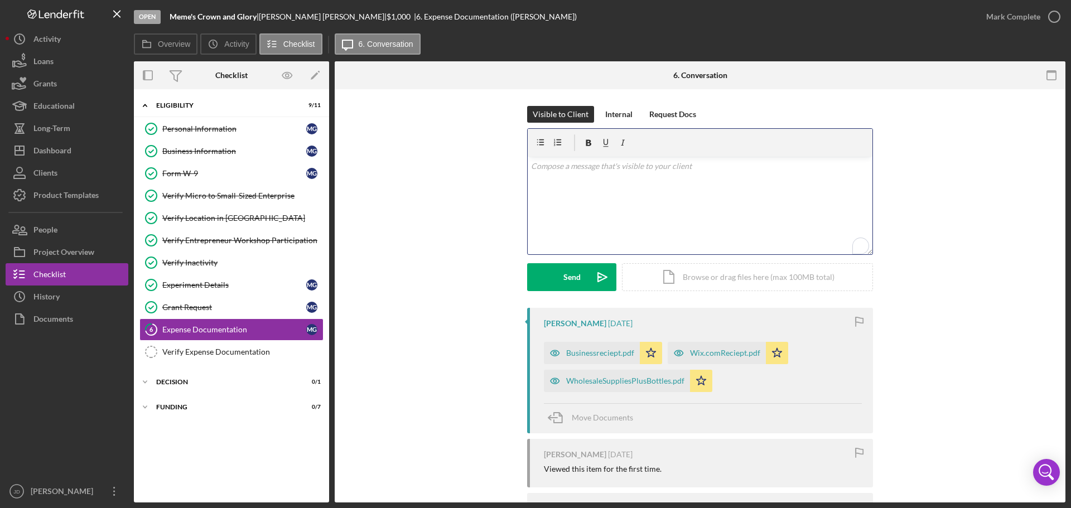
click at [701, 169] on p "To enrich screen reader interactions, please activate Accessibility in Grammarl…" at bounding box center [700, 166] width 339 height 12
click at [724, 354] on div "Wix.comReciept.pdf" at bounding box center [725, 353] width 70 height 9
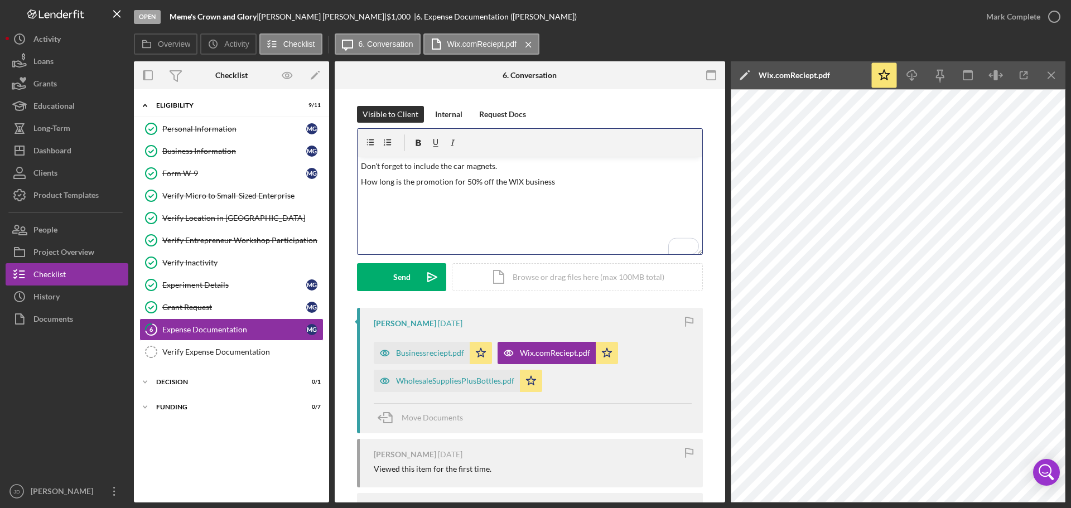
click at [556, 178] on p "How long is the promotion for 50% off the WIX business" at bounding box center [530, 182] width 339 height 12
click at [393, 274] on div "Send" at bounding box center [401, 277] width 17 height 28
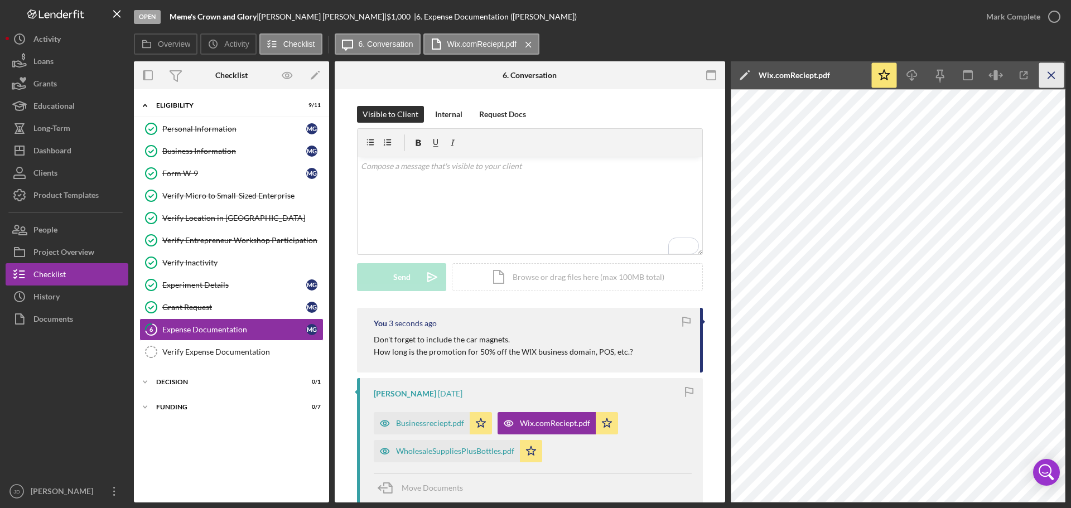
click at [1055, 71] on icon "Icon/Menu Close" at bounding box center [1052, 75] width 25 height 25
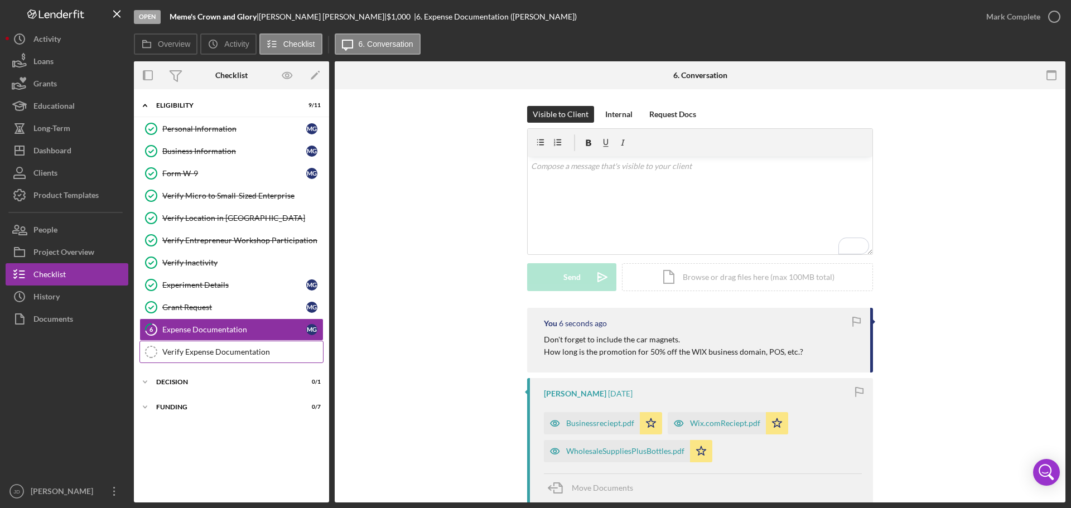
click at [209, 353] on div "Verify Expense Documentation" at bounding box center [242, 352] width 161 height 9
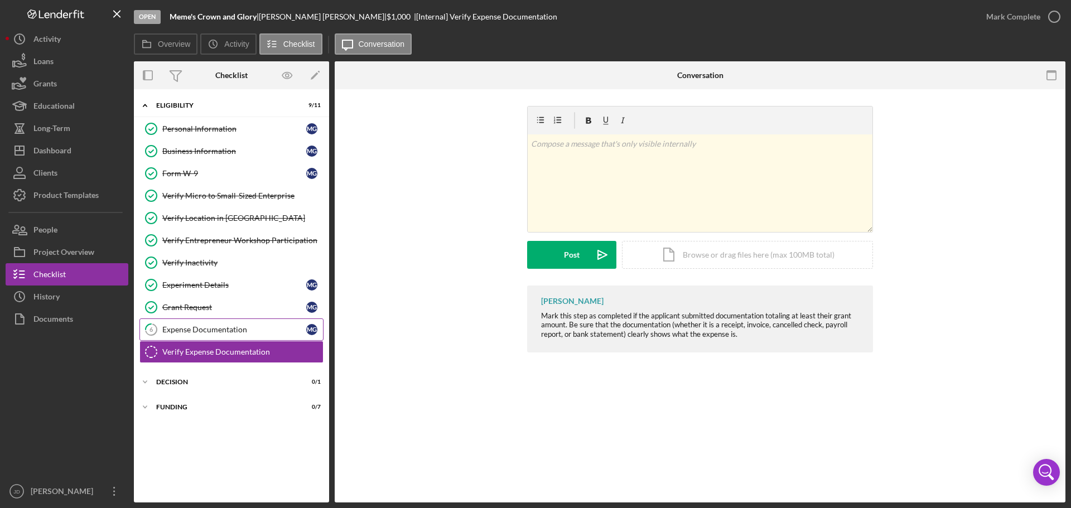
click at [203, 329] on div "Expense Documentation" at bounding box center [234, 329] width 144 height 9
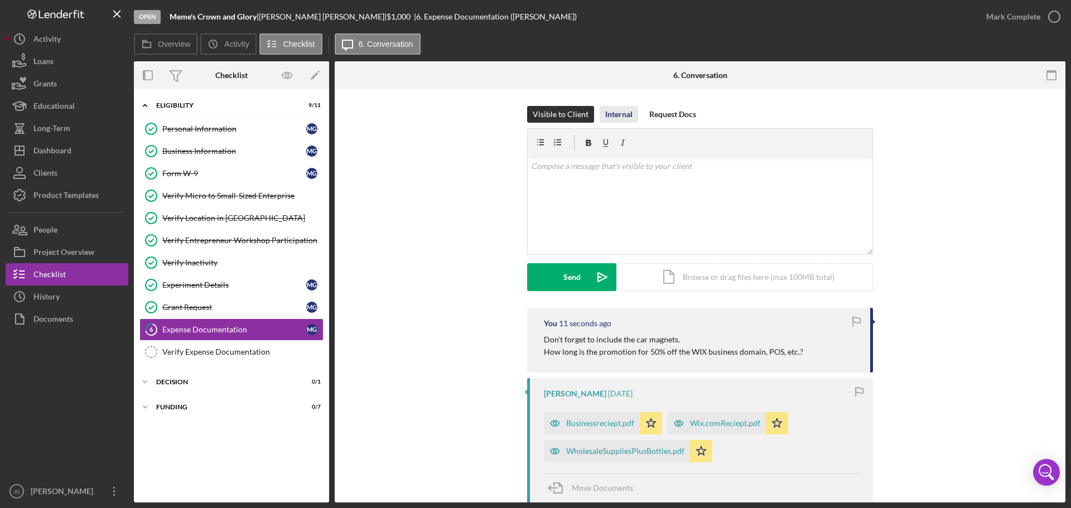
click at [617, 113] on div "Internal" at bounding box center [618, 114] width 27 height 17
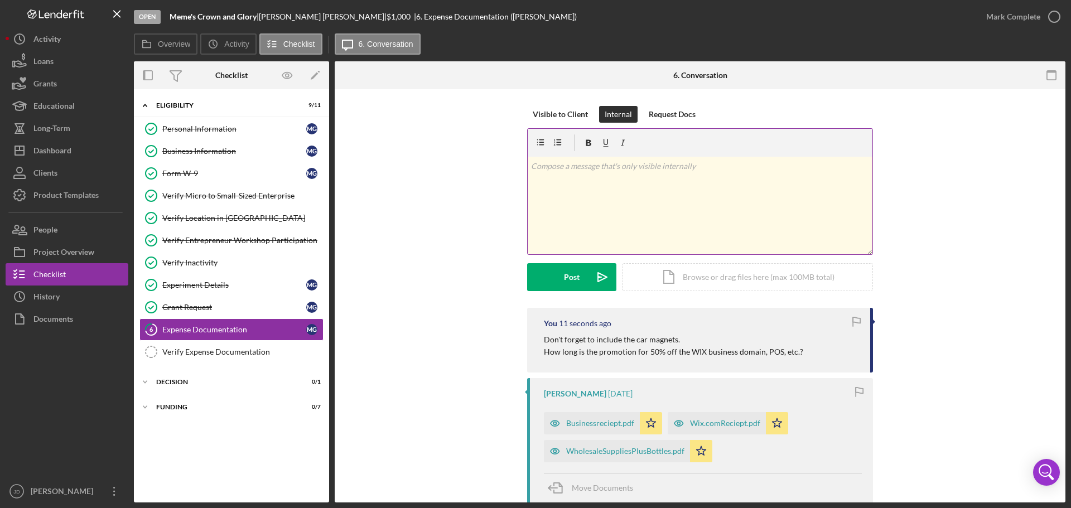
click at [604, 171] on p at bounding box center [700, 166] width 339 height 12
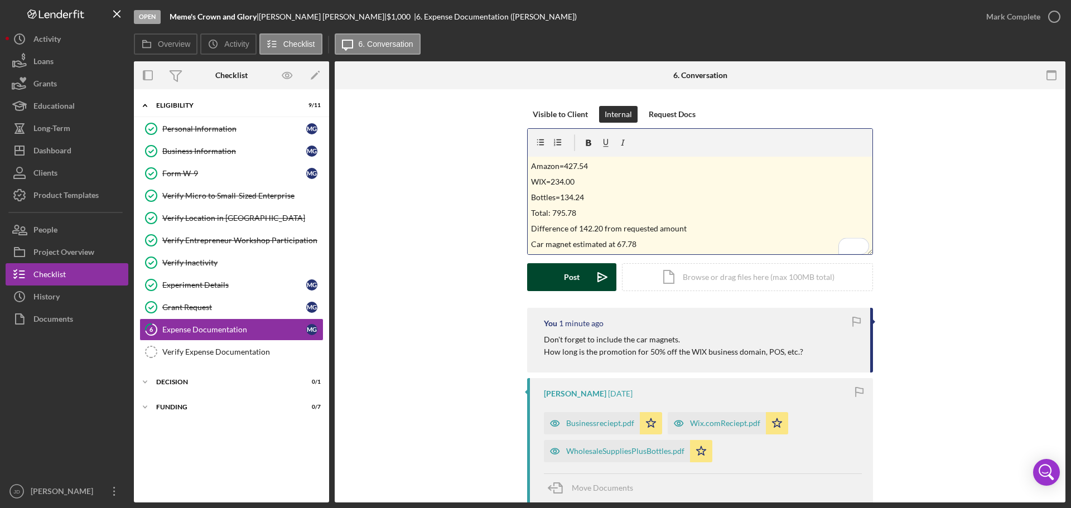
click at [560, 272] on button "Post Icon/icon-invite-send" at bounding box center [571, 277] width 89 height 28
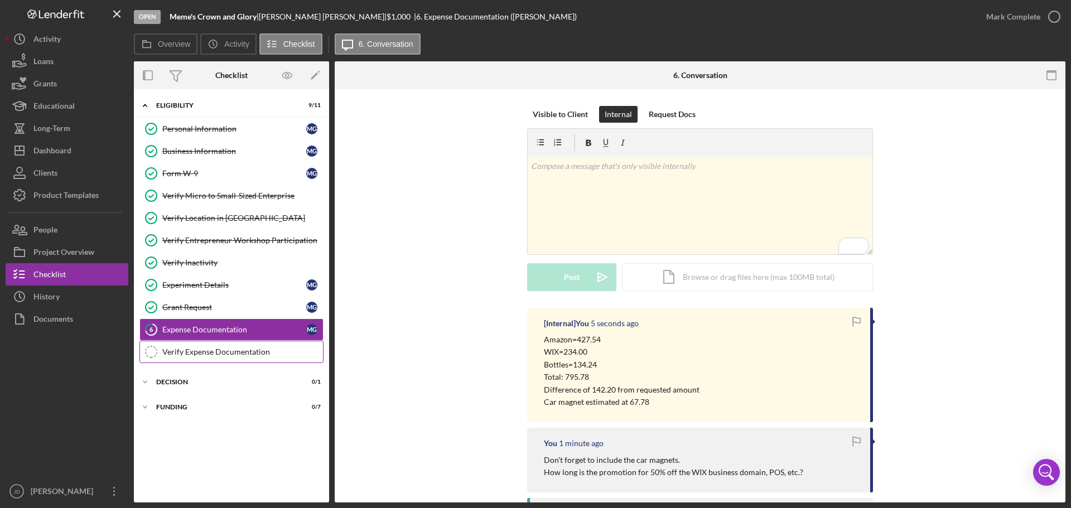
click at [208, 349] on div "Verify Expense Documentation" at bounding box center [242, 352] width 161 height 9
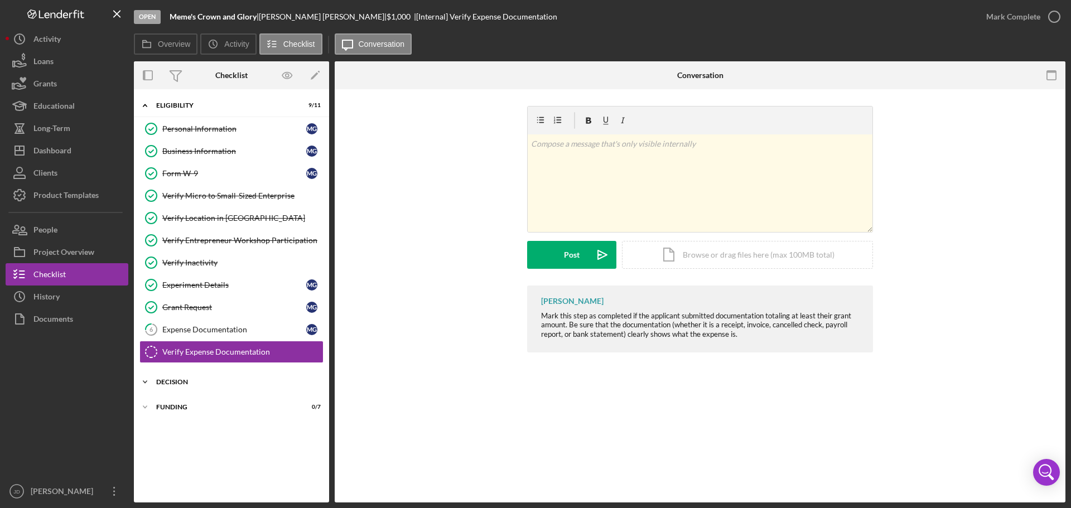
click at [172, 381] on div "Decision" at bounding box center [235, 382] width 159 height 7
click at [167, 437] on div "FUNDING" at bounding box center [235, 435] width 159 height 7
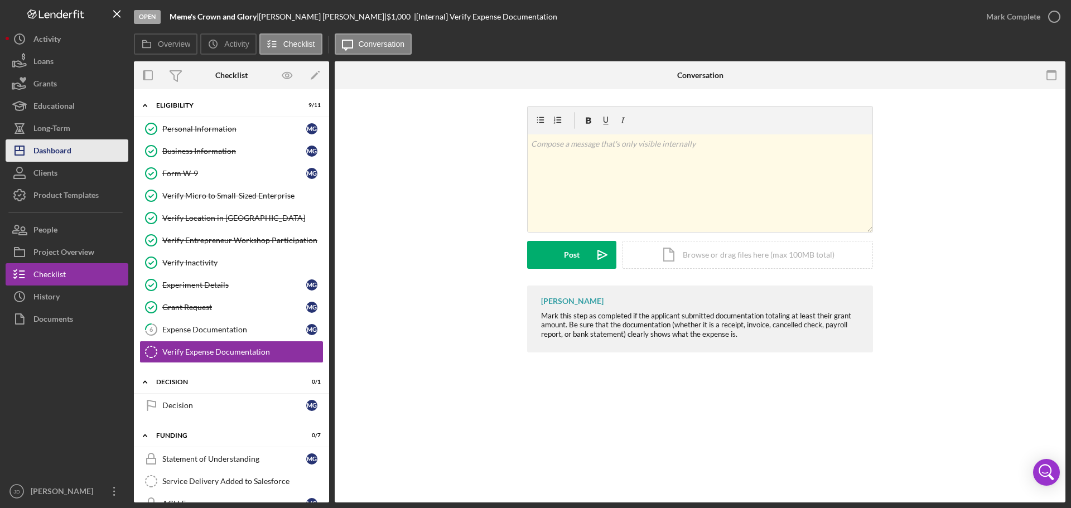
click at [45, 145] on div "Dashboard" at bounding box center [52, 151] width 38 height 25
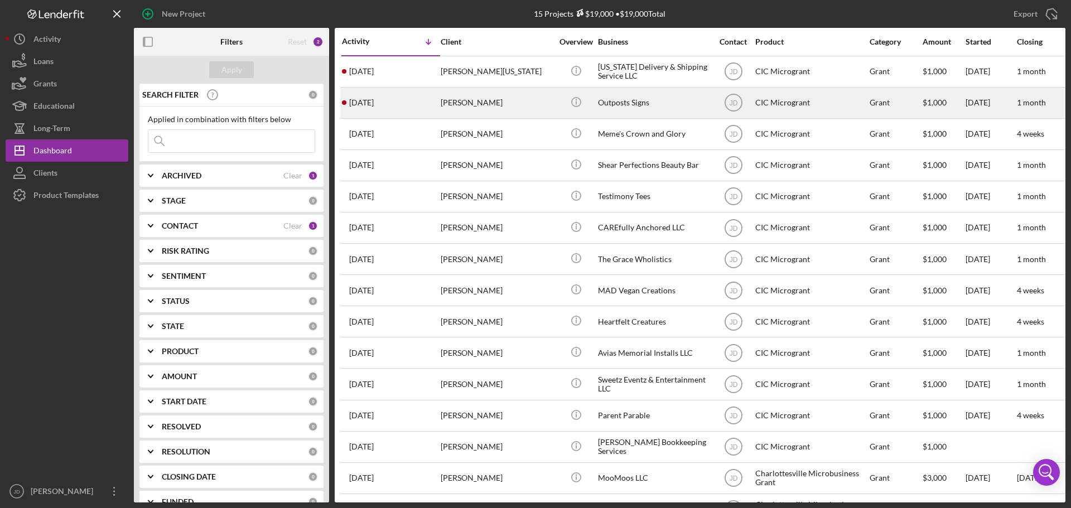
click at [611, 105] on div "Outposts Signs" at bounding box center [654, 103] width 112 height 30
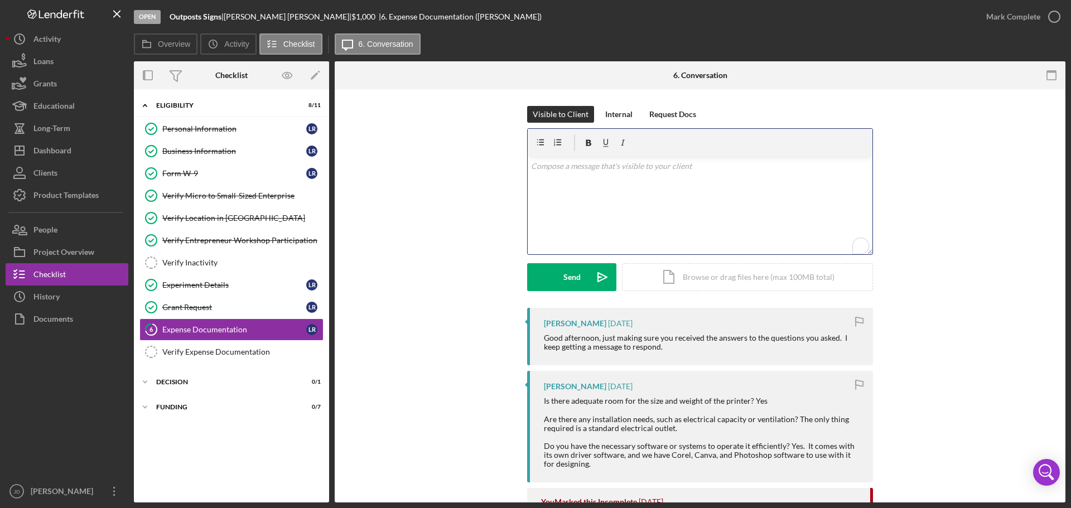
click at [675, 173] on div "v Color teal Color pink Remove color Add row above Add row below Add column bef…" at bounding box center [700, 206] width 345 height 98
click at [565, 278] on div "Send" at bounding box center [572, 277] width 17 height 28
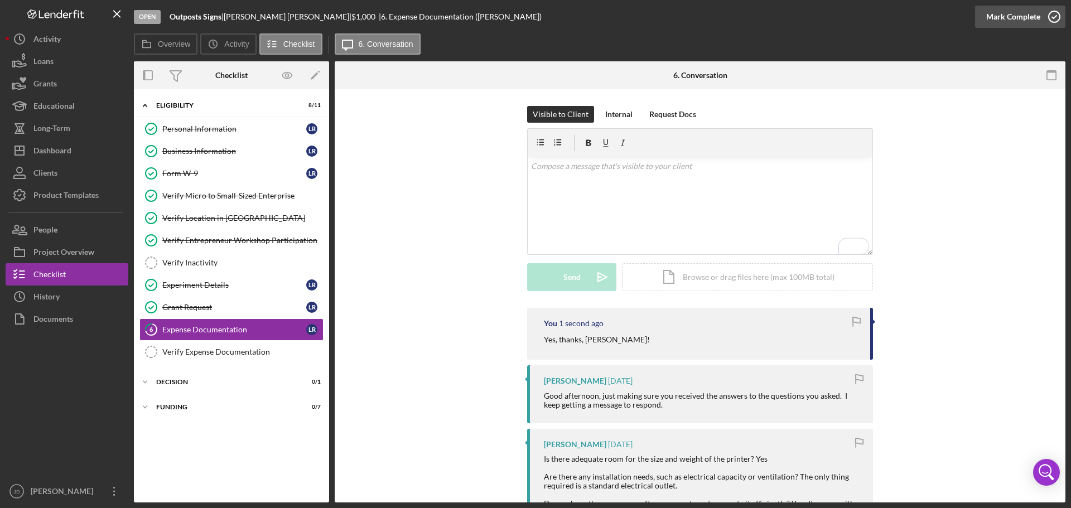
click at [1056, 15] on icon "button" at bounding box center [1055, 17] width 28 height 28
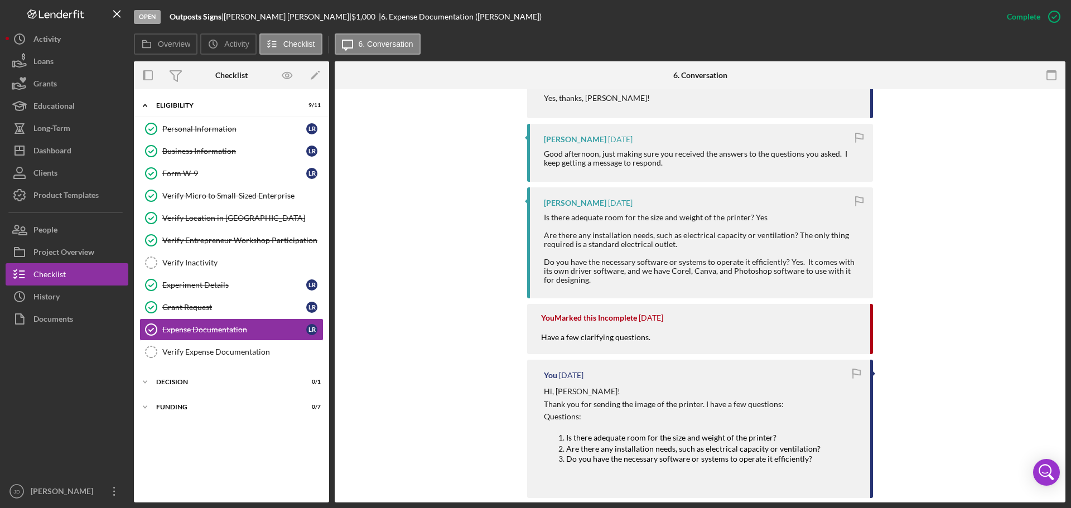
scroll to position [446, 0]
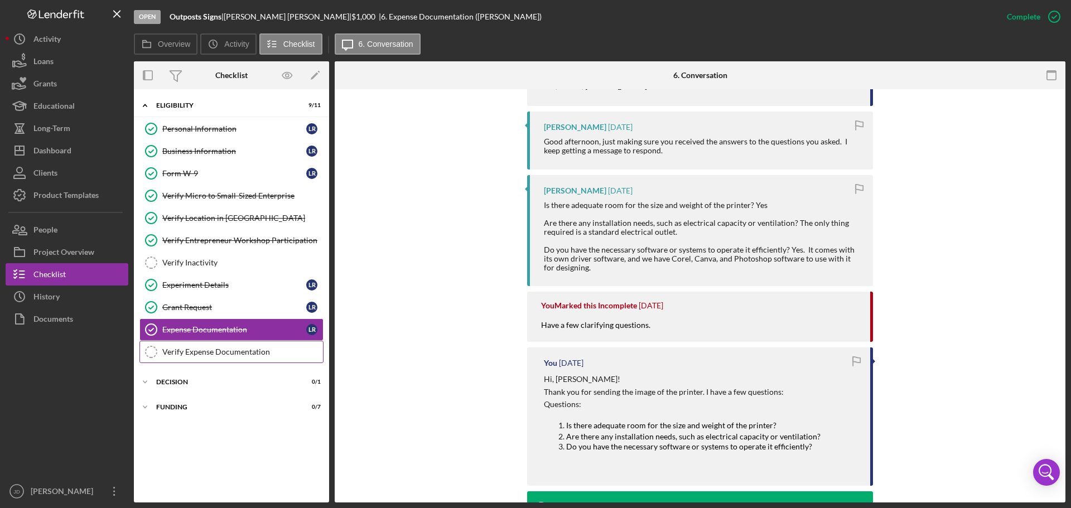
click at [225, 352] on div "Verify Expense Documentation" at bounding box center [242, 352] width 161 height 9
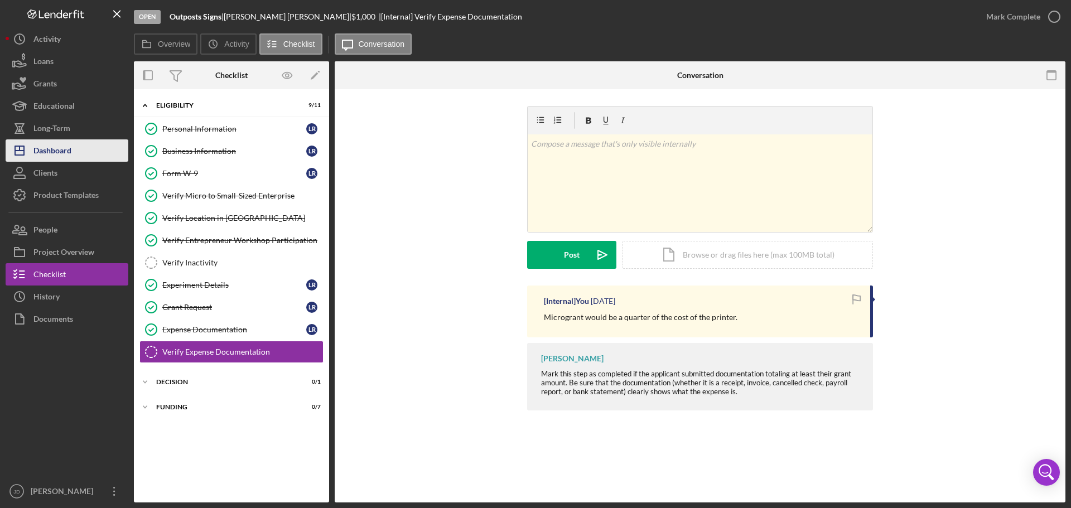
click at [59, 147] on div "Dashboard" at bounding box center [52, 151] width 38 height 25
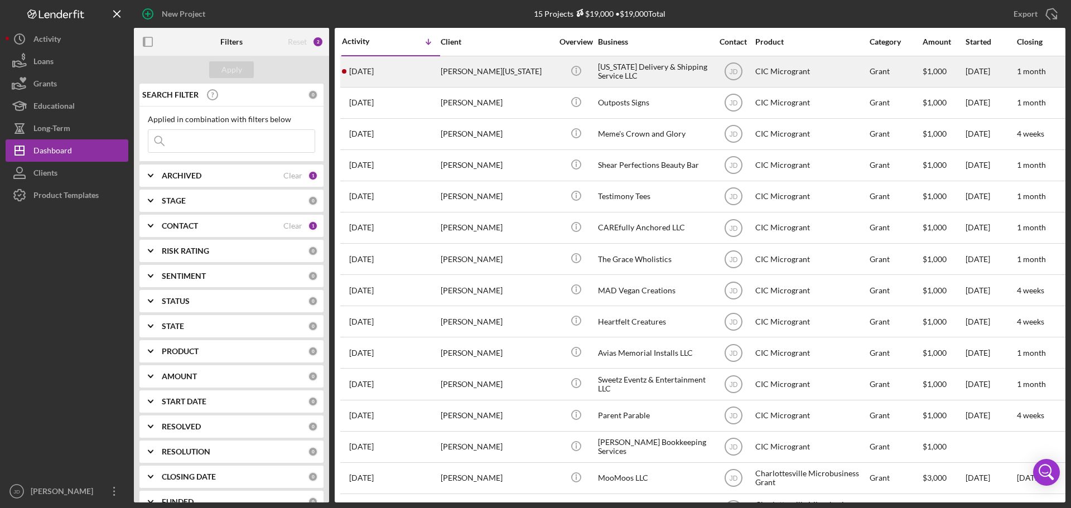
click at [479, 75] on div "[PERSON_NAME][US_STATE]" at bounding box center [497, 72] width 112 height 30
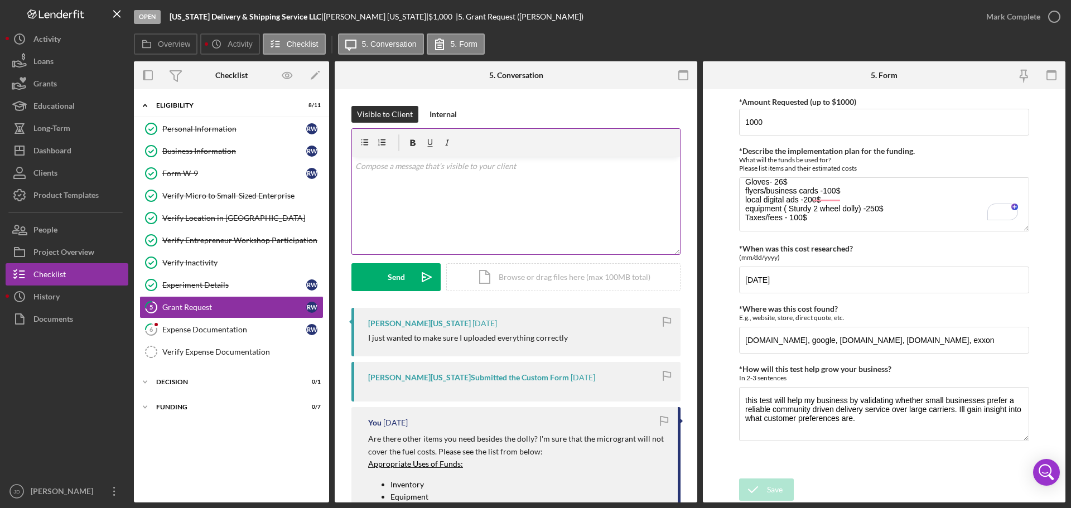
click at [531, 165] on p at bounding box center [516, 166] width 322 height 12
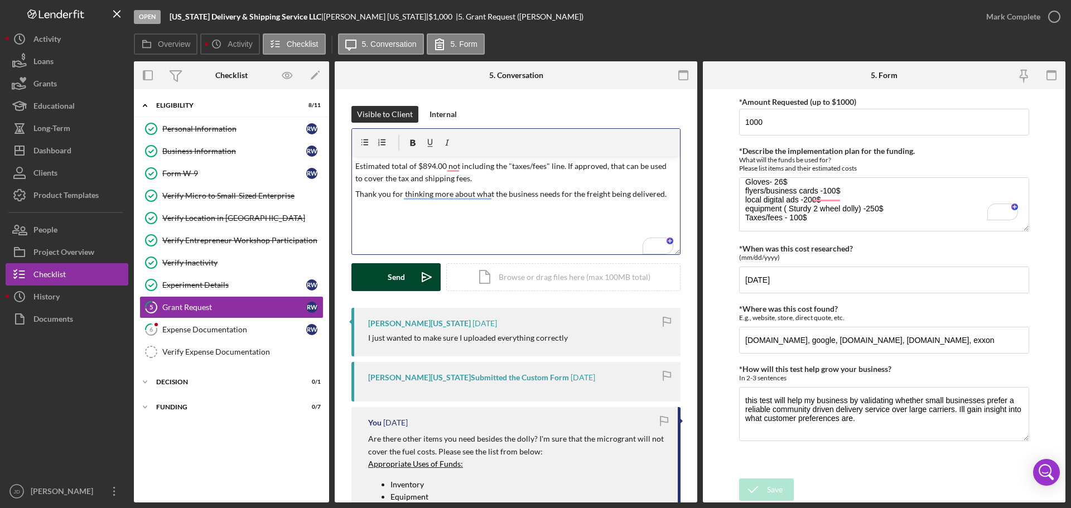
click at [401, 281] on div "Send" at bounding box center [396, 277] width 17 height 28
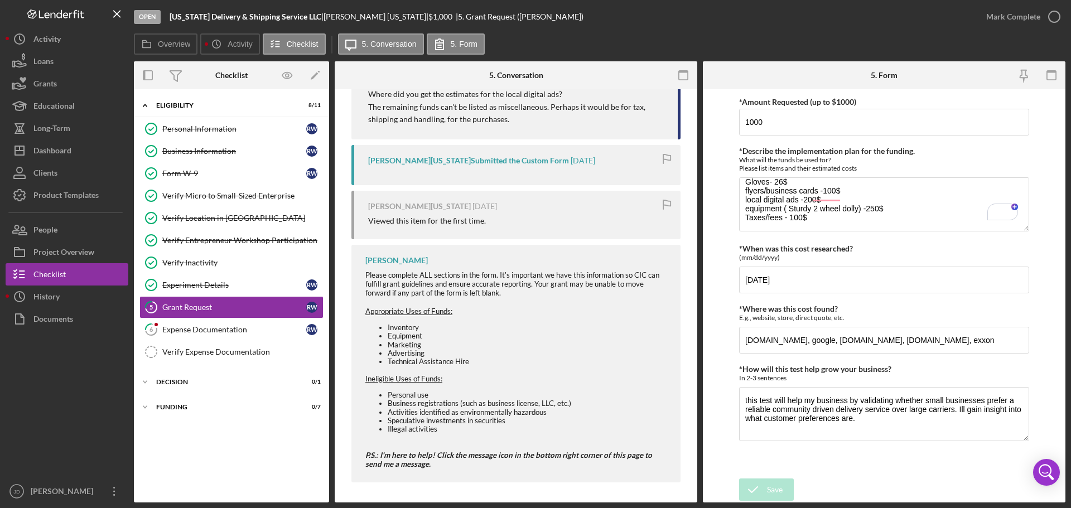
scroll to position [976, 0]
drag, startPoint x: 1056, startPoint y: 17, endPoint x: 974, endPoint y: 117, distance: 128.9
click at [0, 0] on icon "button" at bounding box center [0, 0] width 0 height 0
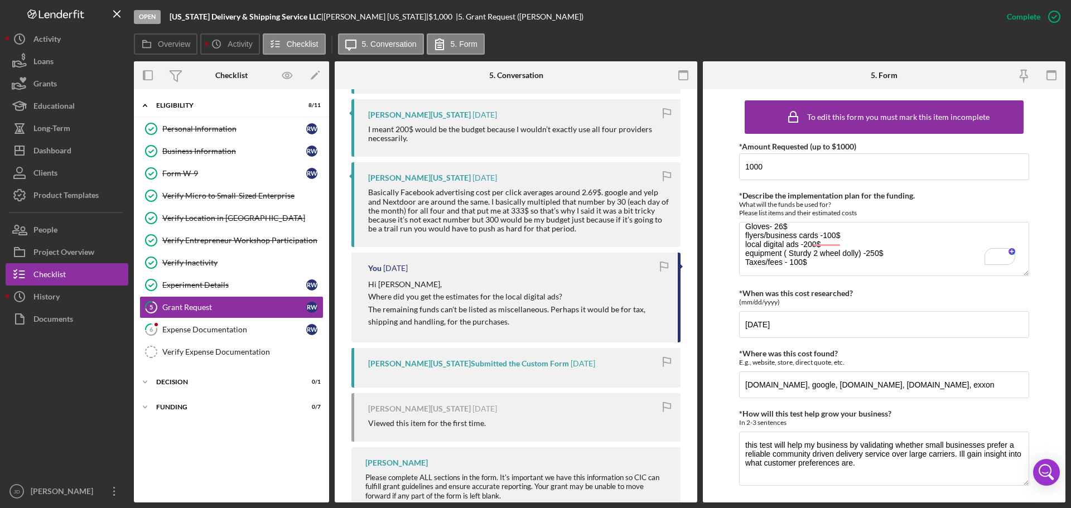
scroll to position [1169, 0]
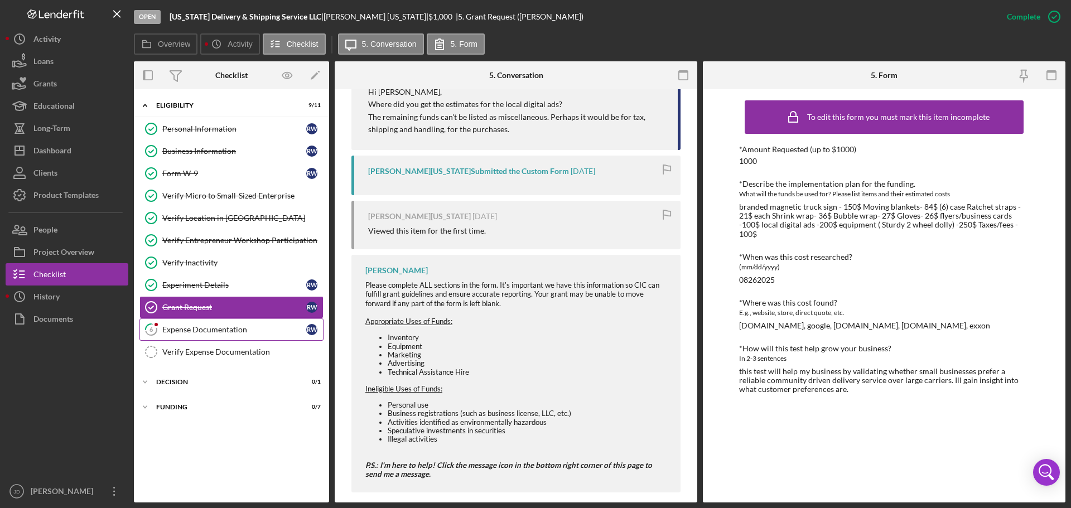
click at [210, 326] on div "Expense Documentation" at bounding box center [234, 329] width 144 height 9
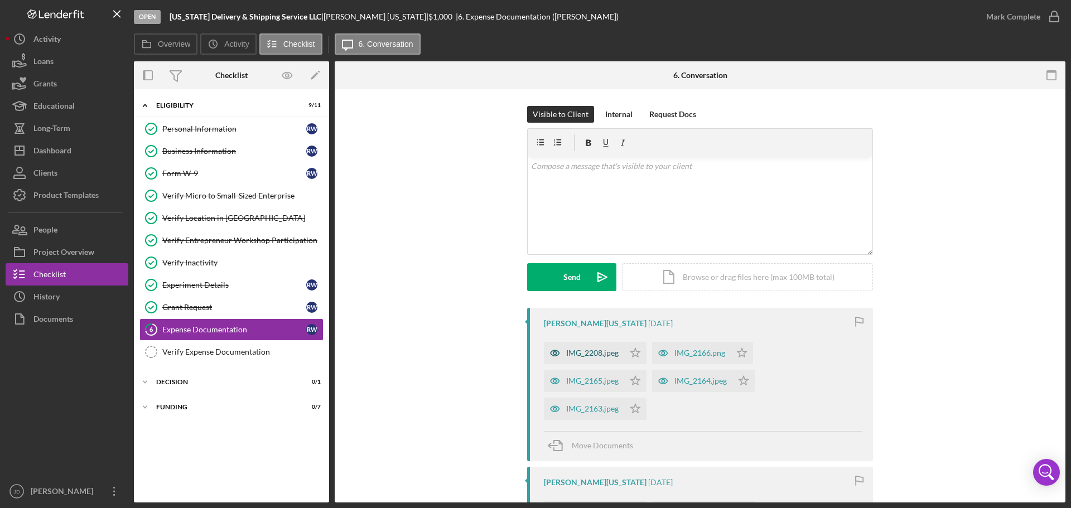
click at [586, 352] on div "IMG_2208.jpeg" at bounding box center [592, 353] width 52 height 9
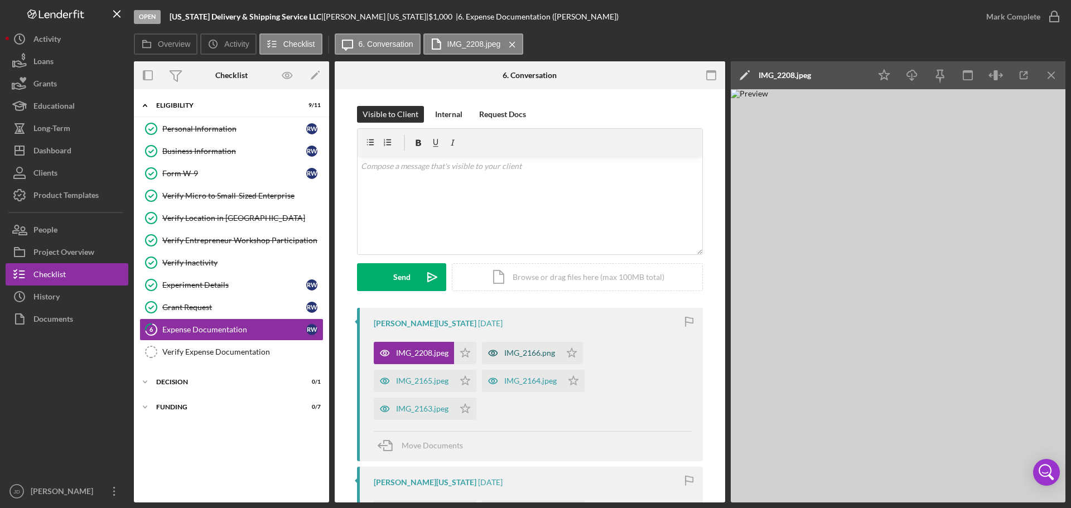
click at [522, 354] on div "IMG_2166.png" at bounding box center [529, 353] width 51 height 9
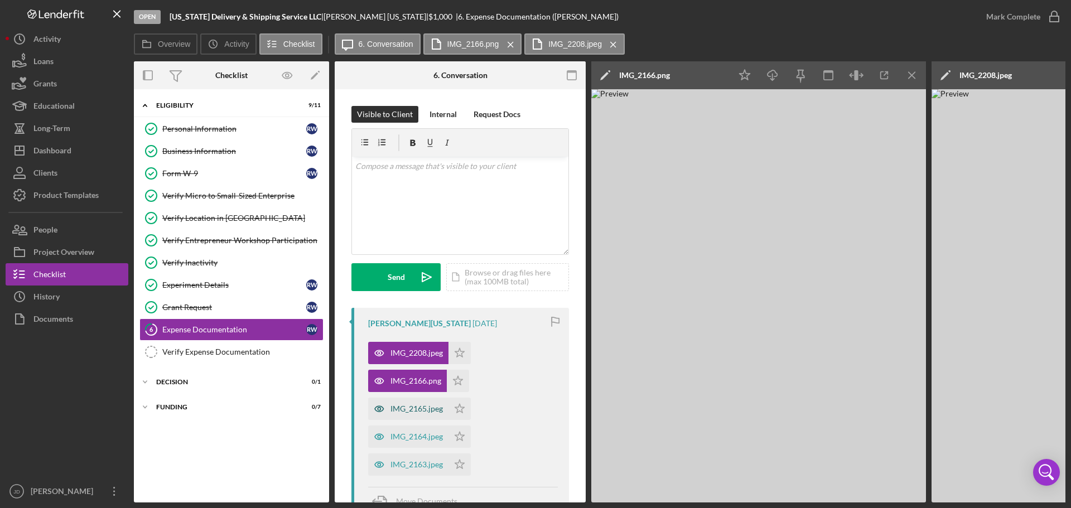
click at [412, 407] on div "IMG_2165.jpeg" at bounding box center [417, 409] width 52 height 9
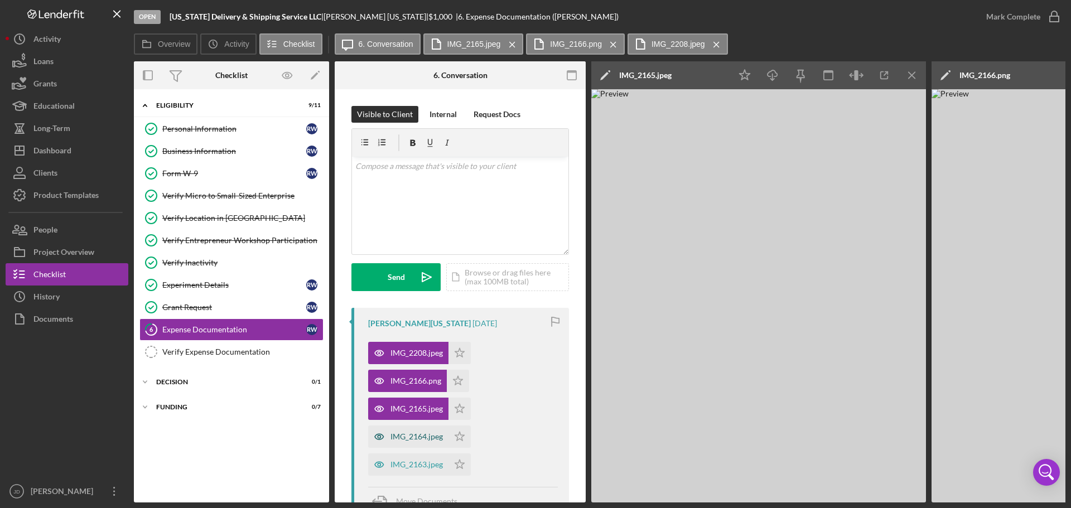
click at [417, 436] on div "IMG_2164.jpeg" at bounding box center [417, 436] width 52 height 9
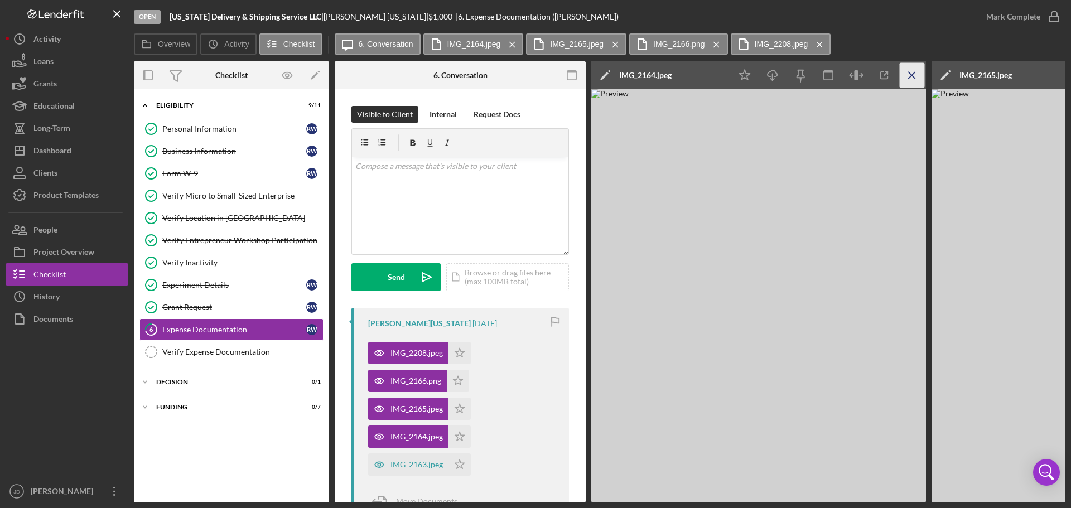
click at [912, 75] on line "button" at bounding box center [912, 75] width 6 height 6
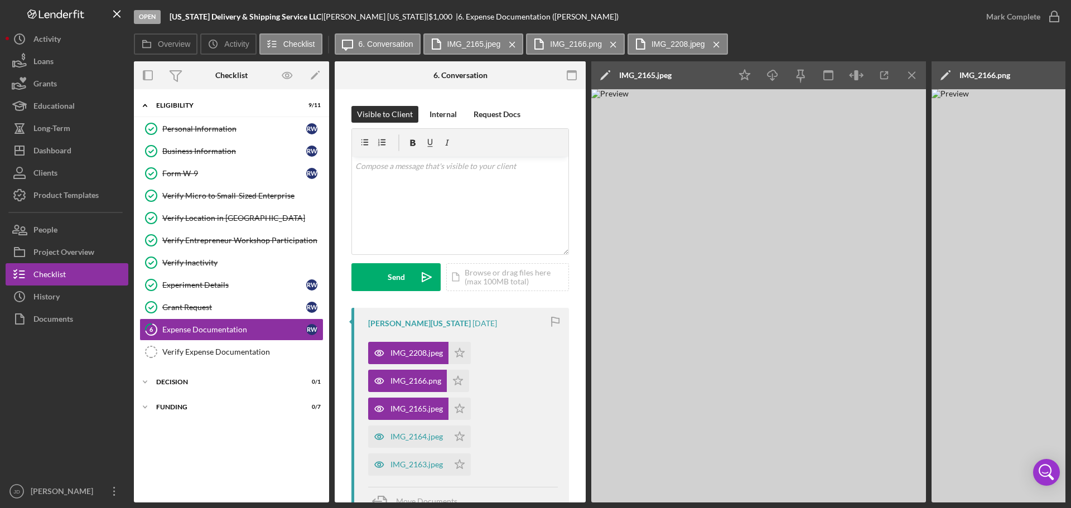
click at [912, 75] on line "button" at bounding box center [912, 75] width 6 height 6
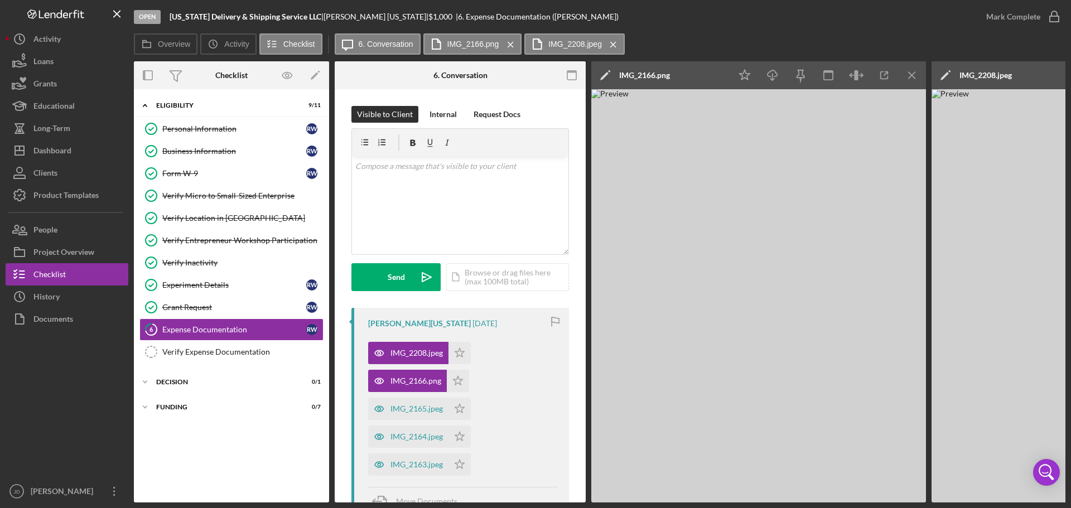
click at [912, 75] on line "button" at bounding box center [912, 75] width 6 height 6
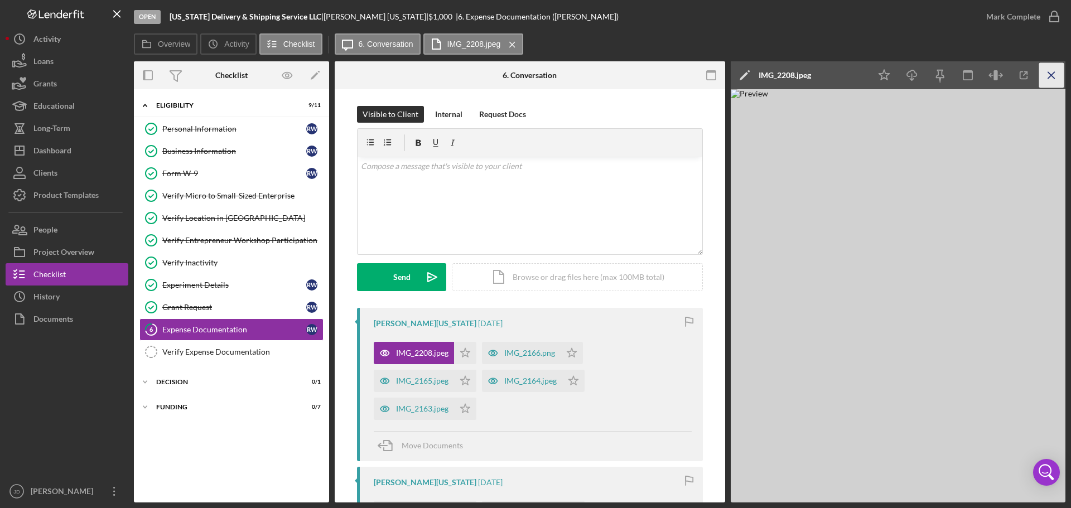
click at [1051, 73] on icon "Icon/Menu Close" at bounding box center [1052, 75] width 25 height 25
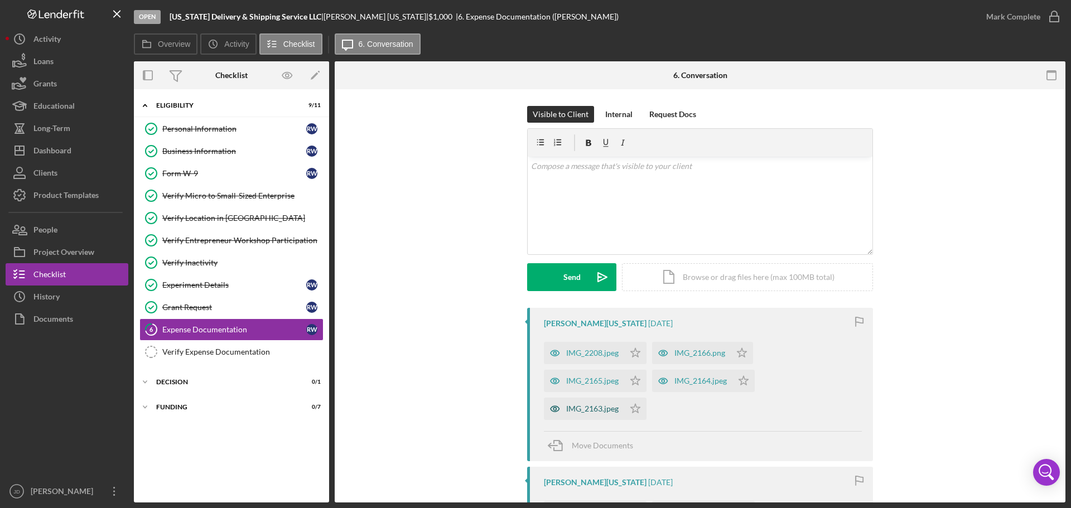
click at [576, 416] on div "IMG_2163.jpeg" at bounding box center [584, 409] width 80 height 22
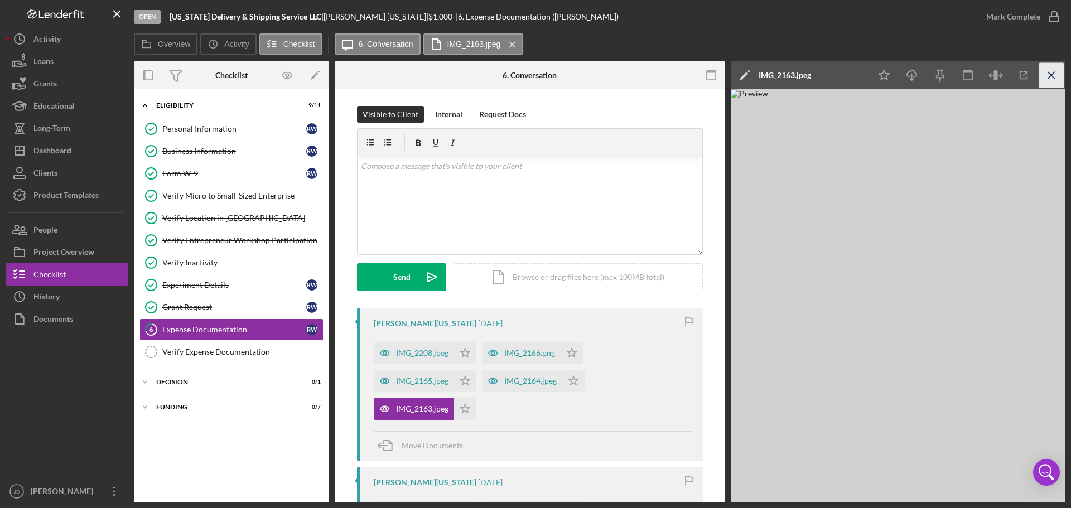
click at [1050, 73] on icon "Icon/Menu Close" at bounding box center [1052, 75] width 25 height 25
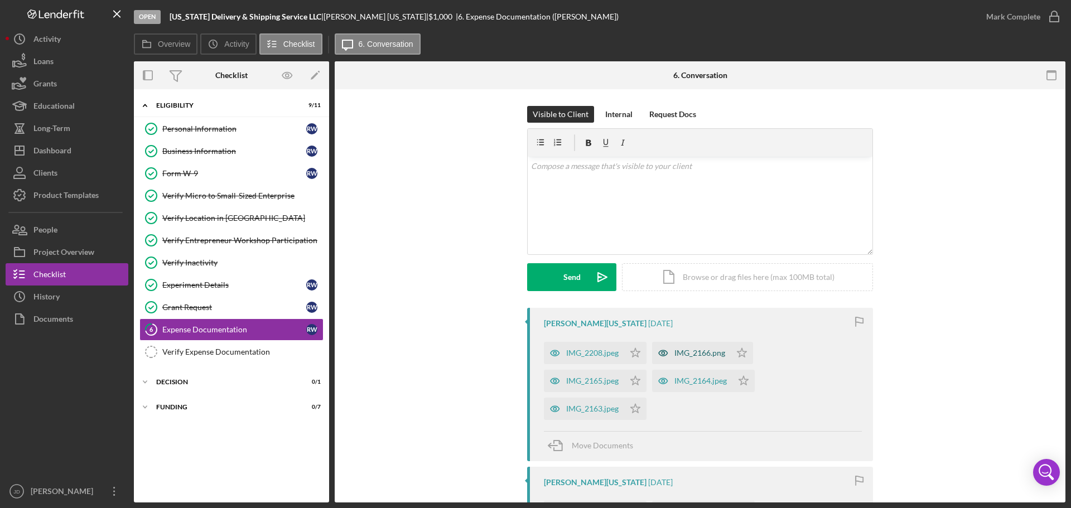
click at [699, 350] on div "IMG_2166.png" at bounding box center [700, 353] width 51 height 9
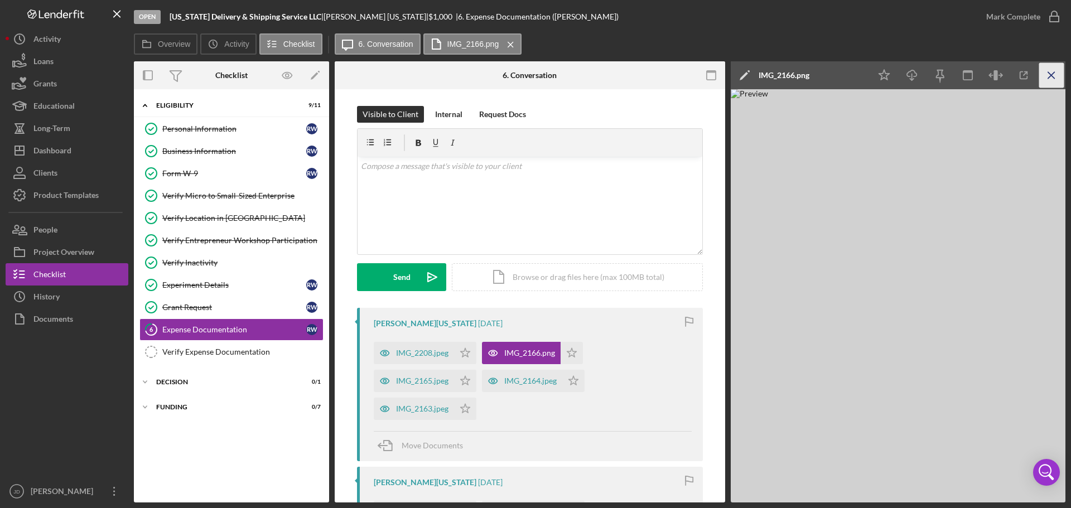
click at [1056, 71] on icon "Icon/Menu Close" at bounding box center [1052, 75] width 25 height 25
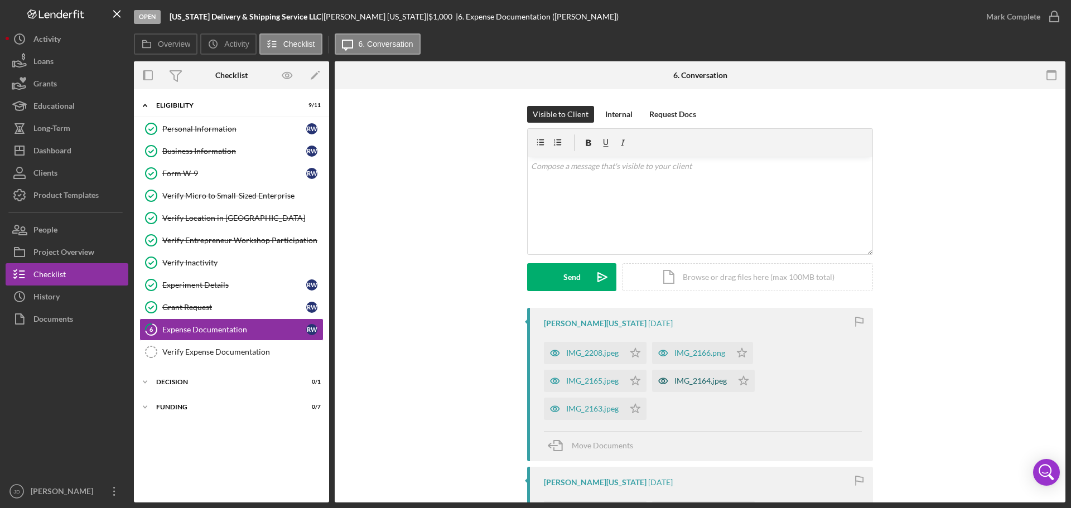
click at [706, 378] on div "IMG_2164.jpeg" at bounding box center [701, 381] width 52 height 9
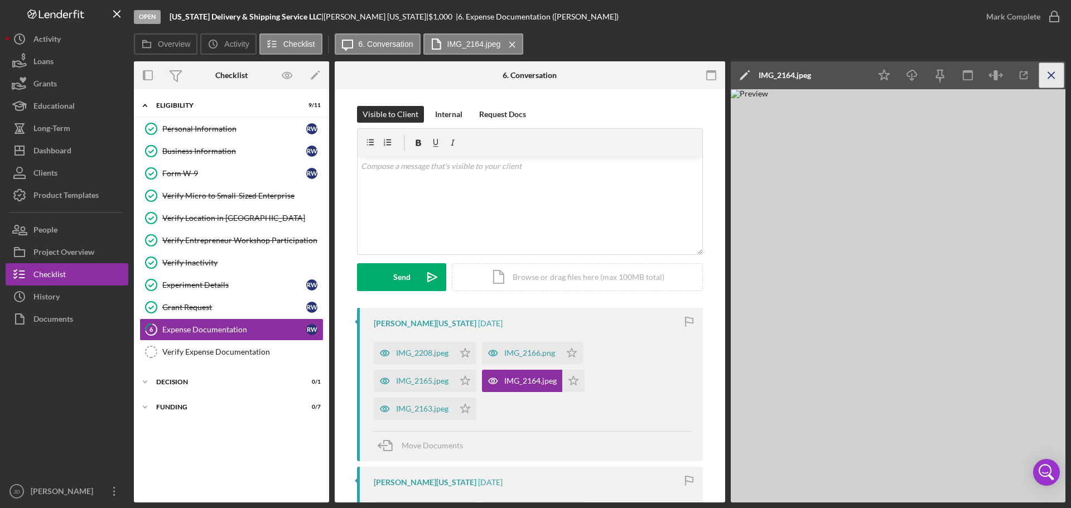
click at [1056, 74] on icon "Icon/Menu Close" at bounding box center [1052, 75] width 25 height 25
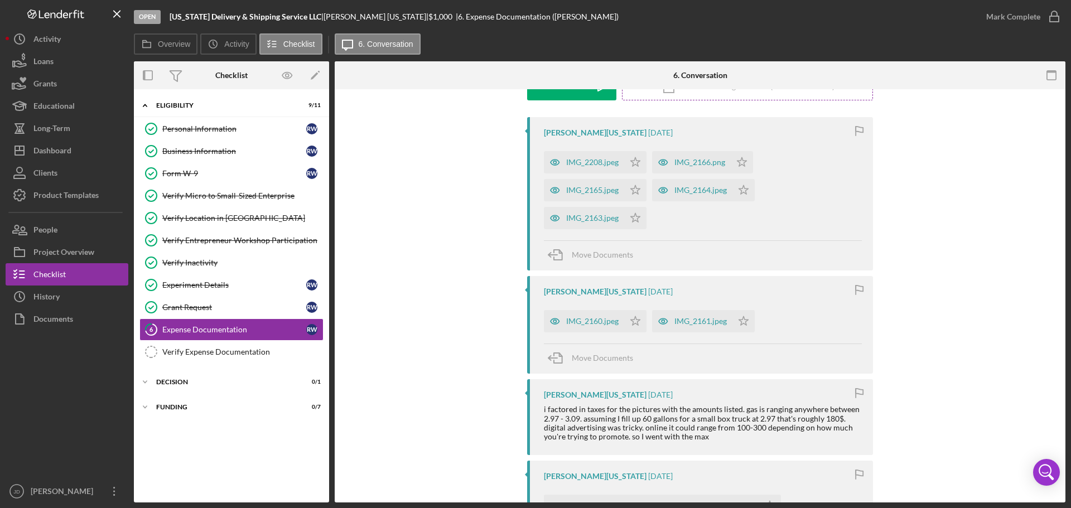
scroll to position [223, 0]
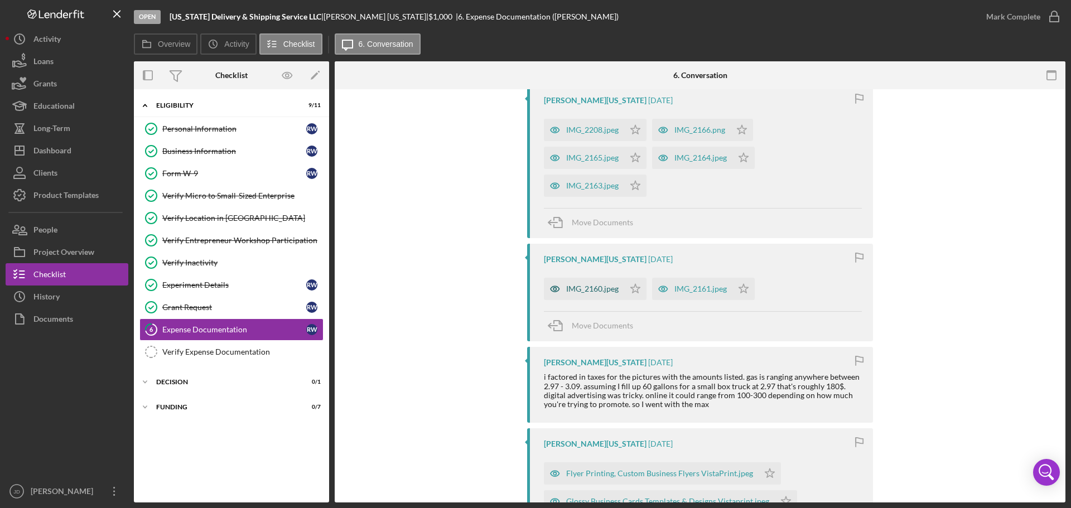
click at [594, 291] on div "IMG_2160.jpeg" at bounding box center [592, 289] width 52 height 9
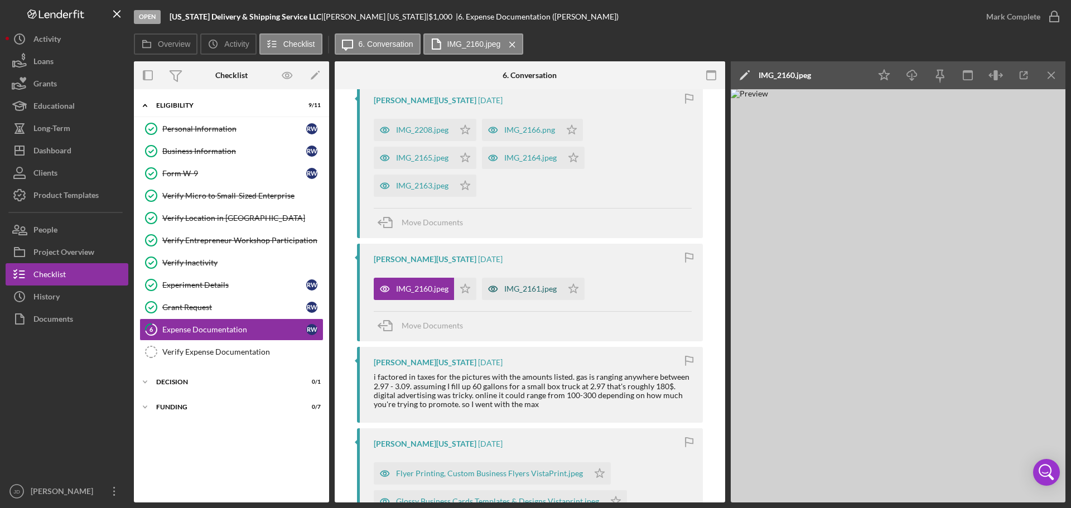
click at [515, 290] on div "IMG_2161.jpeg" at bounding box center [530, 289] width 52 height 9
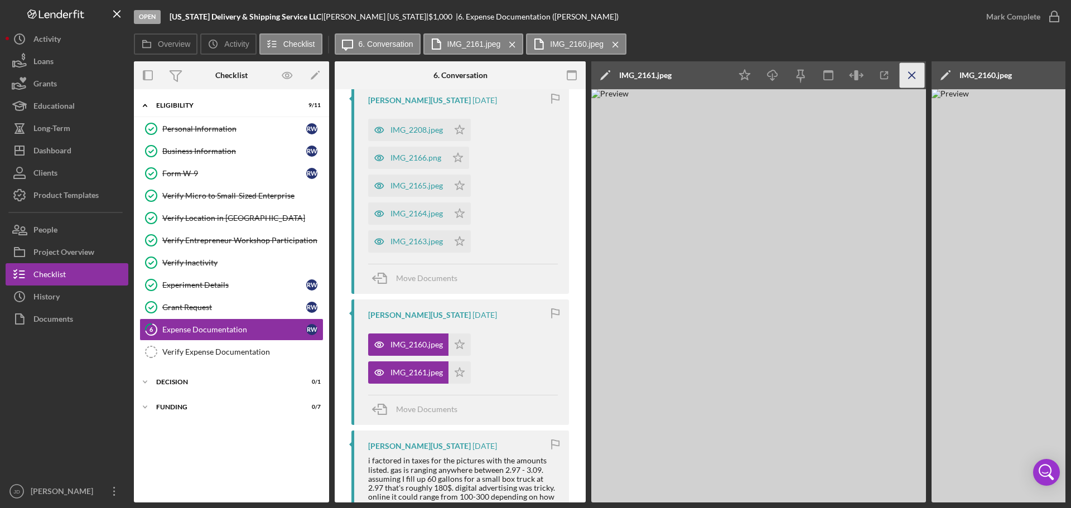
click at [909, 76] on icon "Icon/Menu Close" at bounding box center [912, 75] width 25 height 25
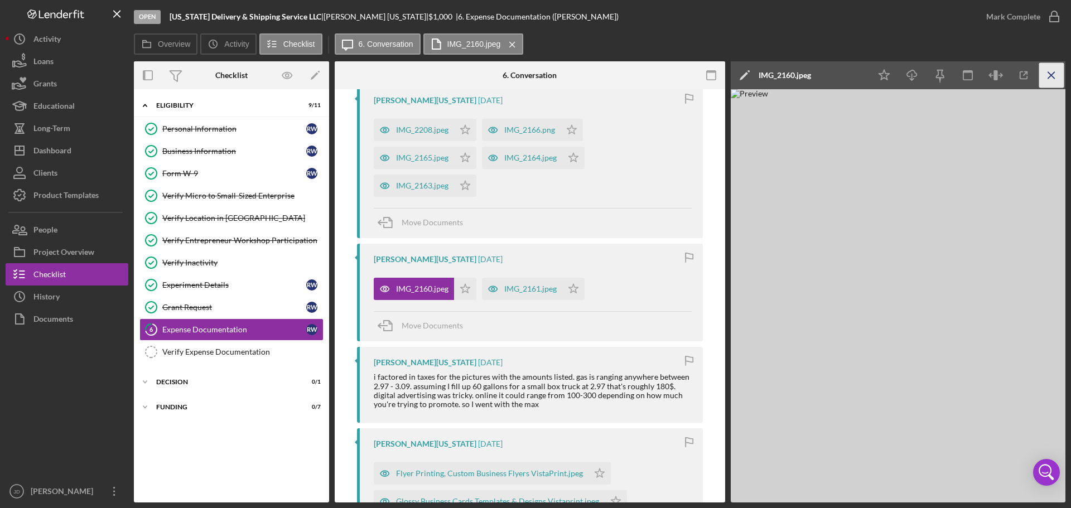
click at [1057, 71] on icon "Icon/Menu Close" at bounding box center [1052, 75] width 25 height 25
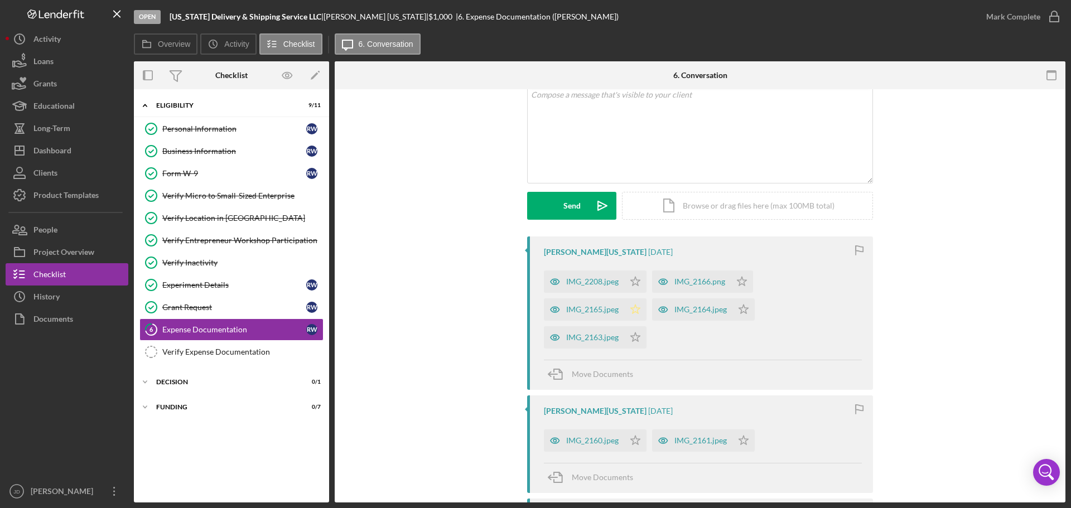
scroll to position [0, 0]
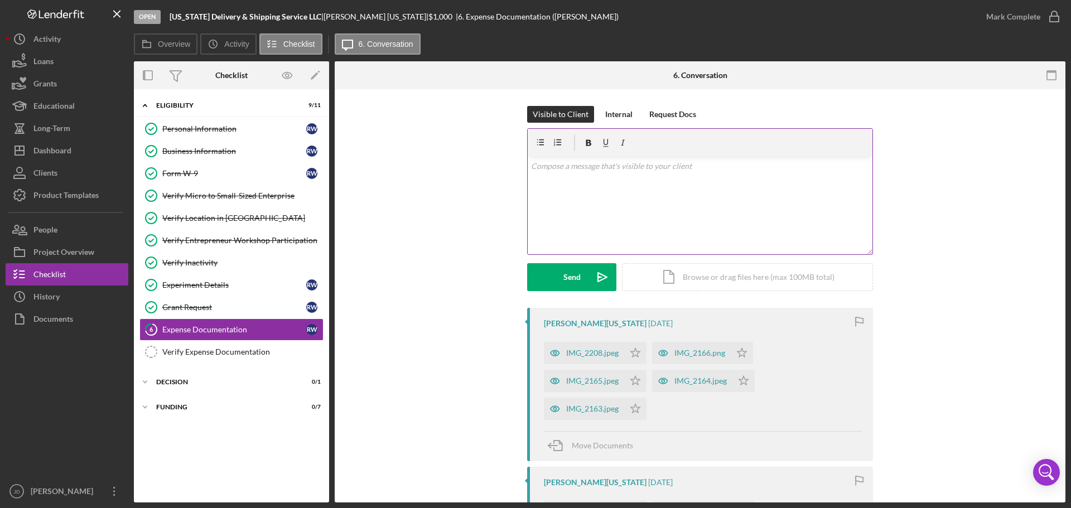
click at [632, 171] on p at bounding box center [700, 166] width 339 height 12
click at [556, 282] on button "Send Icon/icon-invite-send" at bounding box center [571, 277] width 89 height 28
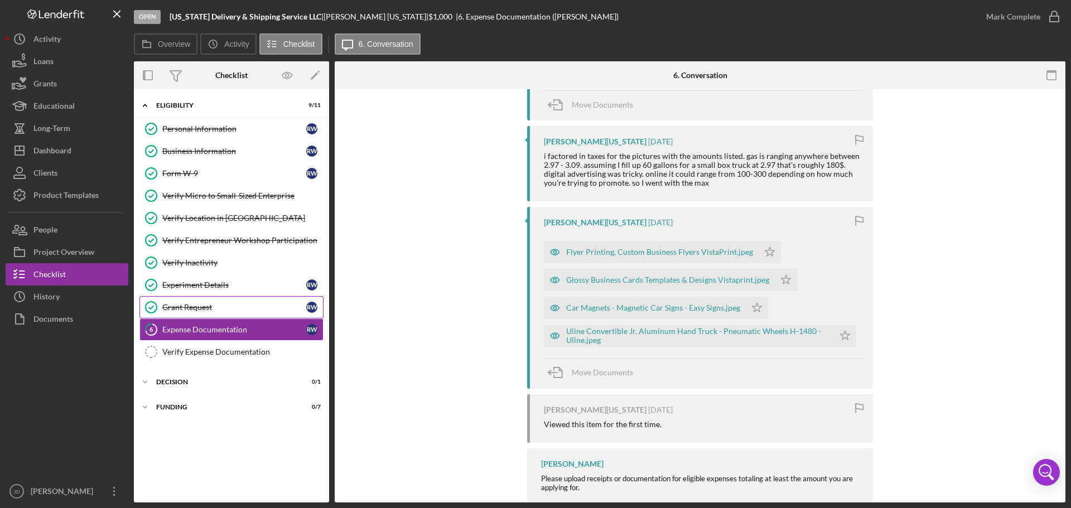
click at [175, 302] on link "Grant Request Grant Request R W" at bounding box center [231, 307] width 184 height 22
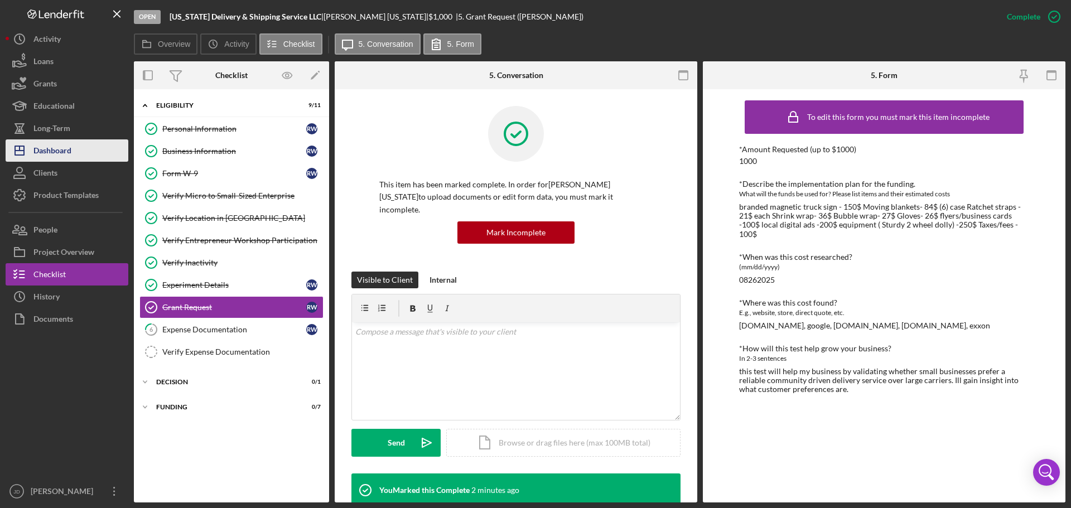
click at [51, 145] on div "Dashboard" at bounding box center [52, 151] width 38 height 25
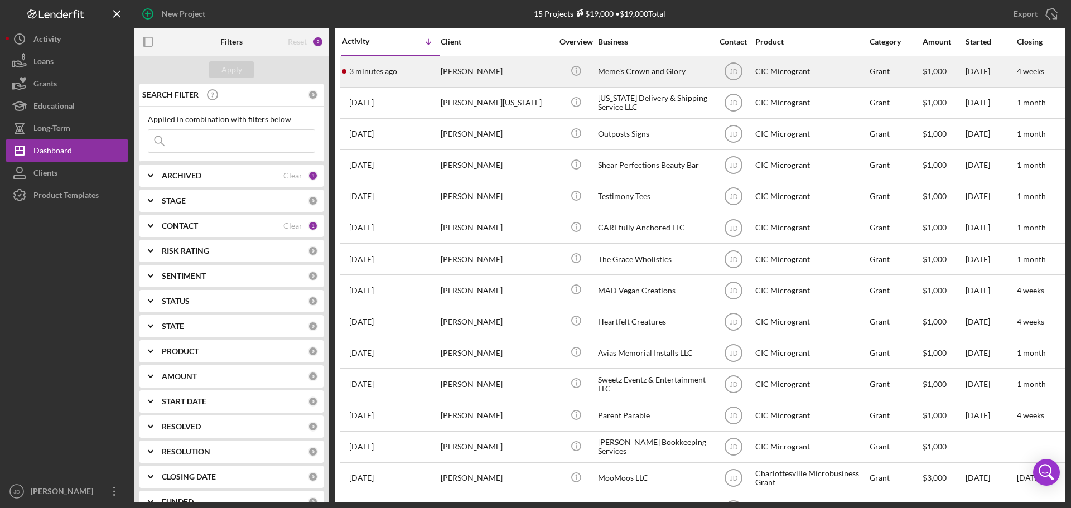
click at [516, 73] on div "[PERSON_NAME]" at bounding box center [497, 72] width 112 height 30
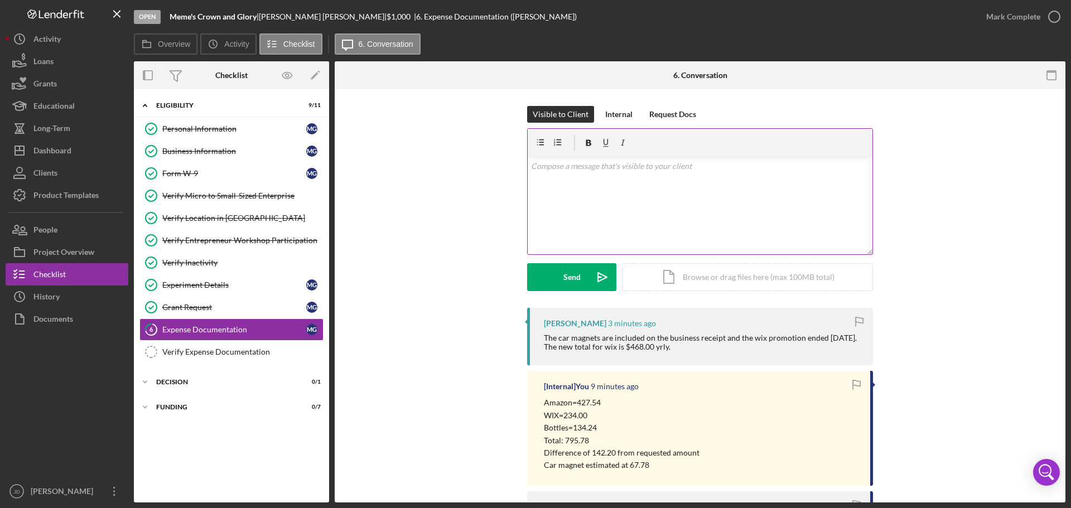
click at [703, 172] on p at bounding box center [700, 166] width 339 height 12
click at [191, 307] on div "Grant Request" at bounding box center [234, 307] width 144 height 9
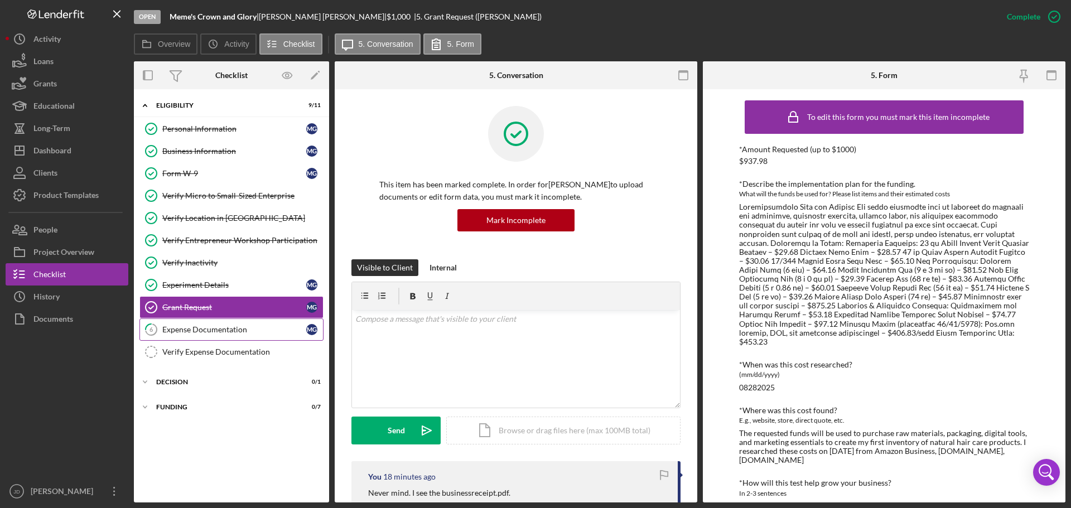
click at [211, 335] on link "6 Expense Documentation M G" at bounding box center [231, 330] width 184 height 22
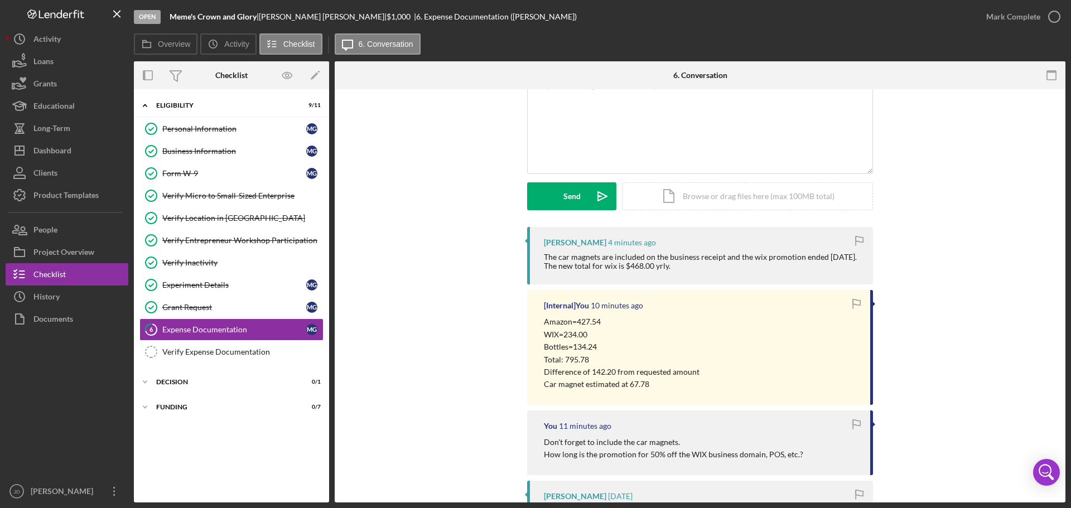
scroll to position [352, 0]
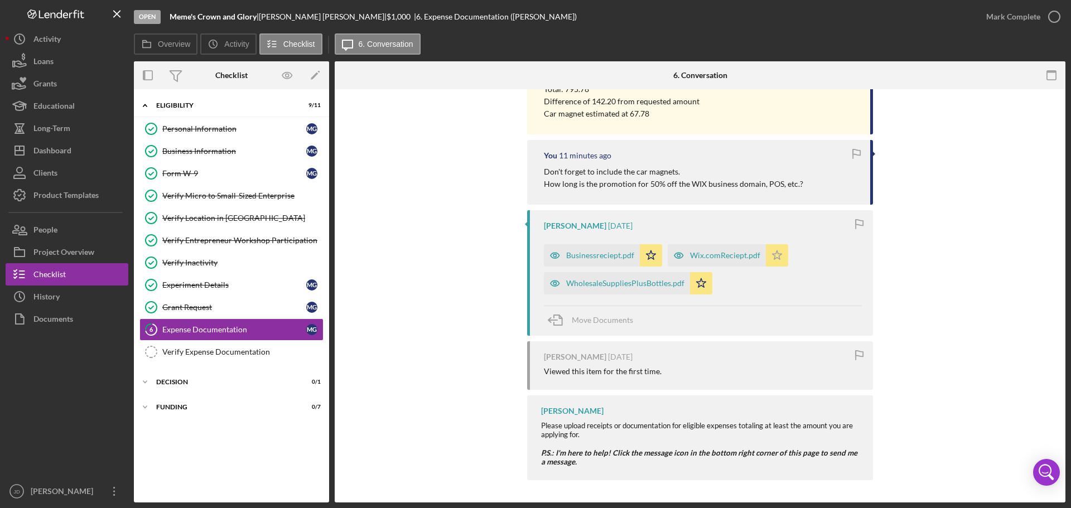
click at [595, 256] on div "Businessreciept.pdf" at bounding box center [600, 255] width 68 height 9
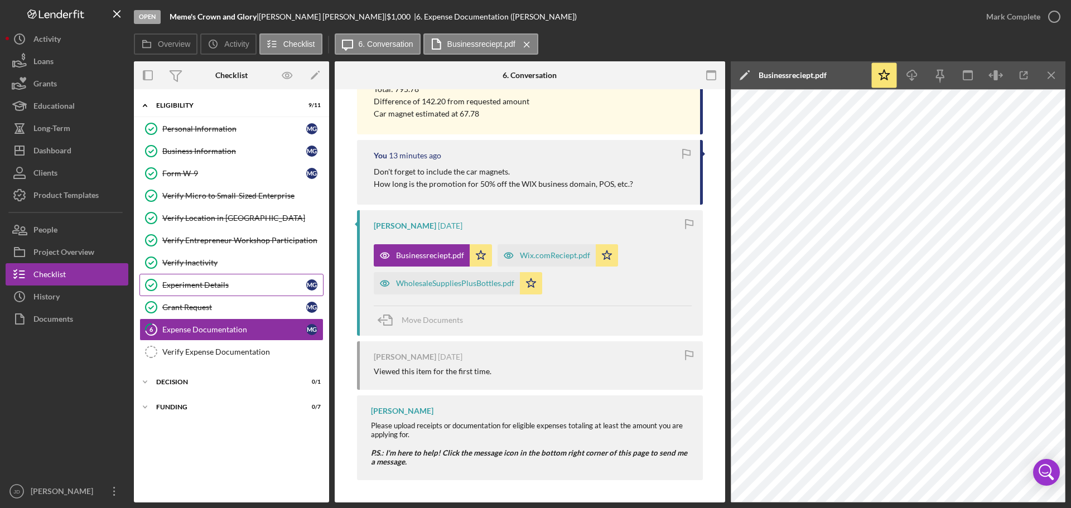
click at [181, 283] on div "Experiment Details" at bounding box center [234, 285] width 144 height 9
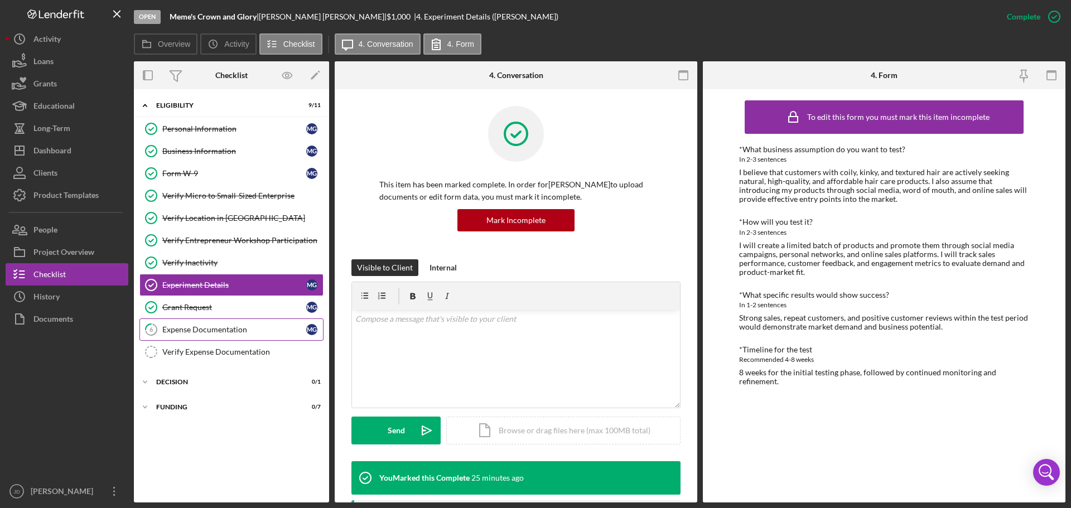
click at [175, 327] on div "Expense Documentation" at bounding box center [234, 329] width 144 height 9
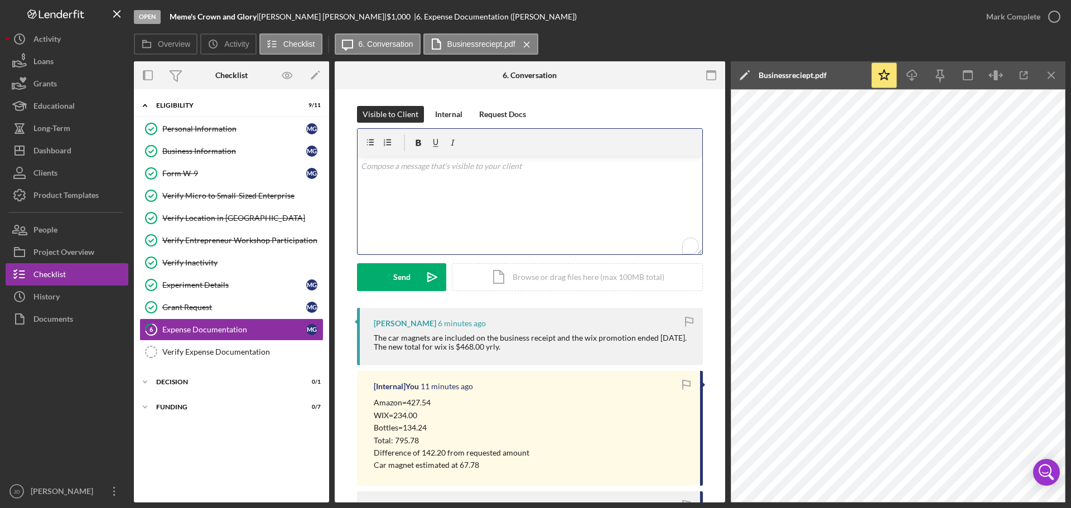
click at [504, 165] on p "To enrich screen reader interactions, please activate Accessibility in Grammarl…" at bounding box center [530, 166] width 339 height 12
click at [460, 200] on p "The new estimated total is" at bounding box center [530, 197] width 339 height 12
click at [538, 198] on p "Noting the new estimated total is 1,029.78." at bounding box center [530, 197] width 339 height 12
click at [534, 182] on p "To enrich screen reader interactions, please activate Accessibility in Grammarl…" at bounding box center [530, 182] width 339 height 12
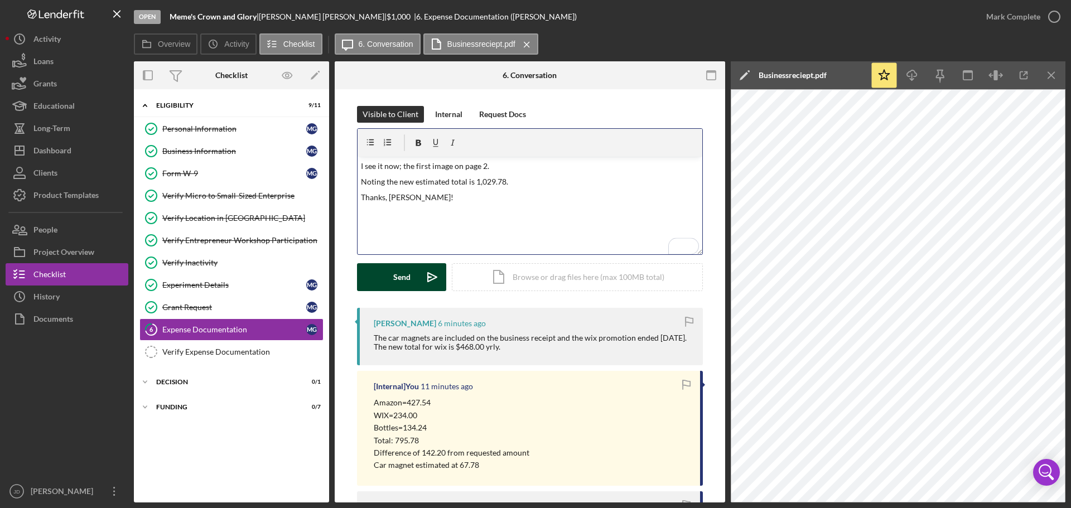
click at [396, 276] on div "Send" at bounding box center [401, 277] width 17 height 28
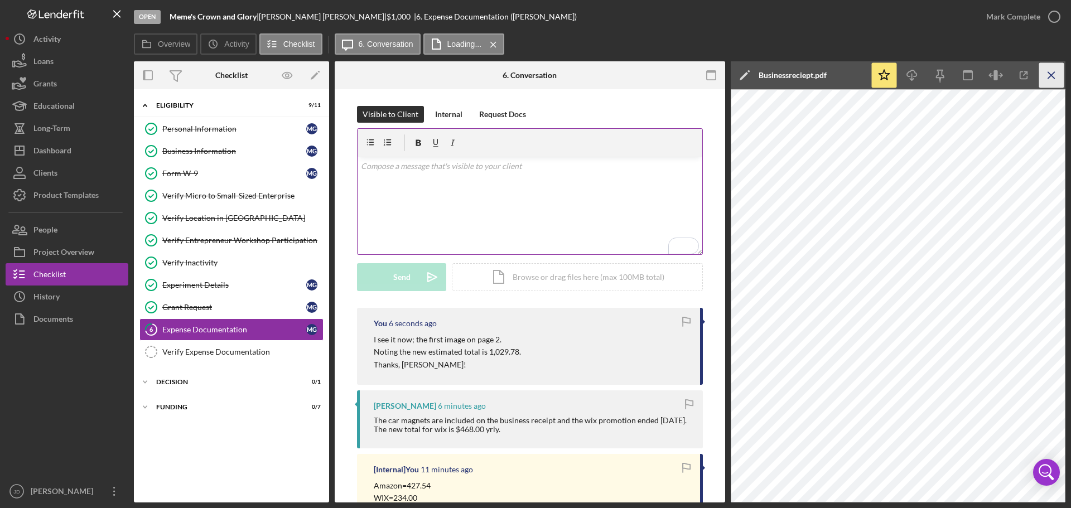
click at [1046, 77] on icon "Icon/Menu Close" at bounding box center [1052, 75] width 25 height 25
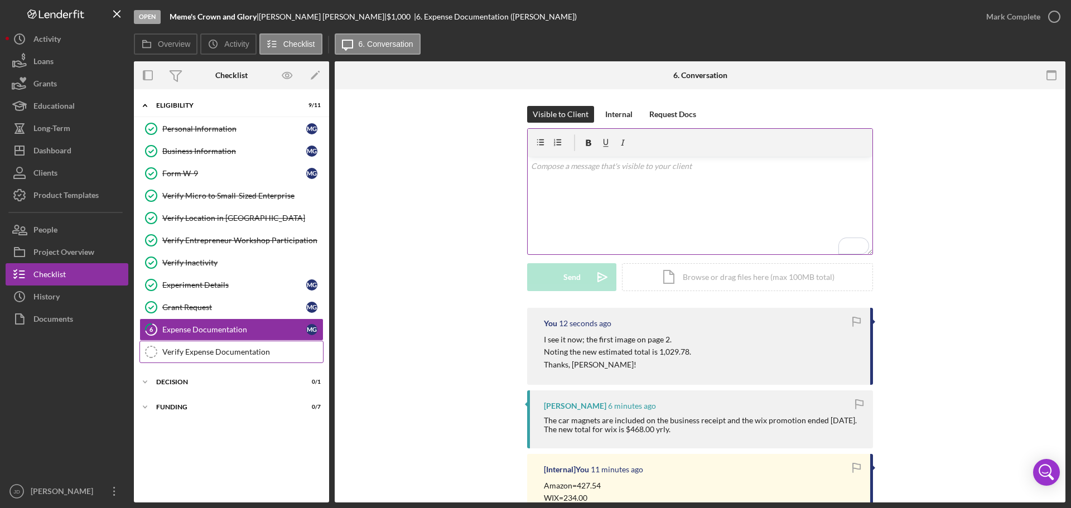
click at [240, 352] on div "Verify Expense Documentation" at bounding box center [242, 352] width 161 height 9
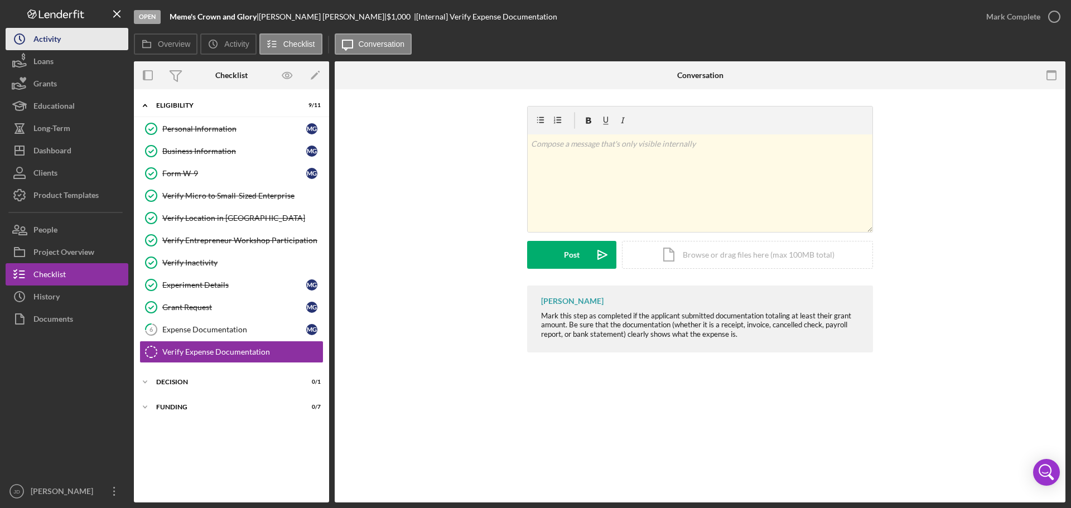
click at [59, 37] on div "Activity" at bounding box center [46, 40] width 27 height 25
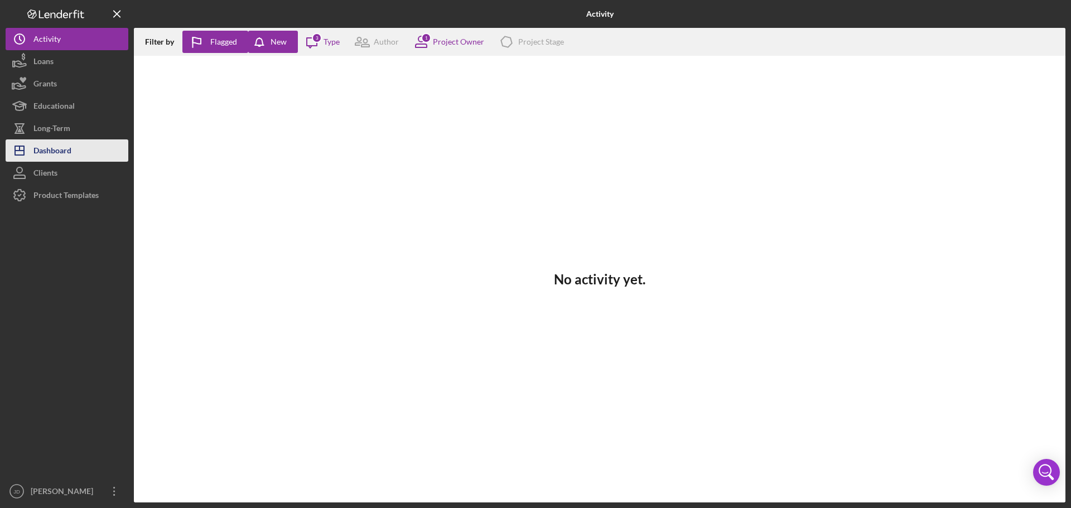
click at [61, 147] on div "Dashboard" at bounding box center [52, 151] width 38 height 25
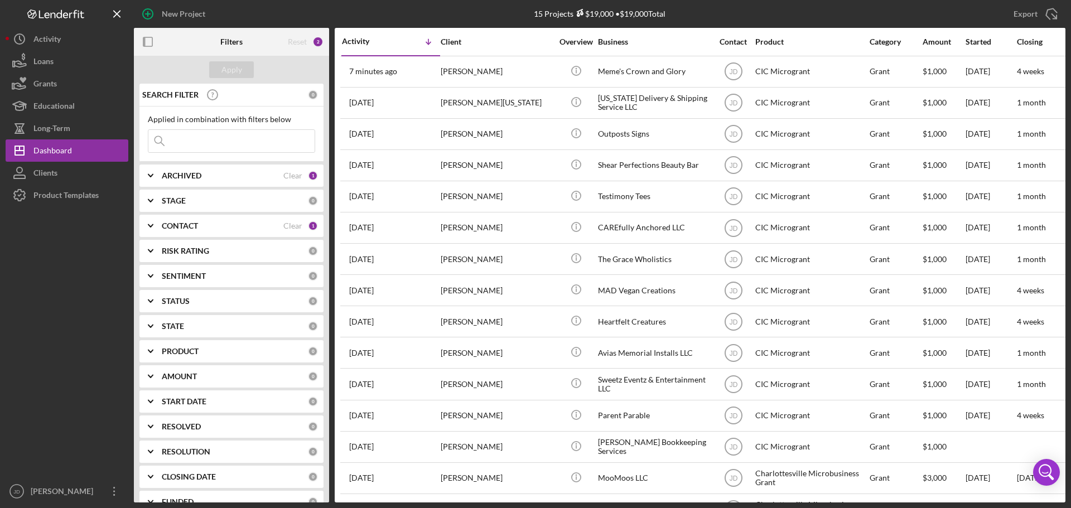
click at [244, 172] on div "ARCHIVED" at bounding box center [223, 175] width 122 height 9
click at [222, 233] on div "CONTACT Clear 1" at bounding box center [240, 226] width 156 height 22
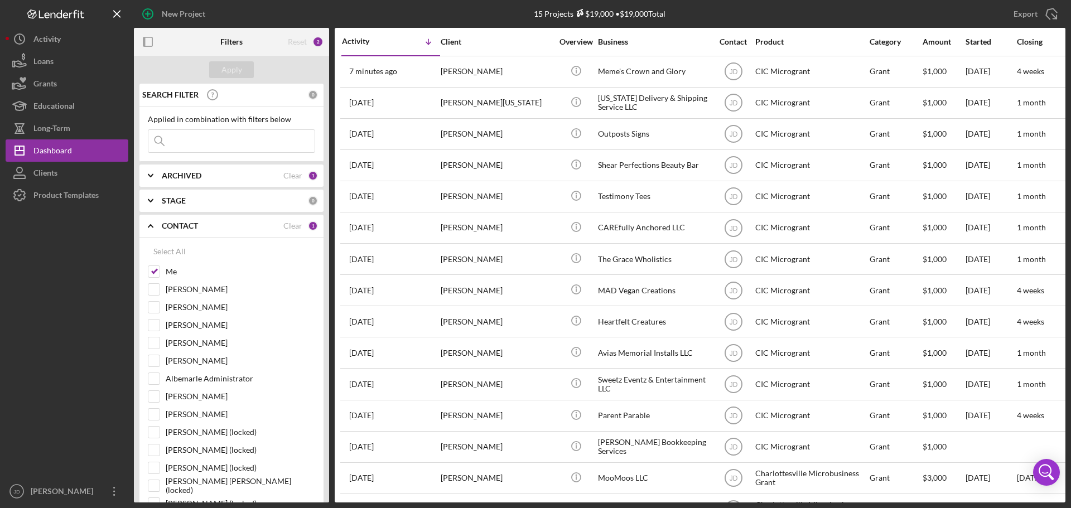
click at [226, 227] on div "CONTACT" at bounding box center [223, 226] width 122 height 9
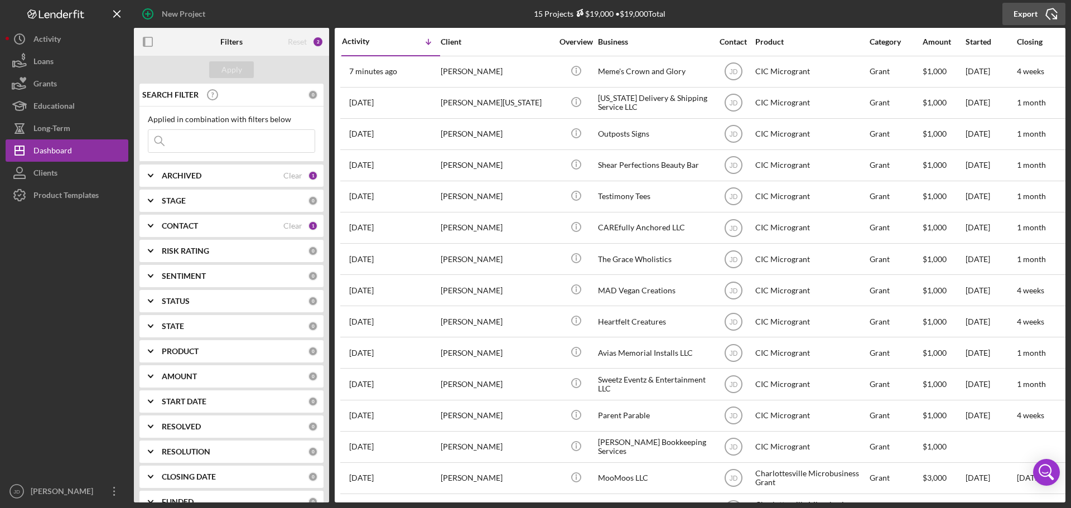
click at [1043, 12] on icon "Icon/Export" at bounding box center [1052, 14] width 28 height 28
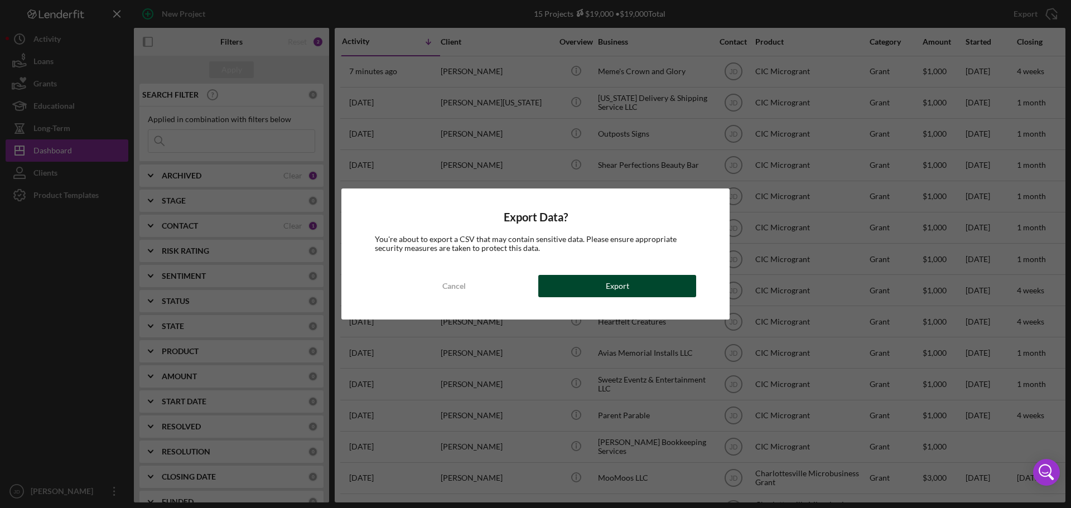
click at [618, 291] on div "Export" at bounding box center [617, 286] width 23 height 22
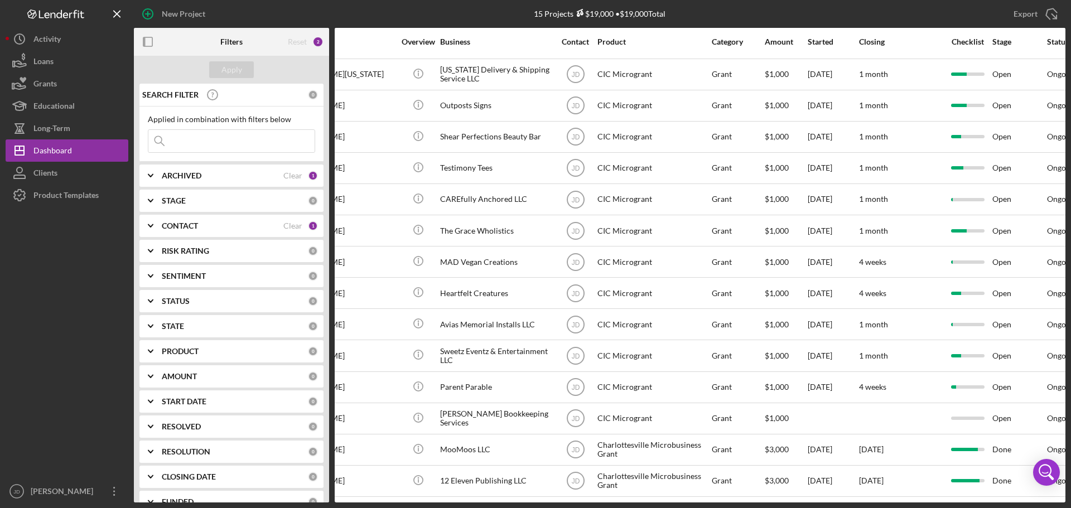
scroll to position [37, 0]
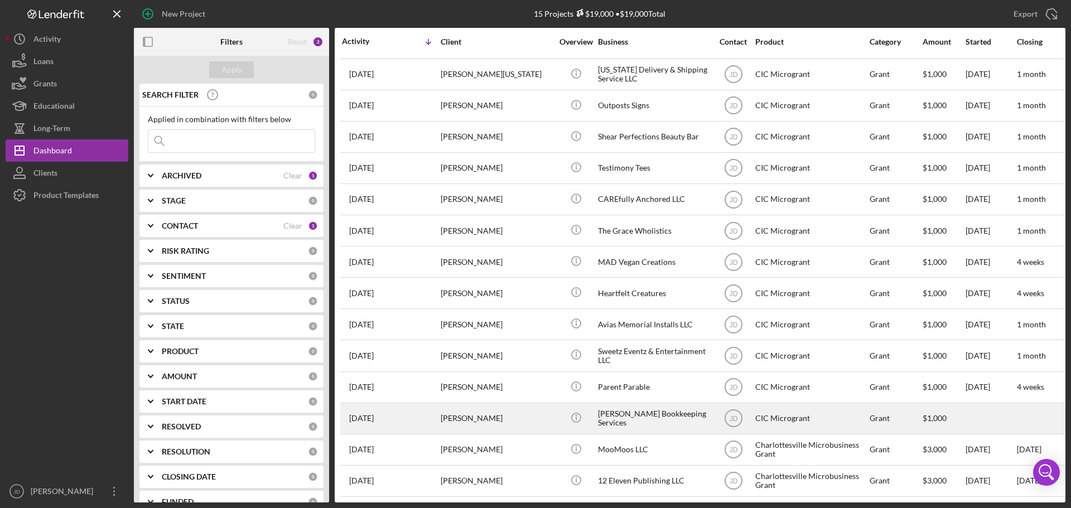
click at [479, 408] on div "[PERSON_NAME]" at bounding box center [497, 419] width 112 height 30
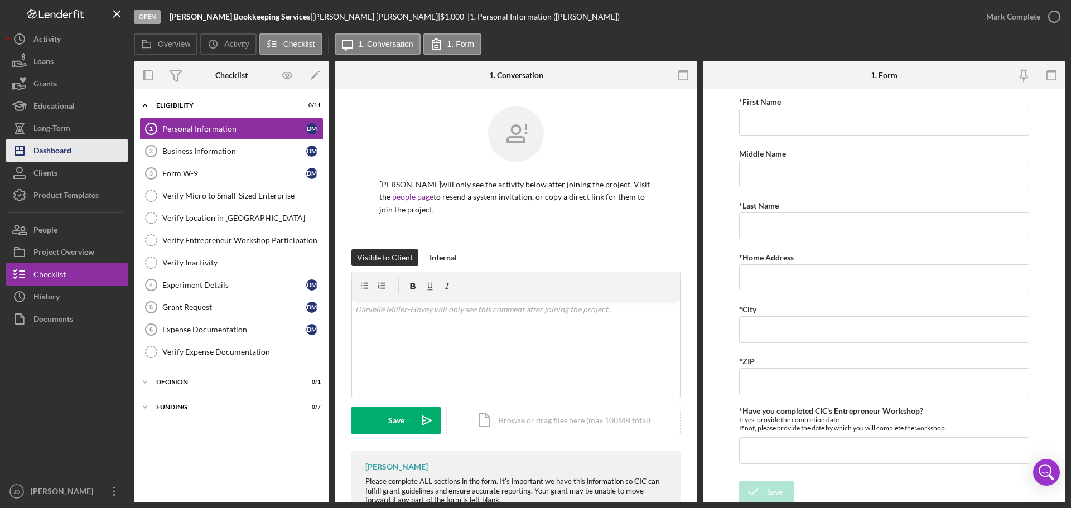
click at [48, 151] on div "Dashboard" at bounding box center [52, 151] width 38 height 25
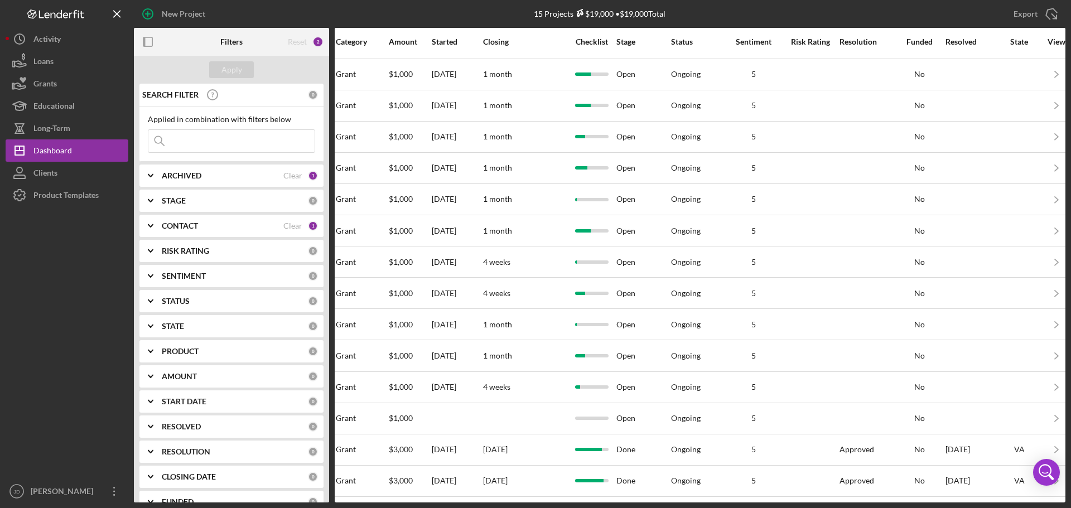
scroll to position [37, 612]
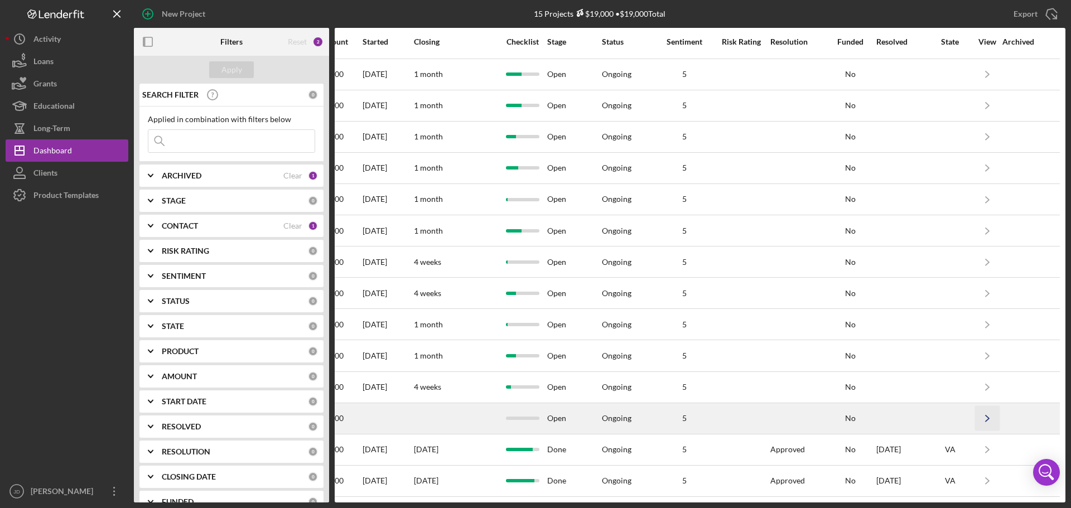
click at [986, 416] on polyline "button" at bounding box center [987, 419] width 3 height 6
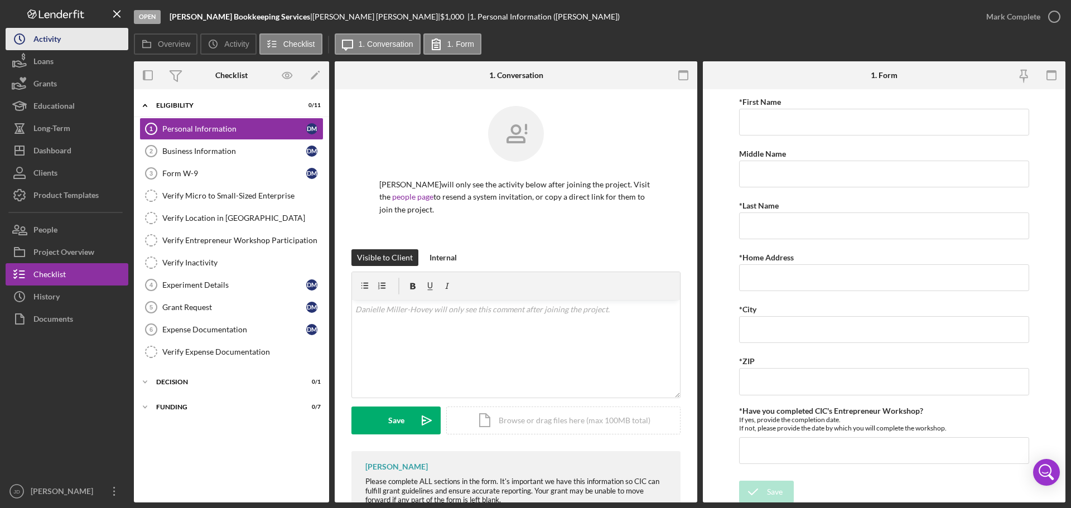
click at [40, 33] on div "Activity" at bounding box center [46, 40] width 27 height 25
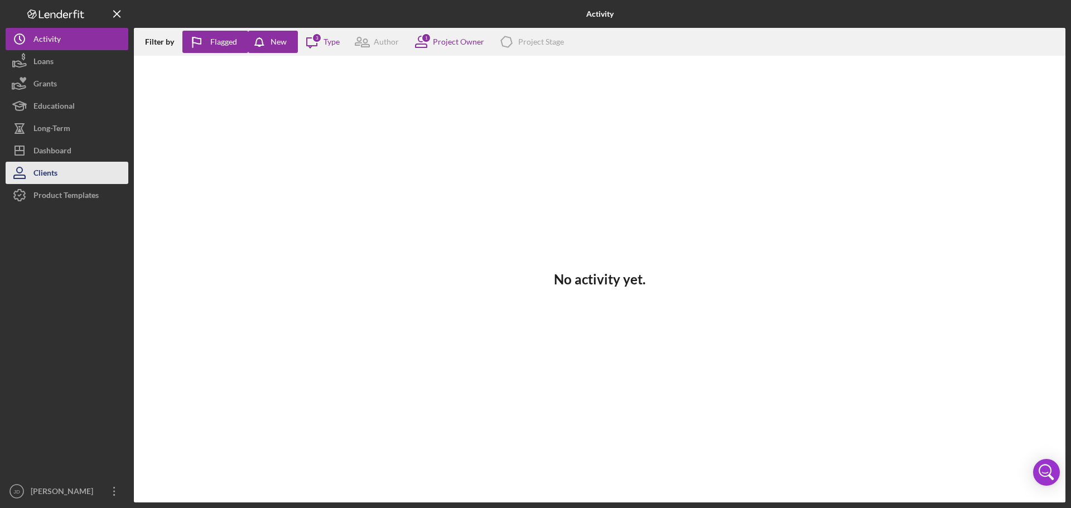
click at [48, 165] on div "Clients" at bounding box center [45, 174] width 24 height 25
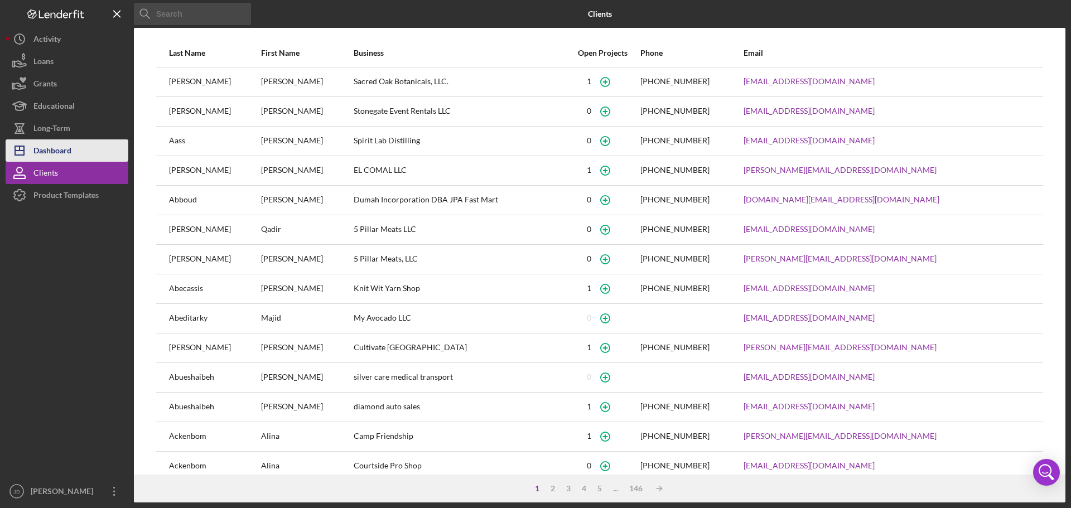
click at [54, 150] on div "Dashboard" at bounding box center [52, 151] width 38 height 25
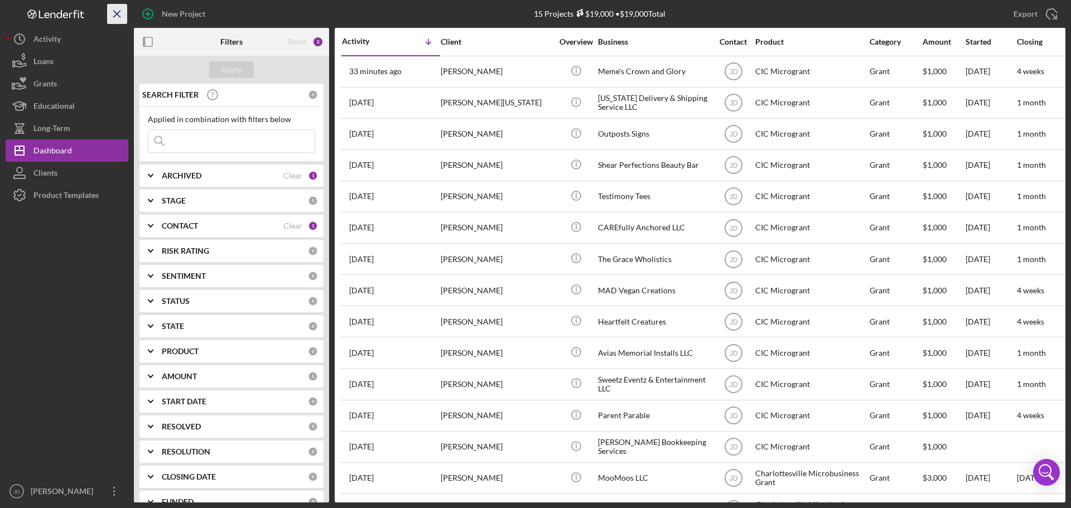
click at [113, 13] on icon "Icon/Menu Close" at bounding box center [117, 14] width 25 height 25
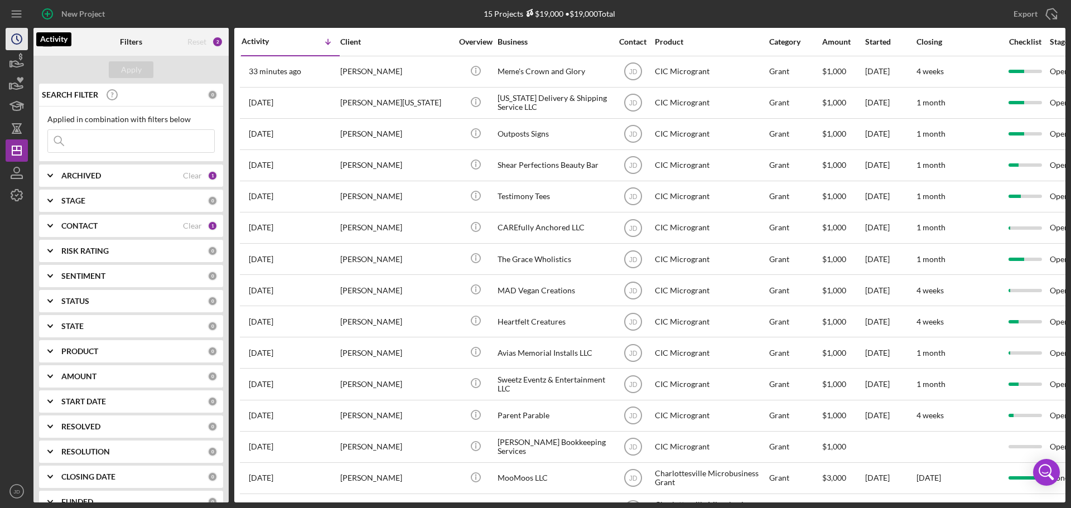
click at [9, 37] on icon "Icon/History" at bounding box center [17, 39] width 28 height 28
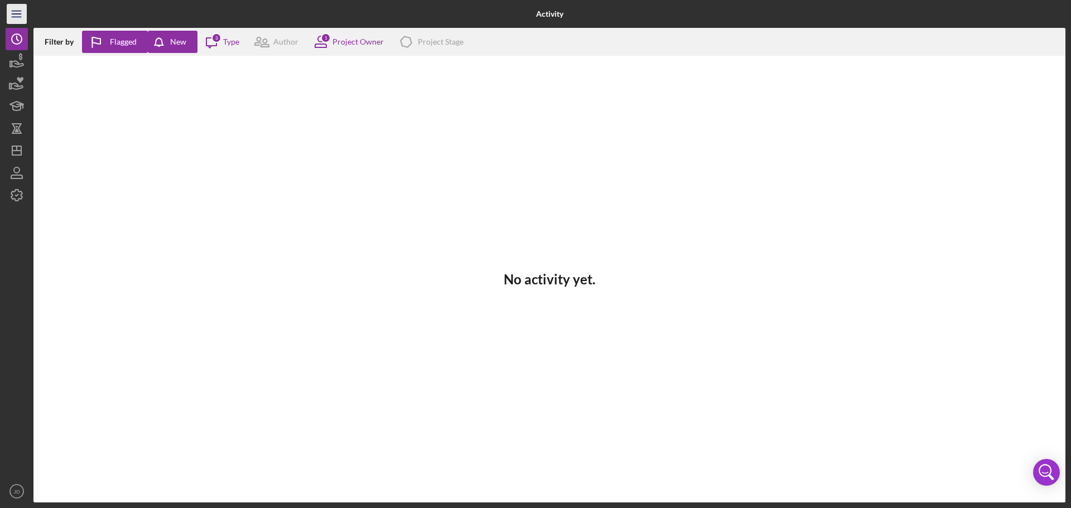
click at [13, 9] on icon "Icon/Menu" at bounding box center [16, 14] width 25 height 25
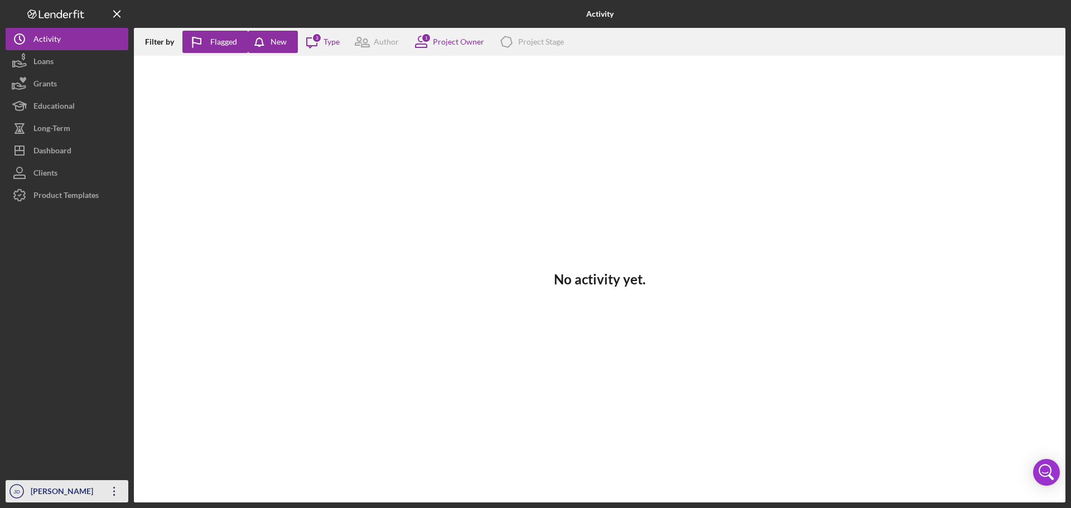
click at [114, 494] on icon "Icon/Overflow" at bounding box center [114, 492] width 28 height 28
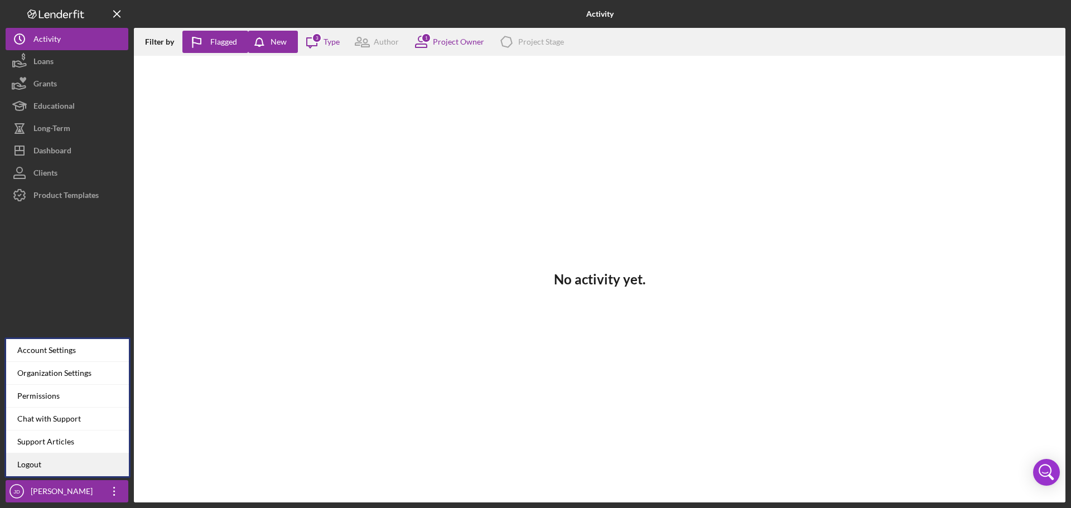
click at [51, 463] on link "Logout" at bounding box center [67, 465] width 123 height 23
